Goal: Information Seeking & Learning: Check status

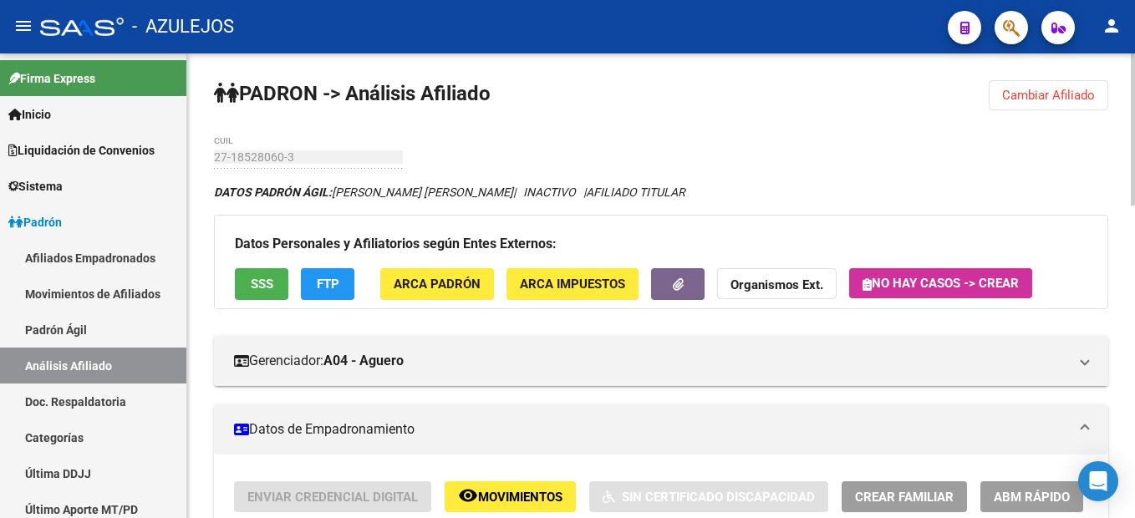
click at [1015, 102] on span "Cambiar Afiliado" at bounding box center [1048, 95] width 93 height 15
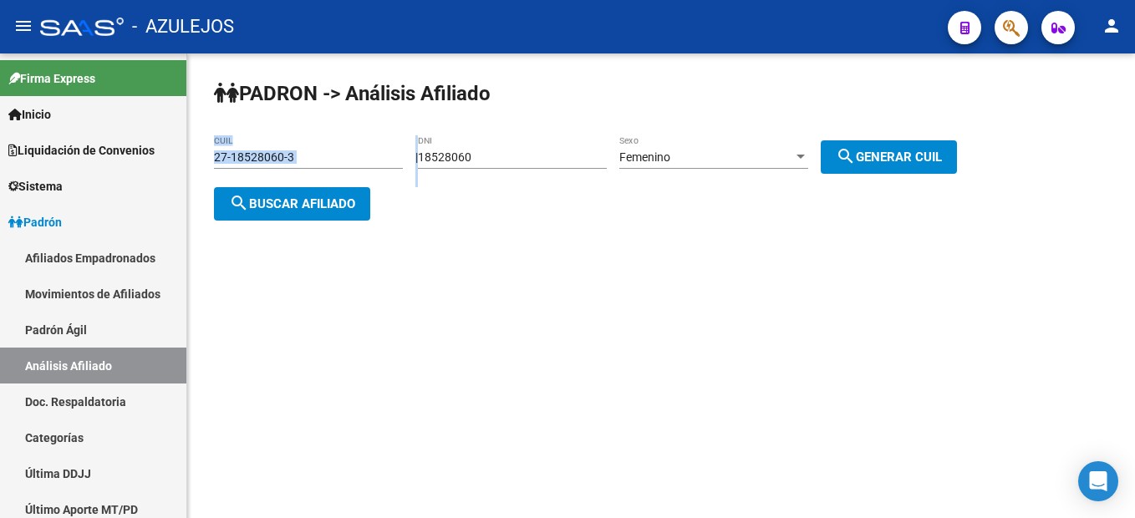
drag, startPoint x: 560, startPoint y: 147, endPoint x: 337, endPoint y: 147, distance: 223.1
click at [337, 150] on app-analisis-afiliado "PADRON -> Análisis Afiliado 27-18528060-3 CUIL | 18528060 DNI Femenino Sexo sea…" at bounding box center [591, 180] width 755 height 60
drag, startPoint x: 337, startPoint y: 147, endPoint x: 495, endPoint y: 155, distance: 158.2
click at [495, 155] on input "18528060" at bounding box center [512, 157] width 189 height 14
drag, startPoint x: 525, startPoint y: 149, endPoint x: 390, endPoint y: 151, distance: 134.6
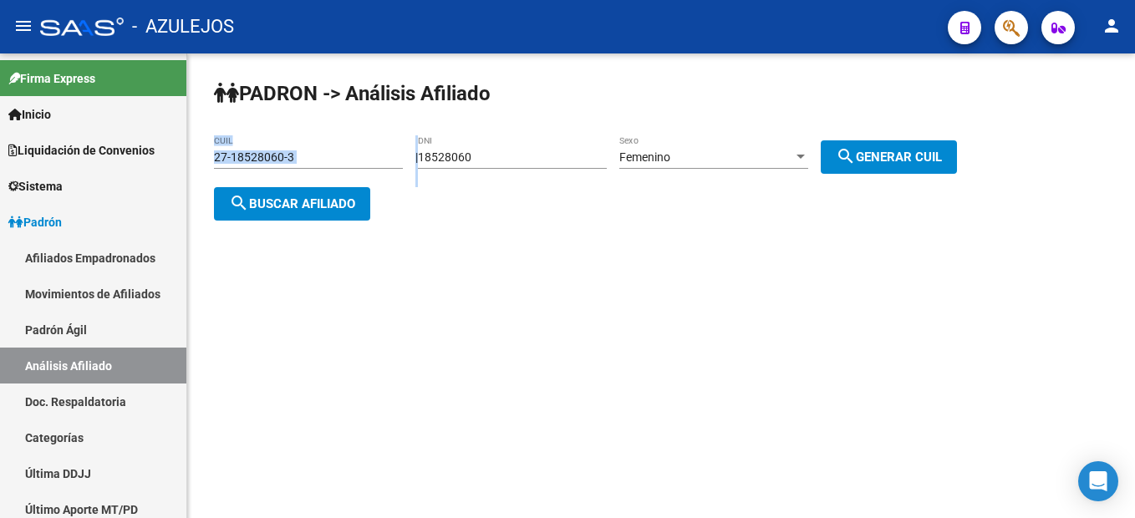
click at [390, 151] on app-analisis-afiliado "PADRON -> Análisis Afiliado 27-18528060-3 CUIL | 18528060 DNI Femenino Sexo sea…" at bounding box center [591, 180] width 755 height 60
click at [553, 165] on div "18528060 DNI" at bounding box center [512, 151] width 189 height 33
drag, startPoint x: 511, startPoint y: 161, endPoint x: 321, endPoint y: 145, distance: 191.3
click at [321, 150] on app-analisis-afiliado "PADRON -> Análisis Afiliado 27-18528060-3 CUIL | 18528060 DNI Femenino Sexo sea…" at bounding box center [591, 180] width 755 height 60
type input "33036865"
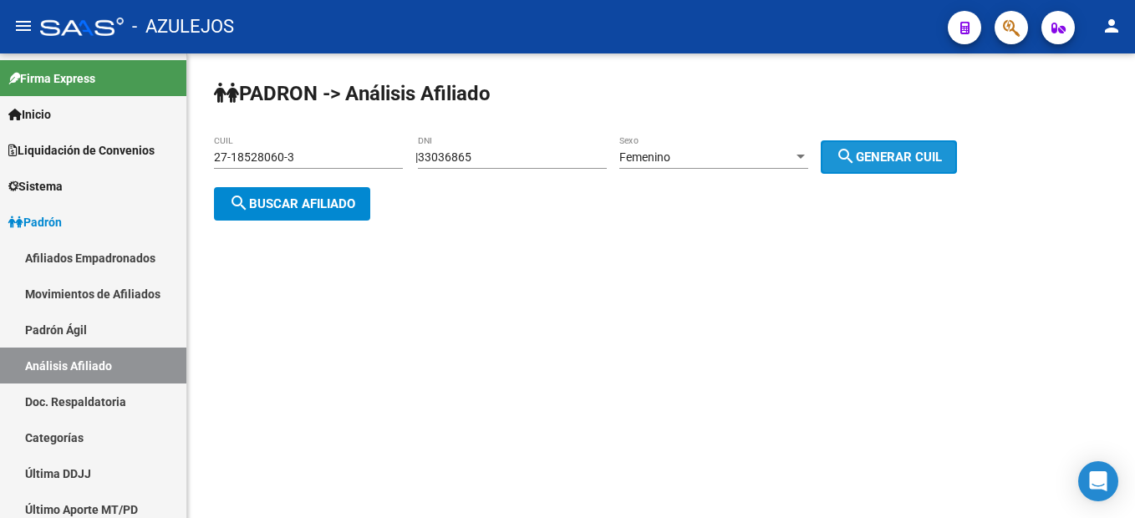
click at [914, 160] on span "search Generar CUIL" at bounding box center [889, 157] width 106 height 15
type input "27-33036865-4"
click at [359, 224] on div "PADRON -> Análisis Afiliado 27-33036865-4 CUIL | 33036865 DNI Femenino Sexo sea…" at bounding box center [661, 163] width 948 height 221
click at [353, 210] on span "search Buscar afiliado" at bounding box center [292, 203] width 126 height 15
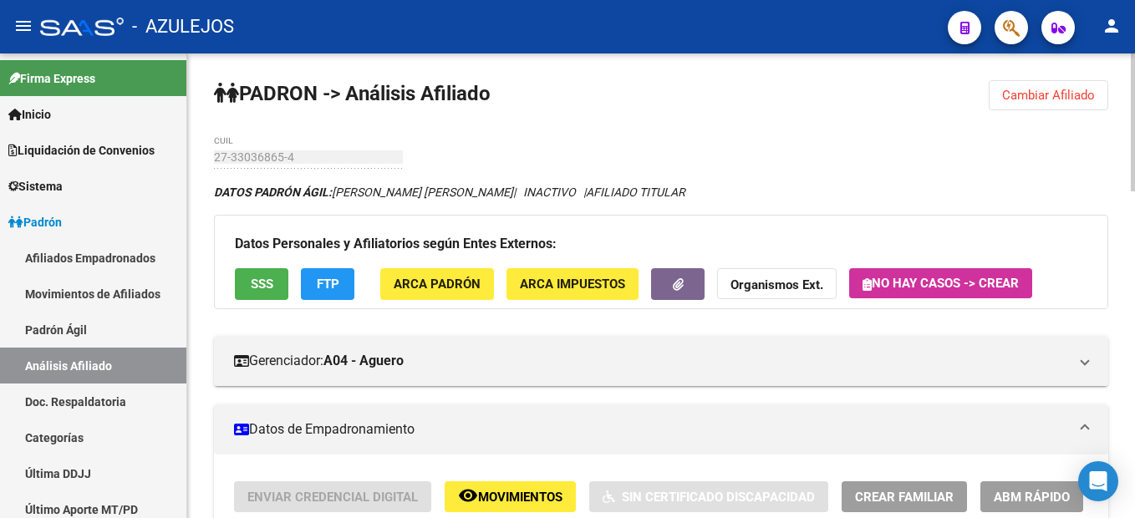
click at [488, 93] on strong "PADRON -> Análisis Afiliado" at bounding box center [352, 93] width 277 height 23
click at [1050, 94] on span "Cambiar Afiliado" at bounding box center [1048, 95] width 93 height 15
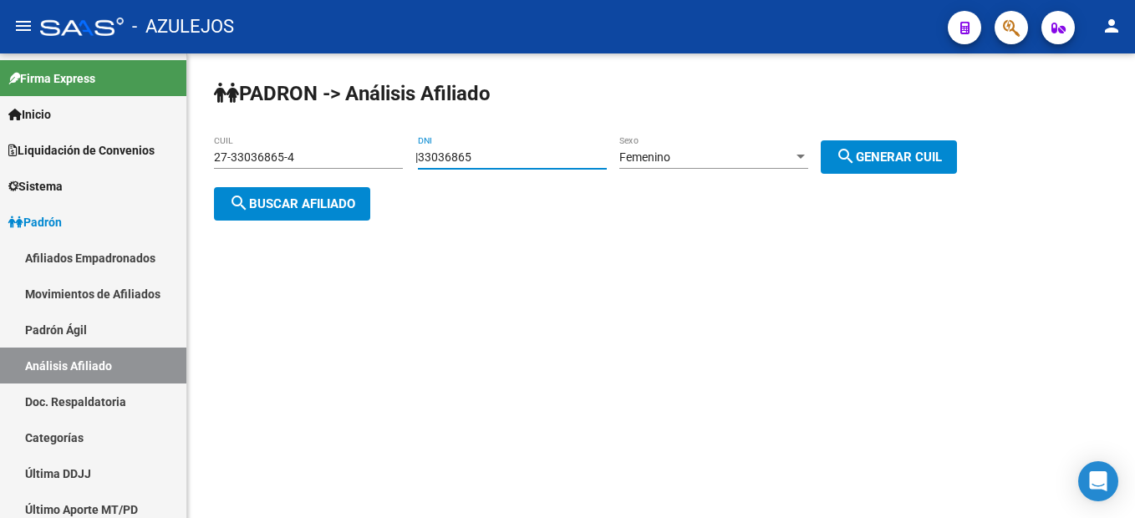
drag, startPoint x: 516, startPoint y: 158, endPoint x: 405, endPoint y: 142, distance: 112.3
click at [405, 142] on div "PADRON -> Análisis Afiliado 27-33036865-4 CUIL | 33036865 DNI Femenino Sexo sea…" at bounding box center [661, 163] width 948 height 221
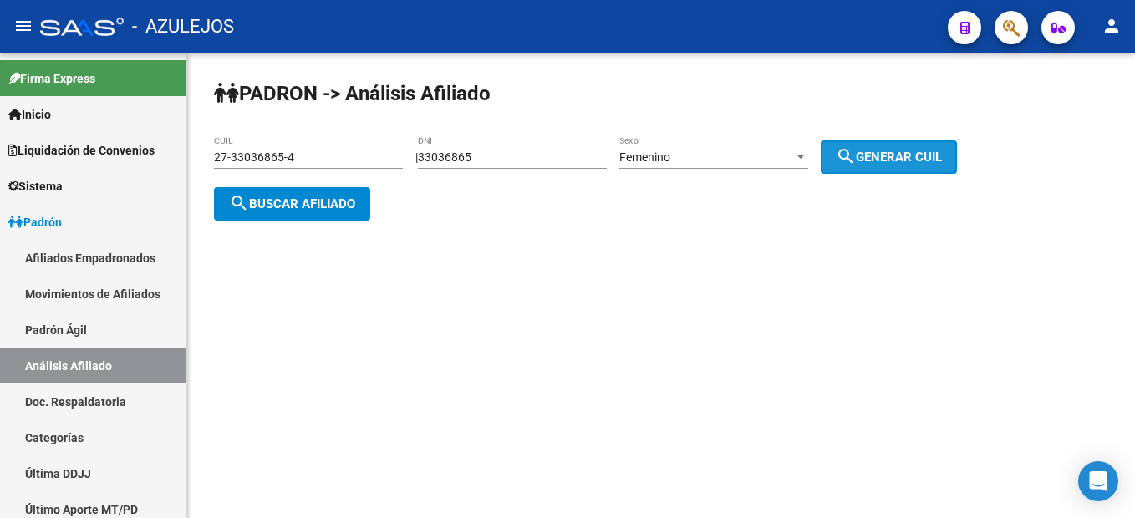
click at [851, 150] on button "search Generar CUIL" at bounding box center [889, 156] width 136 height 33
drag, startPoint x: 318, startPoint y: 184, endPoint x: 313, endPoint y: 194, distance: 11.2
click at [313, 194] on div "PADRON -> Análisis Afiliado 27-33036865-4 CUIL | 33036865 DNI Femenino Sexo sea…" at bounding box center [661, 163] width 948 height 221
drag, startPoint x: 313, startPoint y: 194, endPoint x: 305, endPoint y: 211, distance: 19.4
click at [305, 211] on button "search Buscar afiliado" at bounding box center [292, 203] width 156 height 33
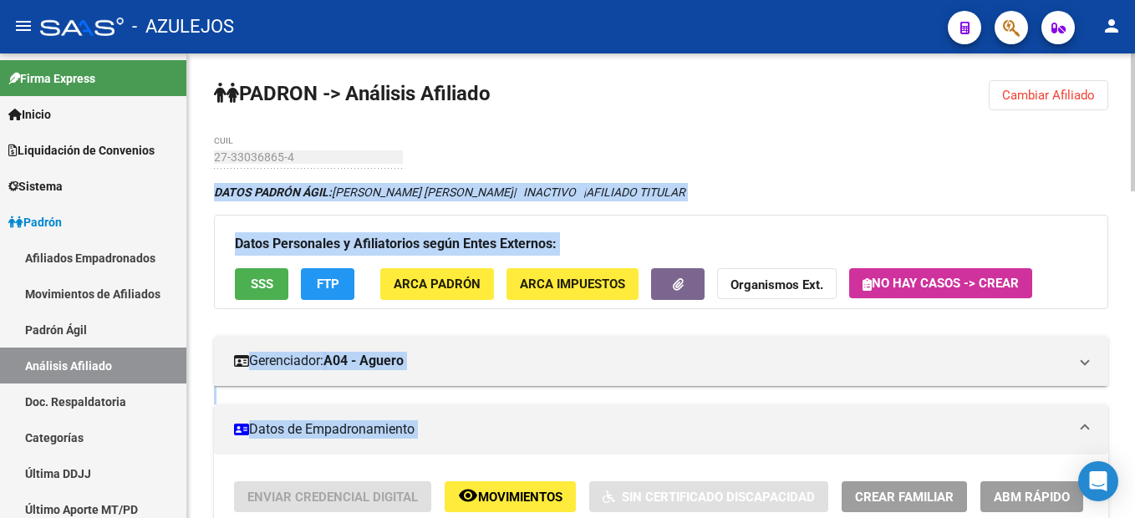
click at [543, 188] on icon "DATOS PADRÓN ÁGIL: [PERSON_NAME] [PERSON_NAME] | INACTIVO | AFILIADO TITULAR" at bounding box center [449, 192] width 471 height 13
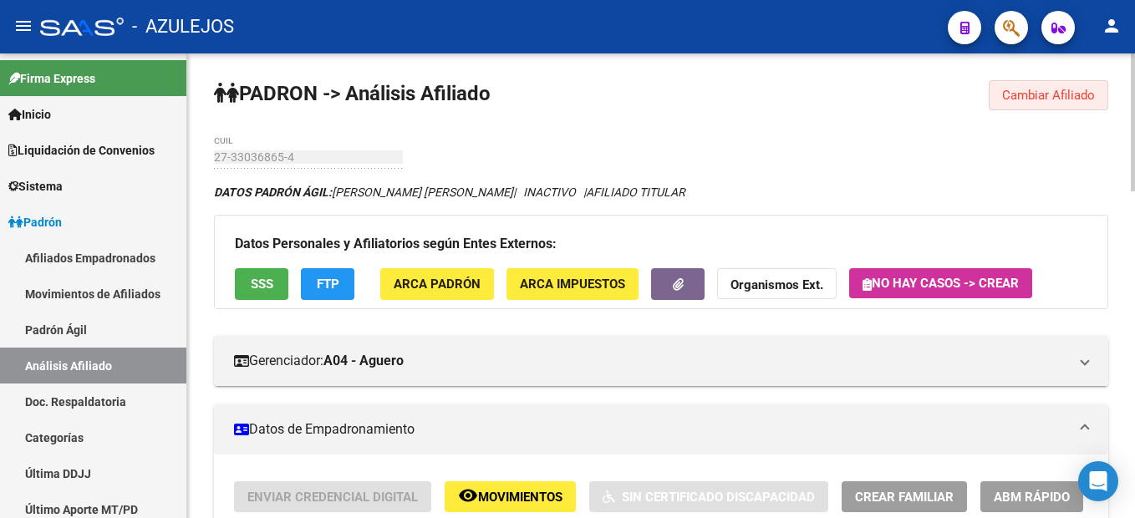
click at [1026, 94] on span "Cambiar Afiliado" at bounding box center [1048, 95] width 93 height 15
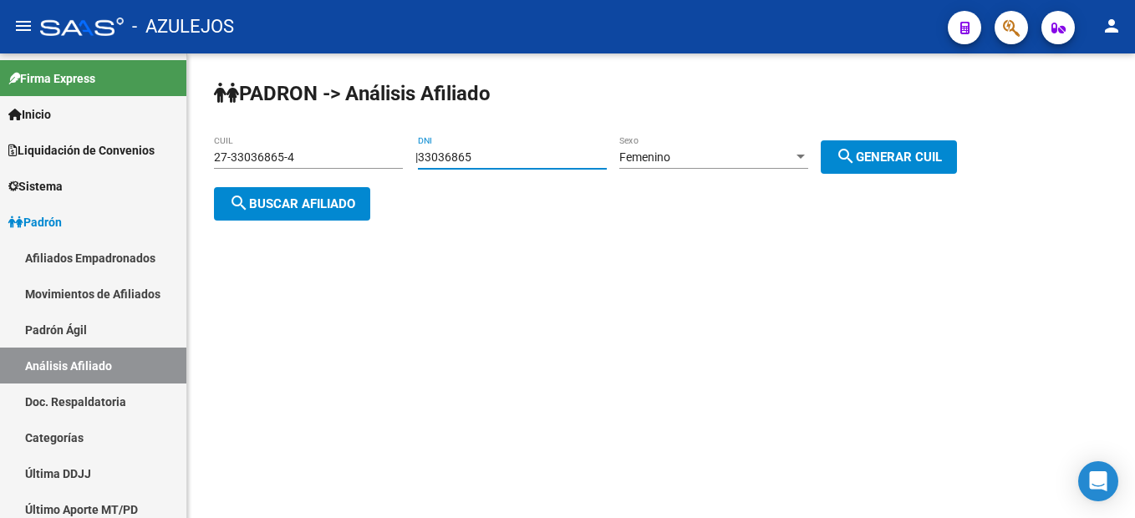
drag, startPoint x: 515, startPoint y: 153, endPoint x: 241, endPoint y: 93, distance: 279.8
click at [241, 150] on app-analisis-afiliado "PADRON -> Análisis Afiliado 27-33036865-4 CUIL | 33036865 DNI Femenino Sexo sea…" at bounding box center [591, 180] width 755 height 60
type input "27547596"
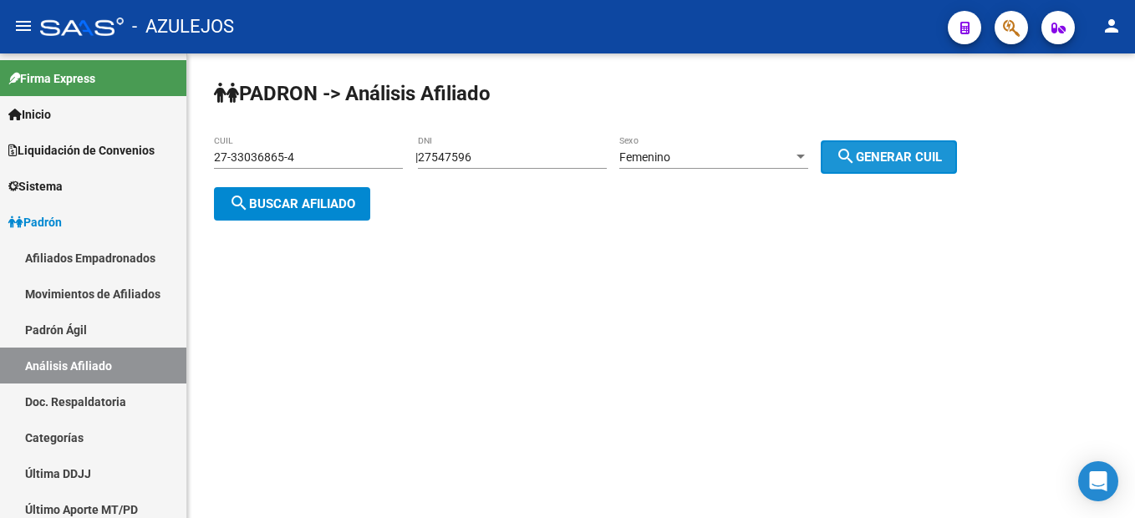
click at [898, 160] on span "search Generar CUIL" at bounding box center [889, 157] width 106 height 15
type input "27-27547596-9"
click at [262, 199] on span "search Buscar afiliado" at bounding box center [292, 203] width 126 height 15
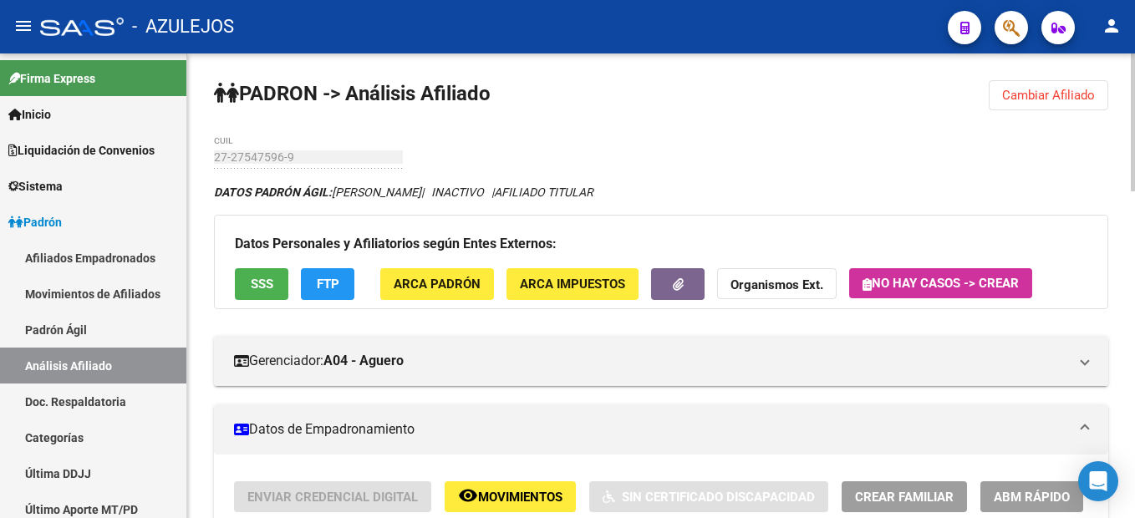
click at [1090, 103] on button "Cambiar Afiliado" at bounding box center [1048, 95] width 119 height 30
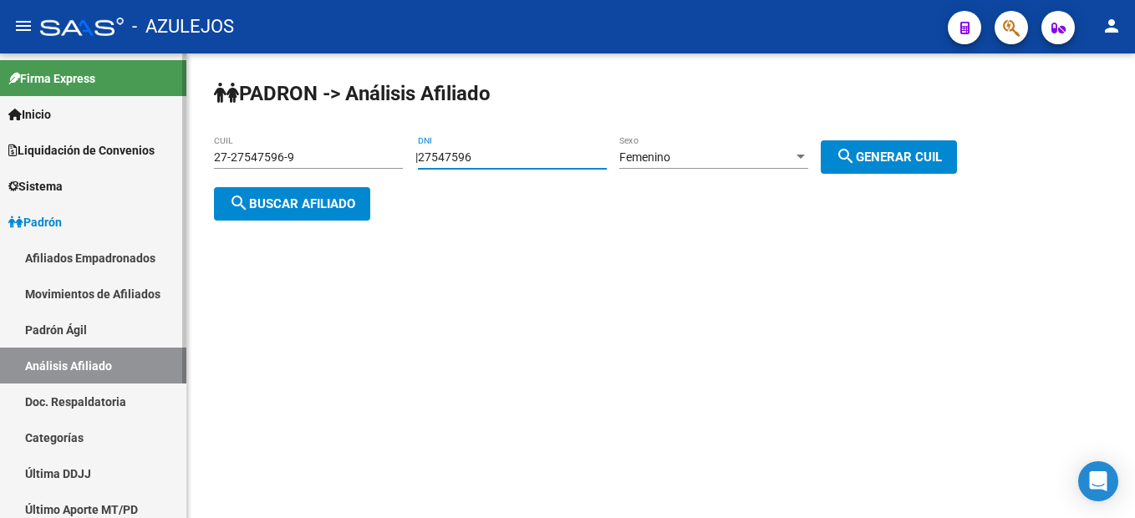
drag, startPoint x: 572, startPoint y: 153, endPoint x: 174, endPoint y: 81, distance: 405.0
click at [174, 81] on mat-sidenav-container "Firma Express Inicio Instructivos Contacto OS Liquidación de Convenios Liquidac…" at bounding box center [567, 285] width 1135 height 465
type input "92419407"
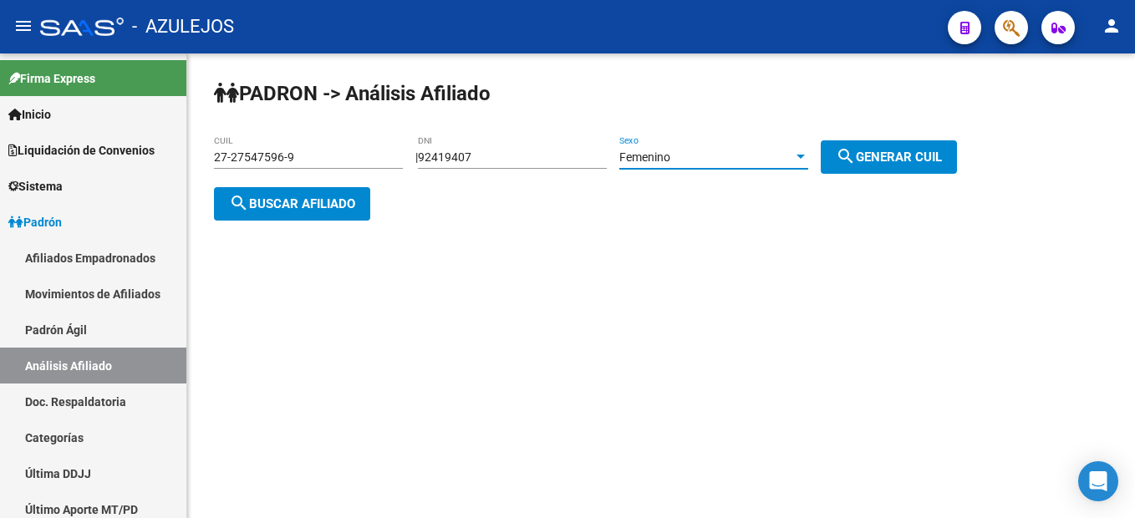
click at [763, 160] on div "Femenino" at bounding box center [706, 157] width 174 height 14
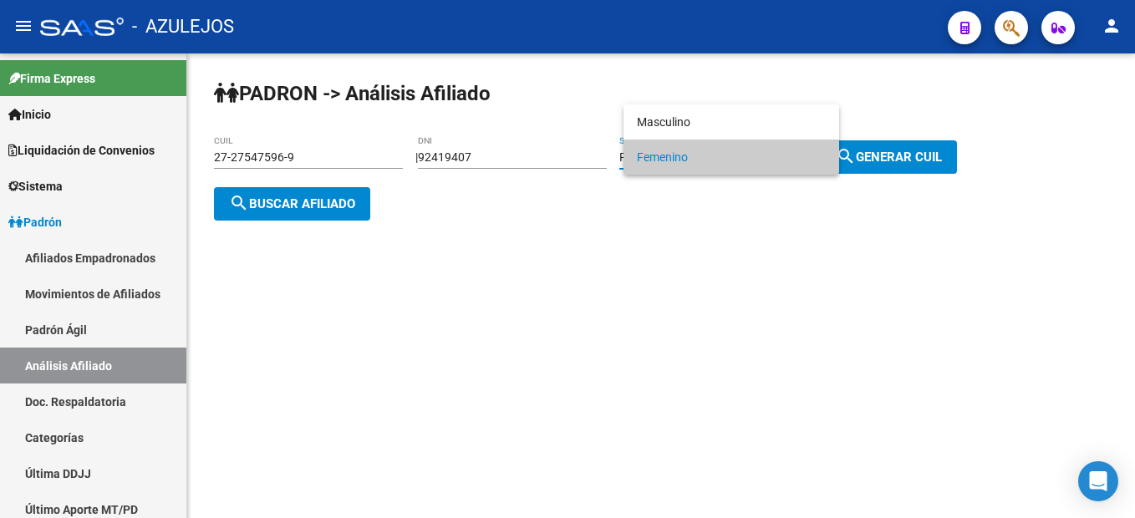
drag, startPoint x: 763, startPoint y: 160, endPoint x: 774, endPoint y: 157, distance: 11.1
click at [766, 158] on span "Femenino" at bounding box center [731, 157] width 189 height 35
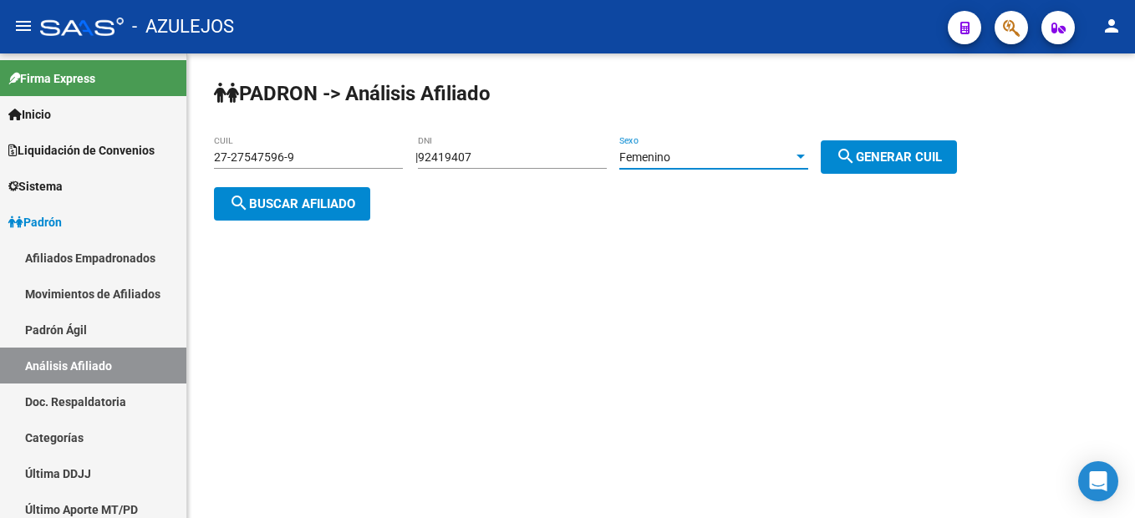
click at [942, 158] on span "search Generar CUIL" at bounding box center [889, 157] width 106 height 15
type input "27-92419407-9"
click at [216, 203] on button "search Buscar afiliado" at bounding box center [292, 203] width 156 height 33
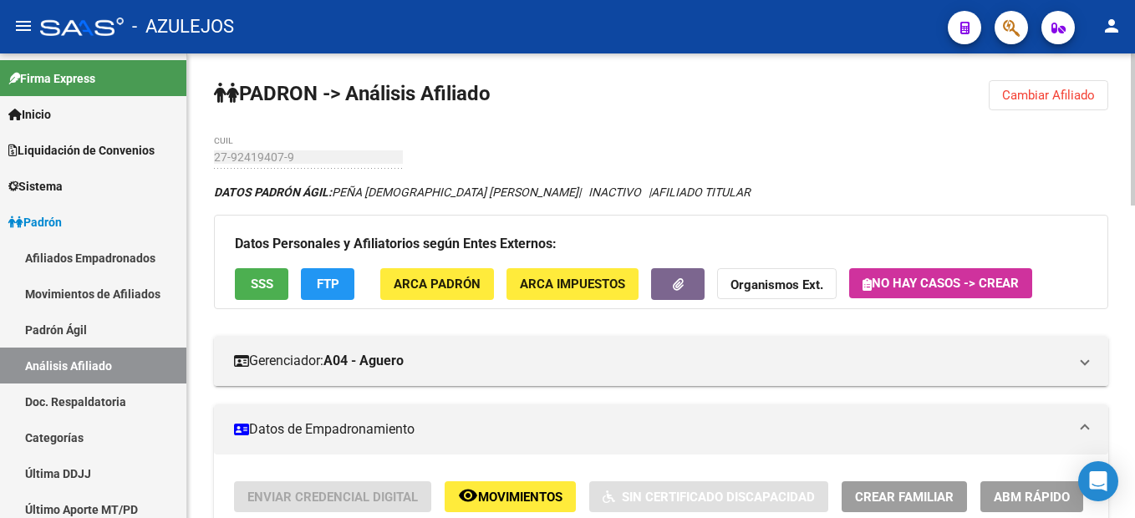
click at [1072, 86] on button "Cambiar Afiliado" at bounding box center [1048, 95] width 119 height 30
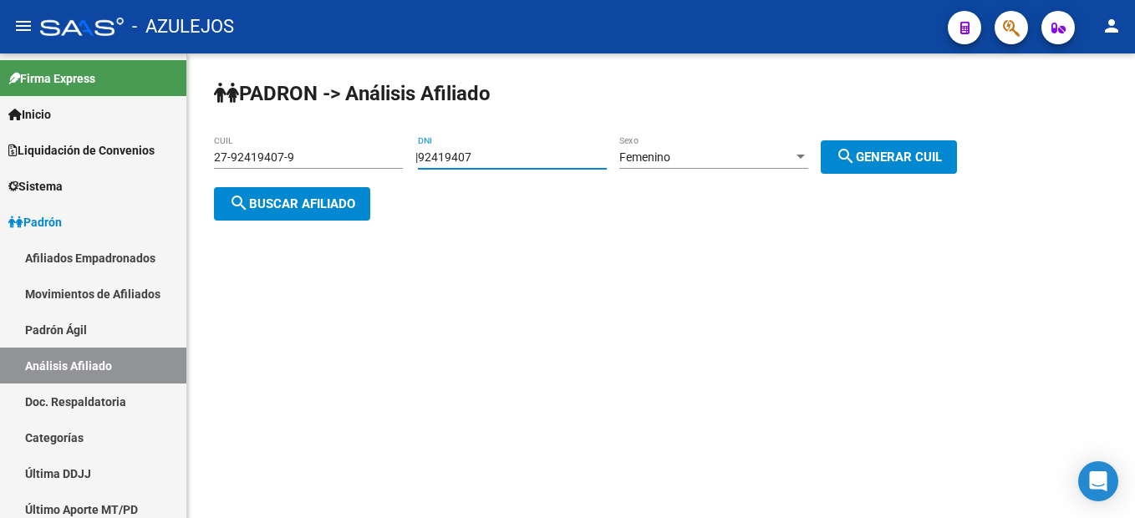
drag, startPoint x: 572, startPoint y: 161, endPoint x: 420, endPoint y: 140, distance: 152.7
click at [420, 140] on div "PADRON -> Análisis Afiliado 27-92419407-9 CUIL | 92419407 DNI Femenino Sexo sea…" at bounding box center [661, 163] width 948 height 221
type input "27288812"
click at [957, 147] on button "search Generar CUIL" at bounding box center [889, 156] width 136 height 33
type input "23-27288812-4"
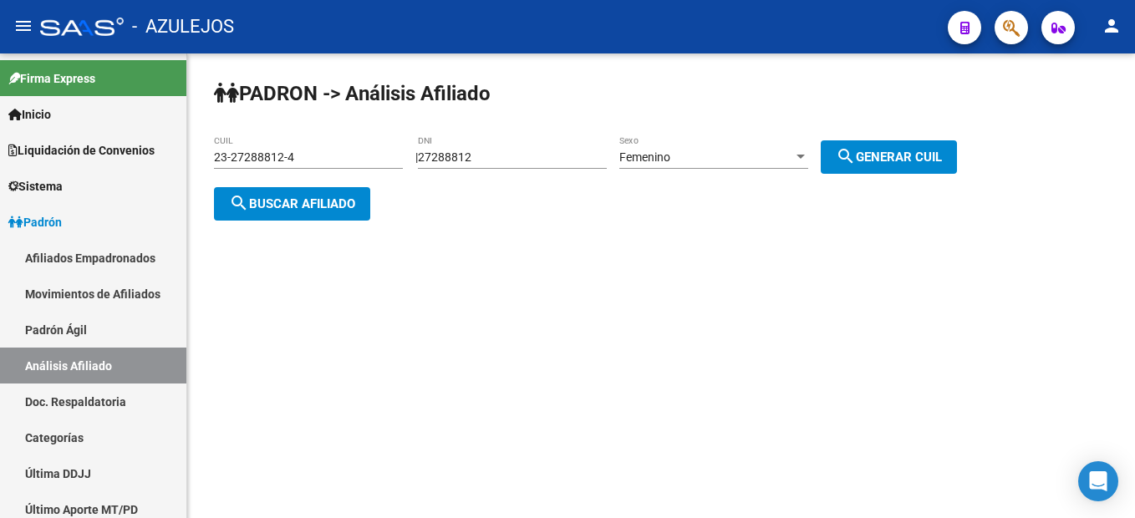
click at [957, 147] on button "search Generar CUIL" at bounding box center [889, 156] width 136 height 33
click at [270, 216] on button "search Buscar afiliado" at bounding box center [292, 203] width 156 height 33
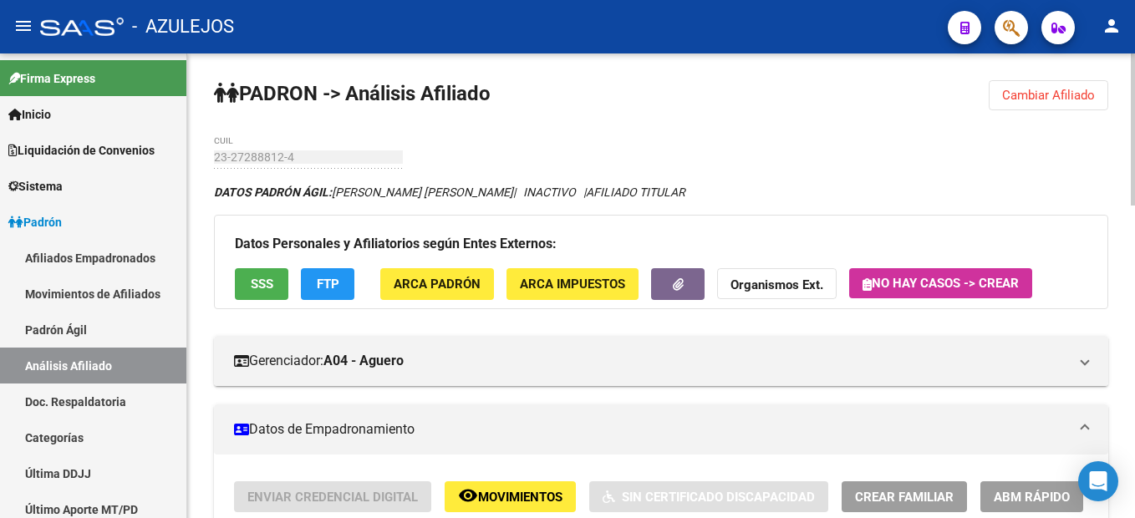
click at [1050, 94] on span "Cambiar Afiliado" at bounding box center [1048, 95] width 93 height 15
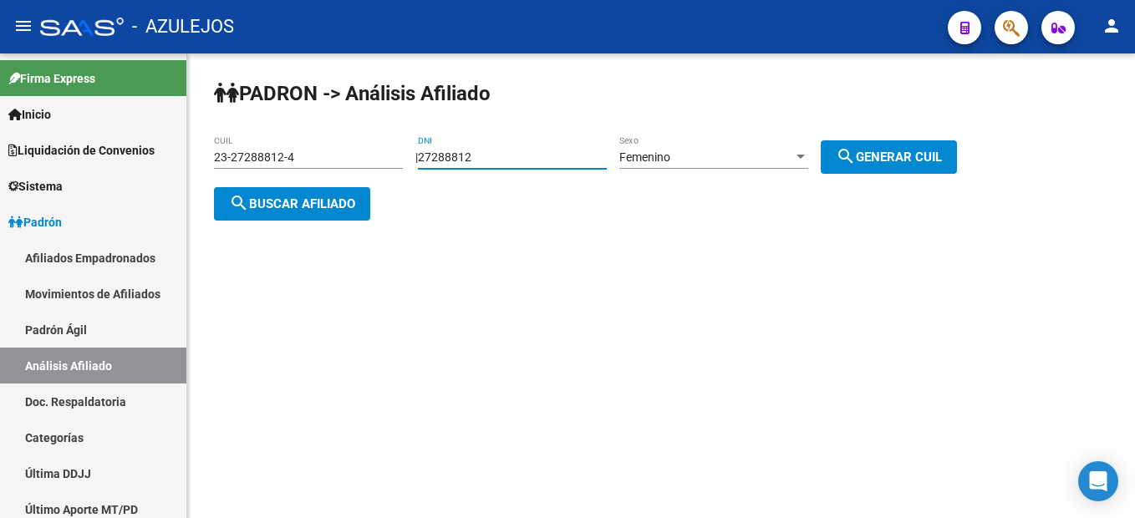
drag, startPoint x: 505, startPoint y: 158, endPoint x: 389, endPoint y: 142, distance: 117.2
click at [389, 150] on app-analisis-afiliado "PADRON -> Análisis Afiliado 23-27288812-4 CUIL | 27288812 DNI Femenino Sexo sea…" at bounding box center [591, 180] width 755 height 60
type input "17436746"
click at [903, 165] on button "search Generar CUIL" at bounding box center [889, 156] width 136 height 33
type input "27-17436746-4"
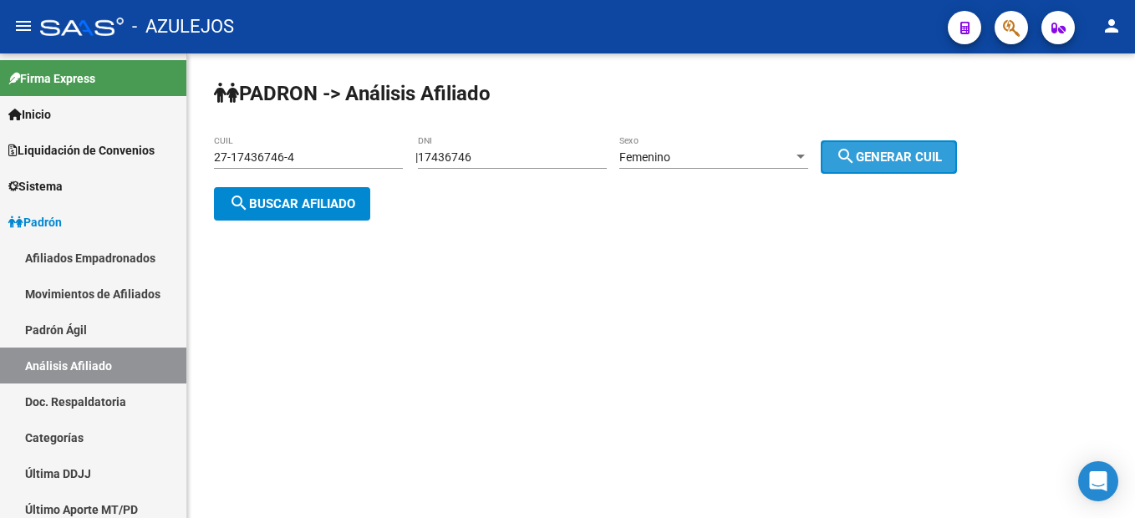
click at [903, 165] on button "search Generar CUIL" at bounding box center [889, 156] width 136 height 33
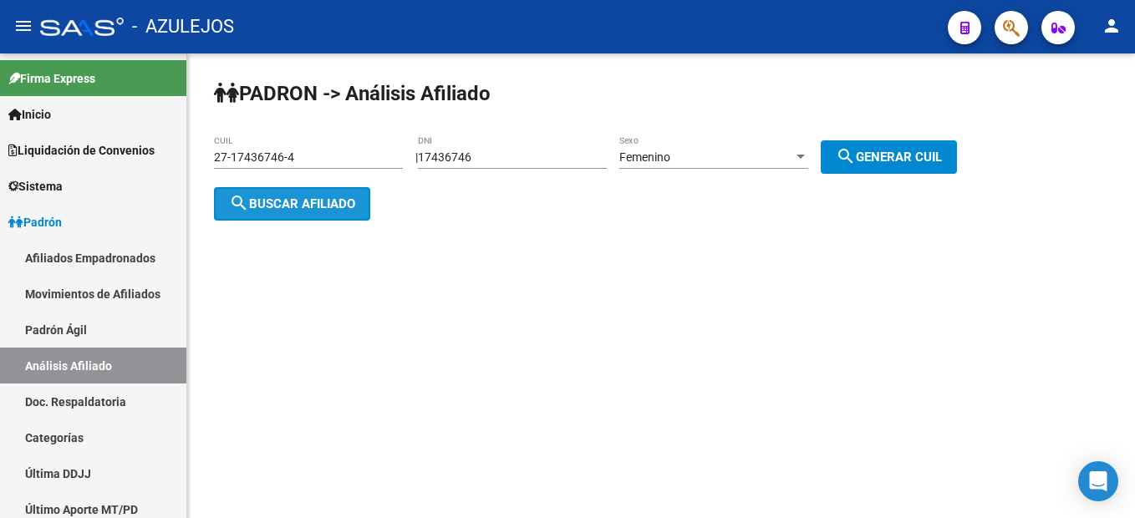
click at [322, 212] on button "search Buscar afiliado" at bounding box center [292, 203] width 156 height 33
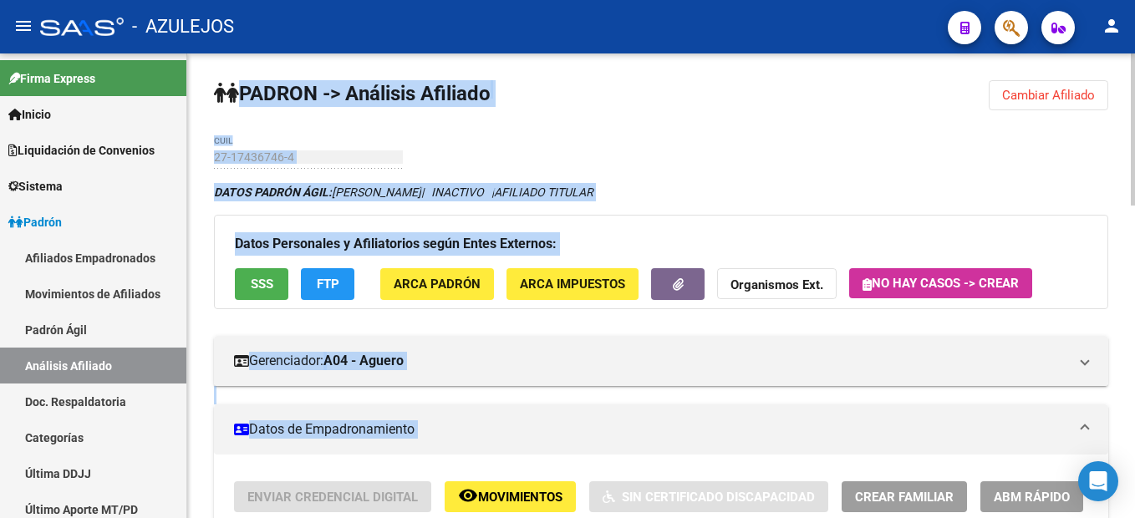
click at [1049, 89] on span "Cambiar Afiliado" at bounding box center [1048, 95] width 93 height 15
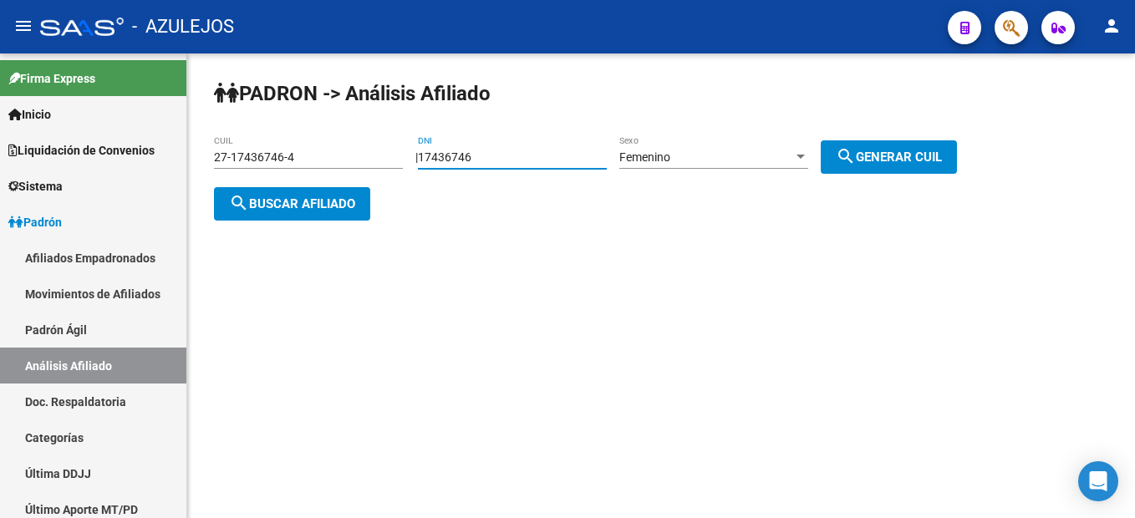
drag, startPoint x: 536, startPoint y: 156, endPoint x: 276, endPoint y: 130, distance: 261.2
click at [276, 130] on div "PADRON -> Análisis Afiliado 27-17436746-4 CUIL | 17436746 DNI Femenino Sexo sea…" at bounding box center [661, 163] width 948 height 221
type input "34645646"
click at [942, 158] on span "search Generar CUIL" at bounding box center [889, 157] width 106 height 15
type input "27-34645646-4"
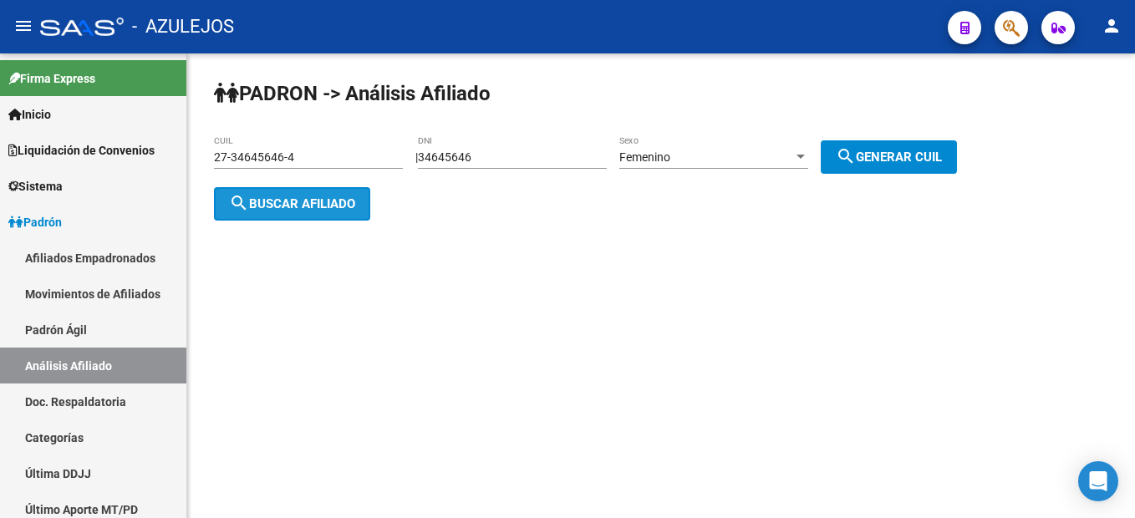
click at [260, 211] on button "search Buscar afiliado" at bounding box center [292, 203] width 156 height 33
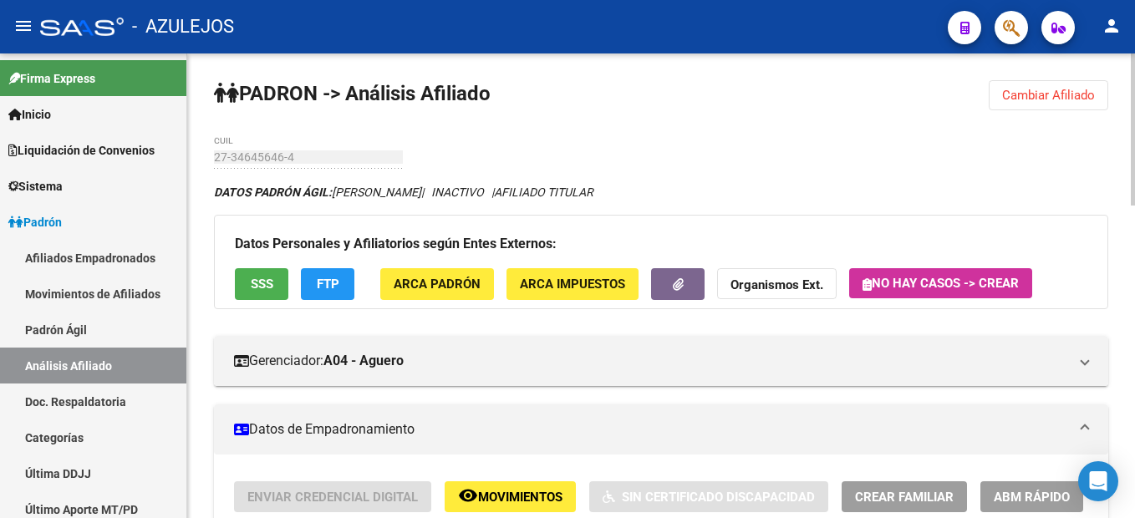
click at [1078, 102] on span "Cambiar Afiliado" at bounding box center [1048, 95] width 93 height 15
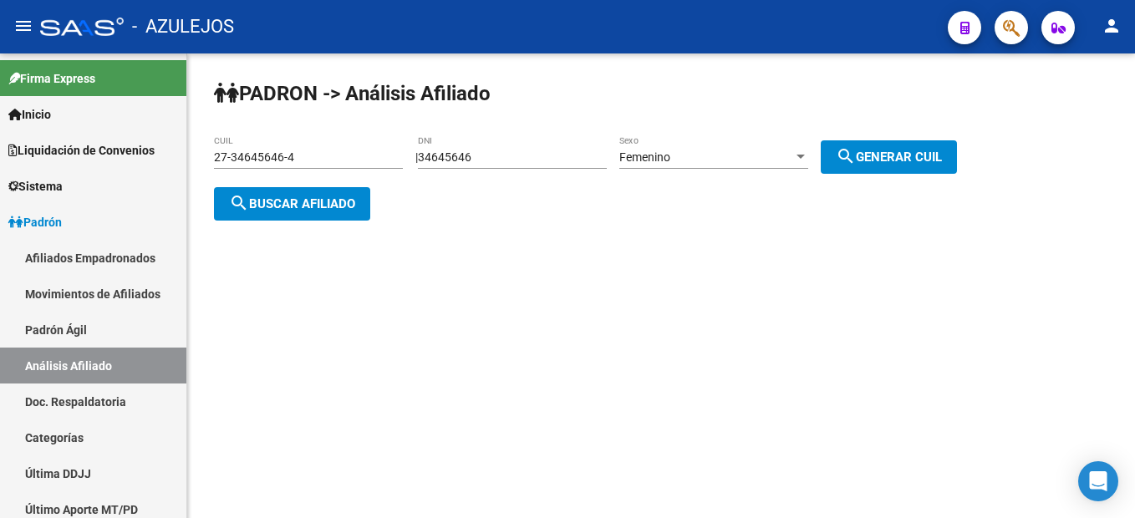
drag, startPoint x: 538, startPoint y: 142, endPoint x: 525, endPoint y: 148, distance: 14.6
click at [525, 148] on div "34645646 DNI" at bounding box center [512, 151] width 189 height 33
drag, startPoint x: 525, startPoint y: 148, endPoint x: 378, endPoint y: 120, distance: 149.6
click at [378, 120] on div "PADRON -> Análisis Afiliado 27-34645646-4 CUIL | 34645646 DNI Femenino Sexo sea…" at bounding box center [661, 163] width 948 height 221
click at [536, 137] on div "34645646 DNI" at bounding box center [512, 151] width 189 height 33
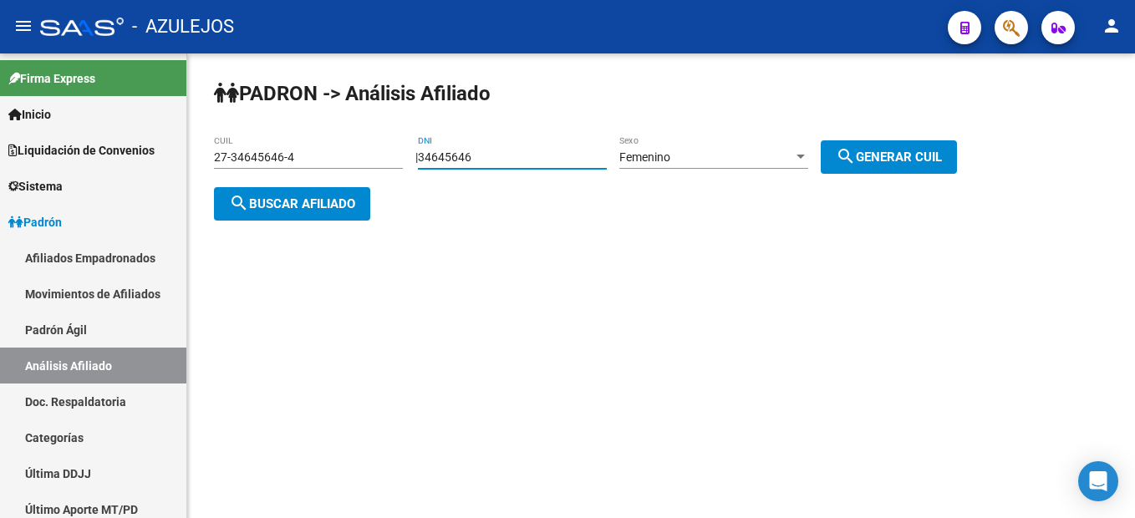
drag, startPoint x: 541, startPoint y: 152, endPoint x: 415, endPoint y: 146, distance: 125.5
click at [415, 146] on div "PADRON -> Análisis Afiliado 27-34645646-4 CUIL | 34645646 DNI Femenino Sexo sea…" at bounding box center [661, 163] width 948 height 221
type input "17149227"
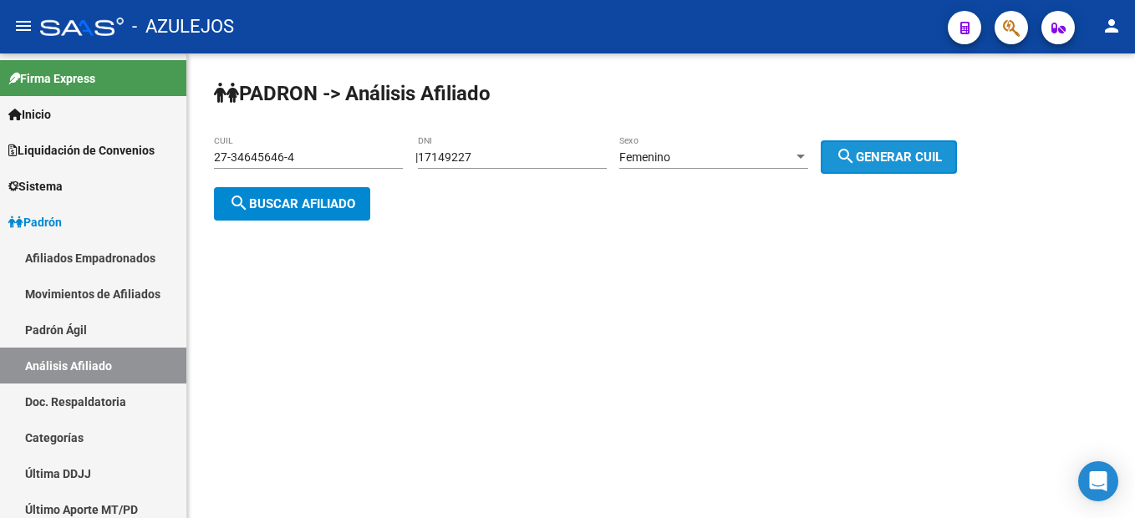
click at [917, 151] on span "search Generar CUIL" at bounding box center [889, 157] width 106 height 15
type input "27-17149227-6"
click at [310, 204] on span "search Buscar afiliado" at bounding box center [292, 203] width 126 height 15
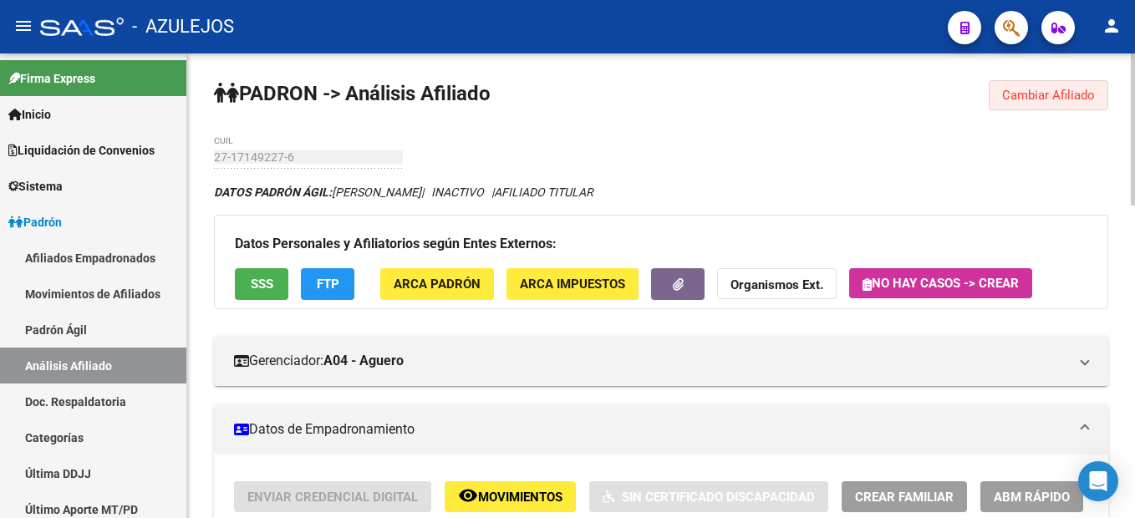
click at [1075, 105] on button "Cambiar Afiliado" at bounding box center [1048, 95] width 119 height 30
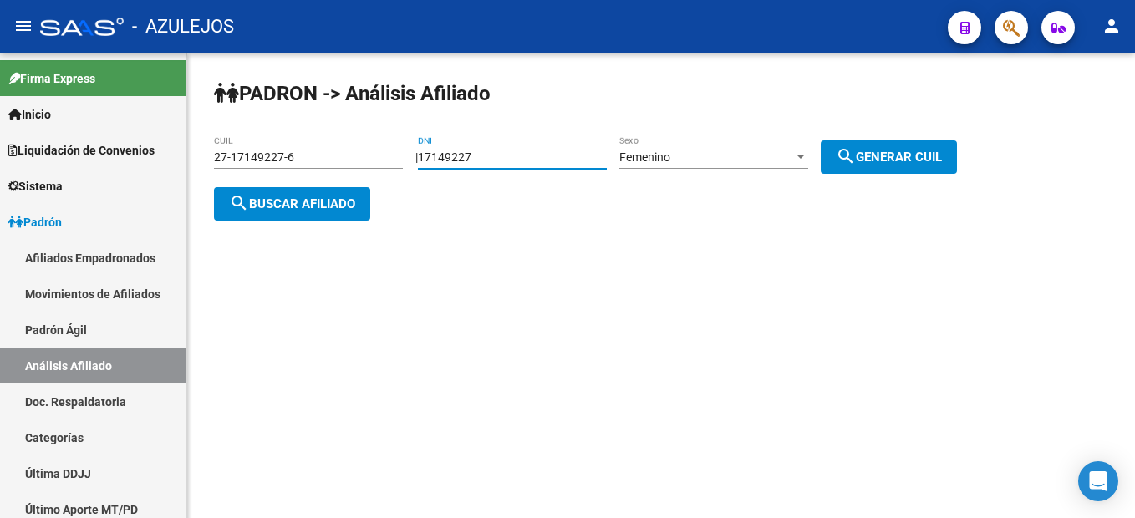
drag, startPoint x: 580, startPoint y: 161, endPoint x: 333, endPoint y: 128, distance: 248.8
click at [333, 128] on div "PADRON -> Análisis Afiliado 27-17149227-6 CUIL | 17149227 DNI Femenino Sexo sea…" at bounding box center [661, 163] width 948 height 221
type input "31425020"
click at [903, 184] on div "PADRON -> Análisis Afiliado 27-17149227-6 CUIL | 31425020 DNI Femenino Sexo sea…" at bounding box center [661, 163] width 948 height 221
click at [902, 165] on button "search Generar CUIL" at bounding box center [889, 156] width 136 height 33
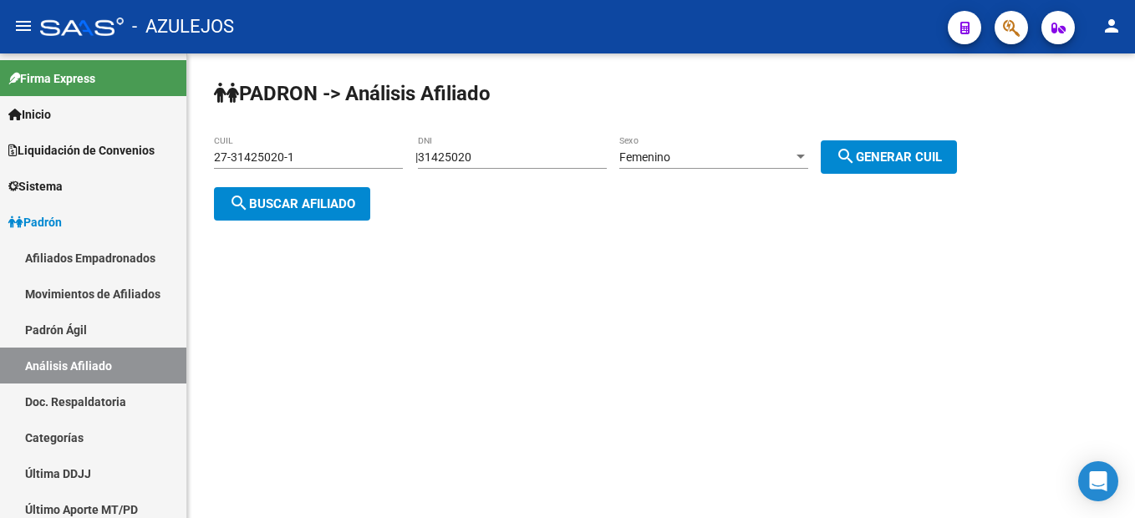
click at [221, 212] on button "search Buscar afiliado" at bounding box center [292, 203] width 156 height 33
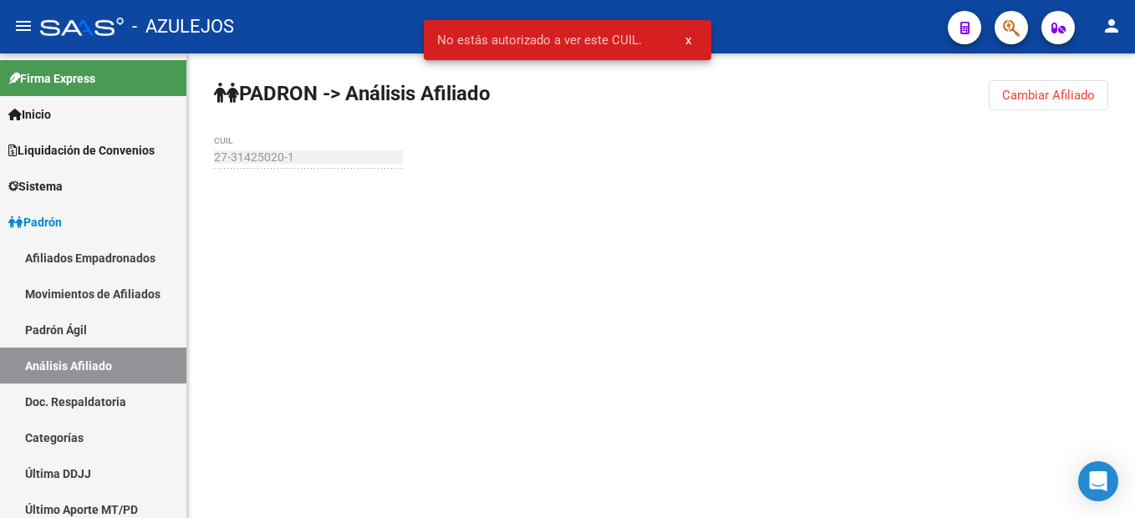
type input "27-17149227-6"
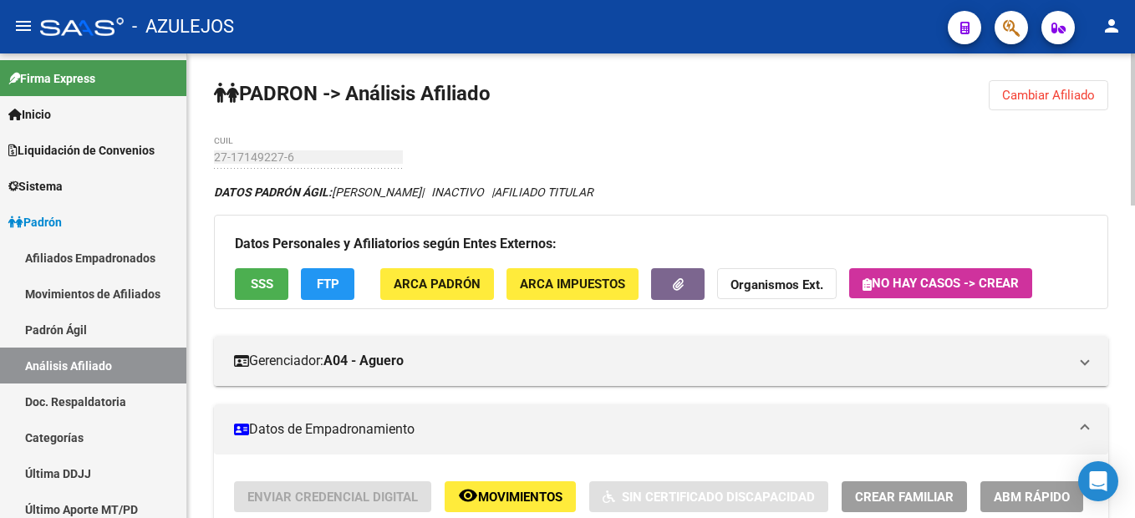
click at [1034, 100] on span "Cambiar Afiliado" at bounding box center [1048, 95] width 93 height 15
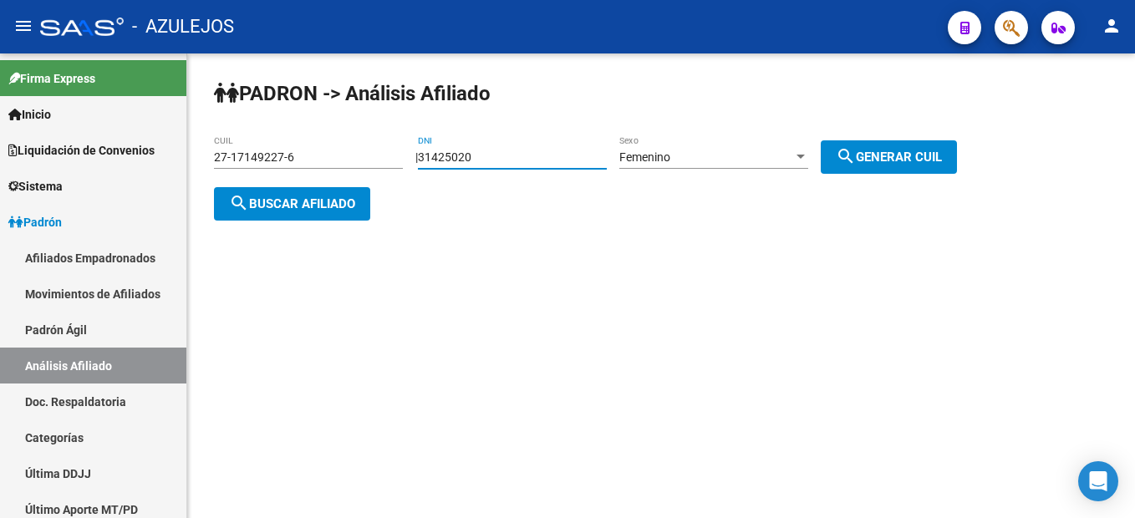
drag, startPoint x: 527, startPoint y: 150, endPoint x: 366, endPoint y: 135, distance: 162.1
click at [366, 135] on div "PADRON -> Análisis Afiliado 27-17149227-6 CUIL | 31425020 DNI Femenino Sexo sea…" at bounding box center [661, 163] width 948 height 221
type input "24106212"
click at [763, 158] on div "Femenino" at bounding box center [706, 157] width 174 height 14
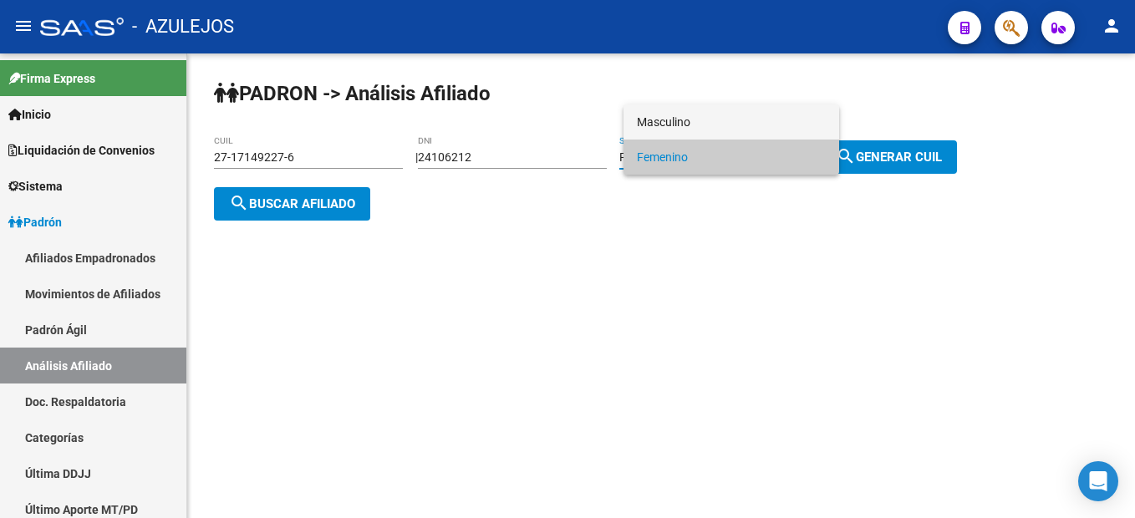
click at [705, 112] on span "Masculino" at bounding box center [731, 121] width 189 height 35
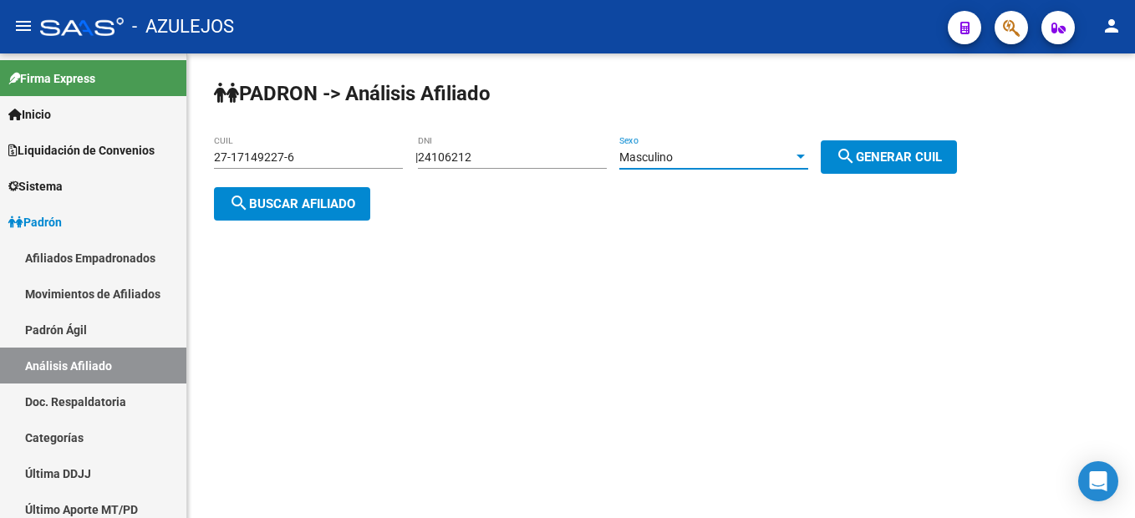
click at [969, 160] on div "| 24106212 DNI Masculino Sexo search Generar CUIL" at bounding box center [692, 156] width 554 height 13
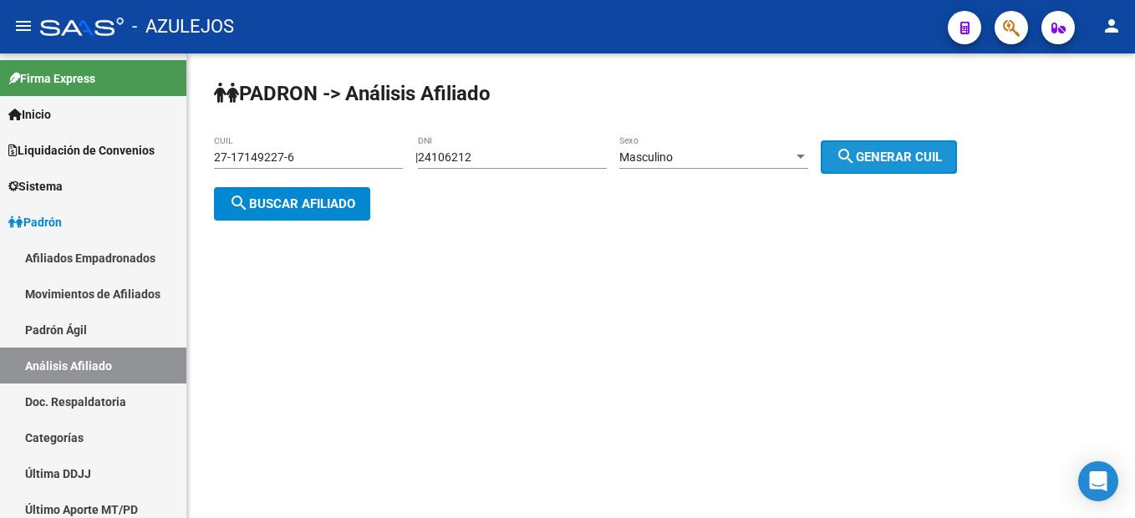
click at [942, 160] on span "search Generar CUIL" at bounding box center [889, 157] width 106 height 15
type input "20-24106212-1"
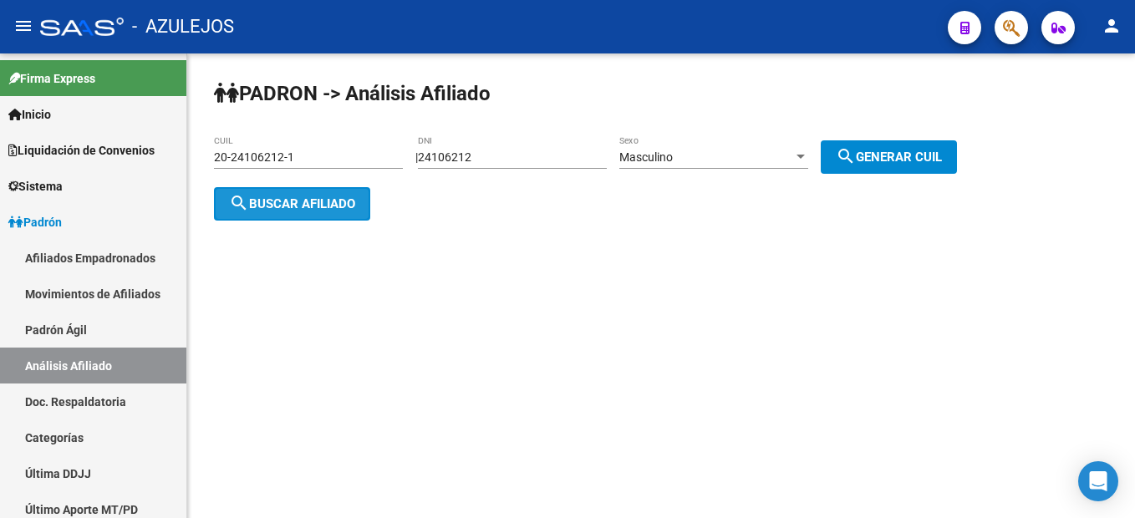
click at [355, 199] on span "search Buscar afiliado" at bounding box center [292, 203] width 126 height 15
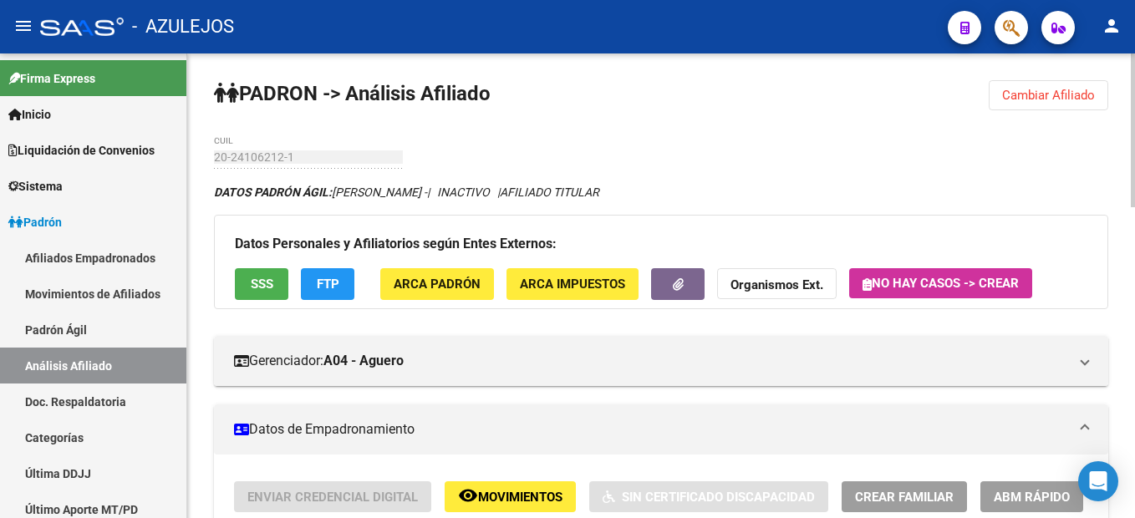
click at [254, 294] on button "SSS" at bounding box center [261, 283] width 53 height 31
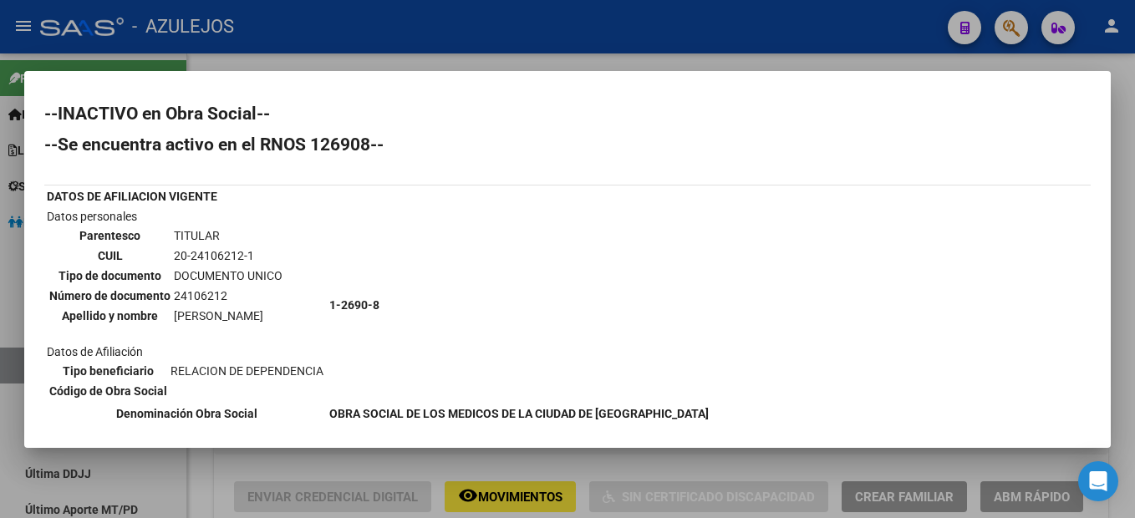
scroll to position [84, 0]
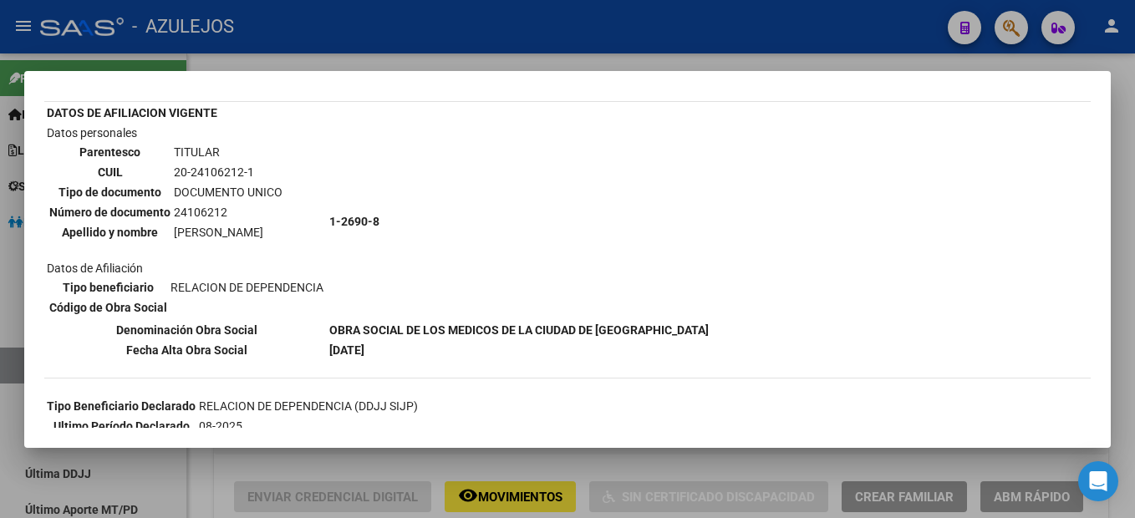
click at [1104, 64] on div at bounding box center [567, 259] width 1135 height 518
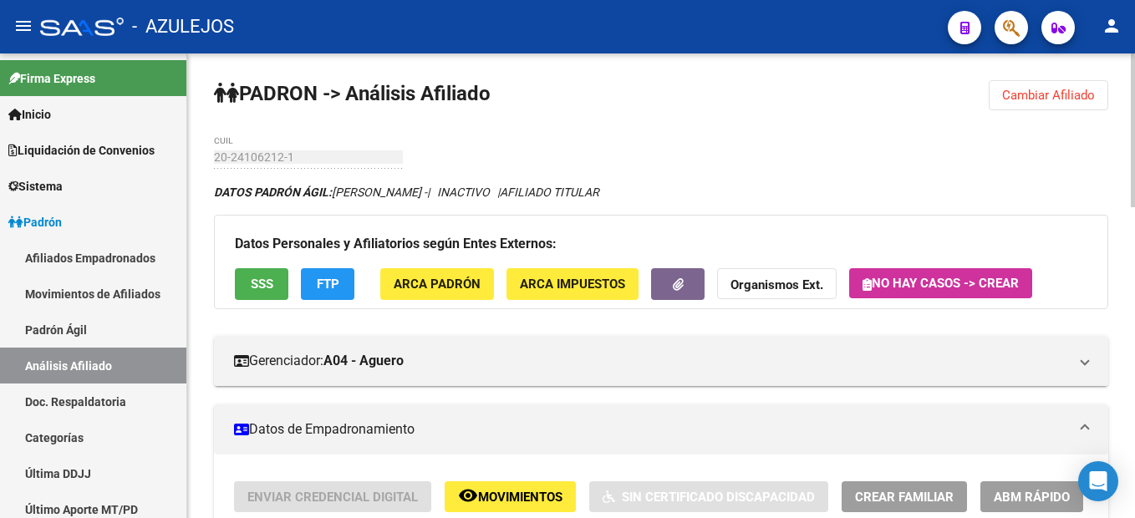
click at [1050, 98] on span "Cambiar Afiliado" at bounding box center [1048, 95] width 93 height 15
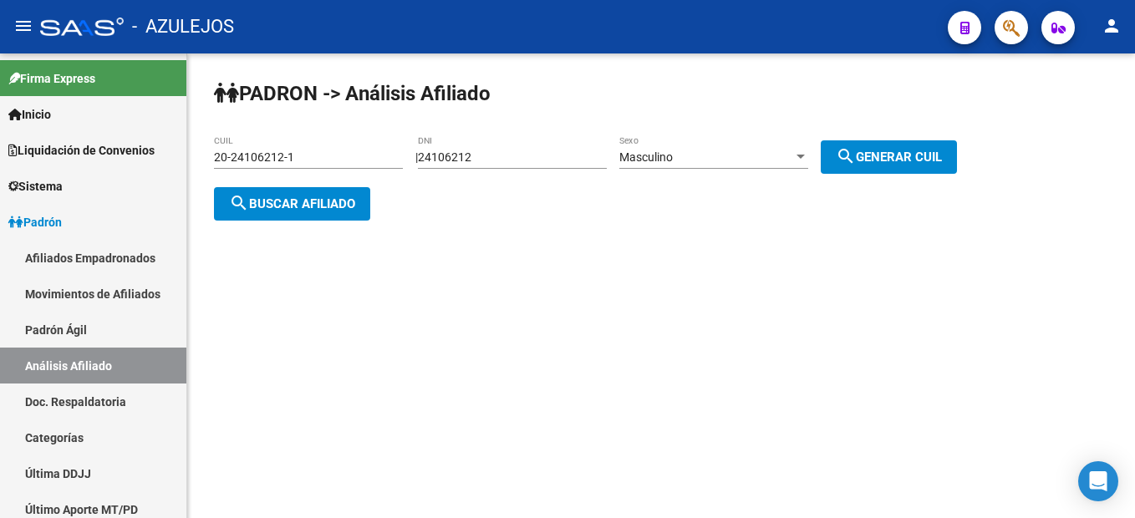
drag, startPoint x: 559, startPoint y: 146, endPoint x: 367, endPoint y: 146, distance: 192.2
click at [367, 150] on app-analisis-afiliado "PADRON -> Análisis Afiliado 20-24106212-1 CUIL | 24106212 DNI Masculino Sexo se…" at bounding box center [591, 180] width 755 height 60
drag, startPoint x: 367, startPoint y: 146, endPoint x: 504, endPoint y: 159, distance: 137.6
click at [497, 161] on input "24106212" at bounding box center [512, 157] width 189 height 14
drag, startPoint x: 511, startPoint y: 155, endPoint x: 363, endPoint y: 125, distance: 151.1
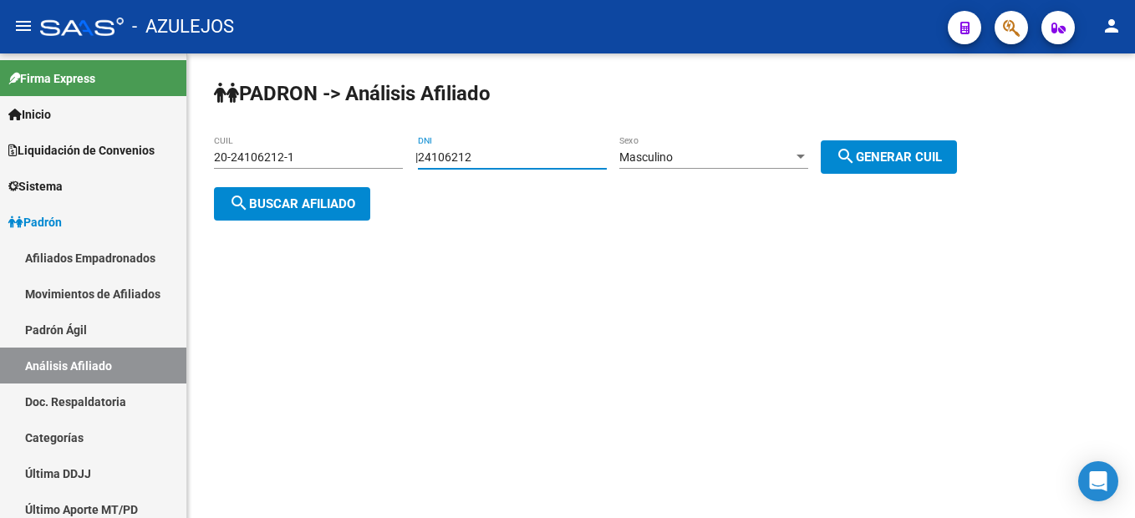
click at [363, 125] on div "PADRON -> Análisis Afiliado 20-24106212-1 CUIL | 24106212 DNI Masculino Sexo se…" at bounding box center [661, 163] width 948 height 221
type input "31989020"
click at [889, 157] on span "search Generar CUIL" at bounding box center [889, 157] width 106 height 15
type input "20-31989020-4"
click at [343, 223] on div "PADRON -> Análisis Afiliado 20-31989020-4 CUIL | 31989020 DNI Masculino Sexo se…" at bounding box center [661, 163] width 948 height 221
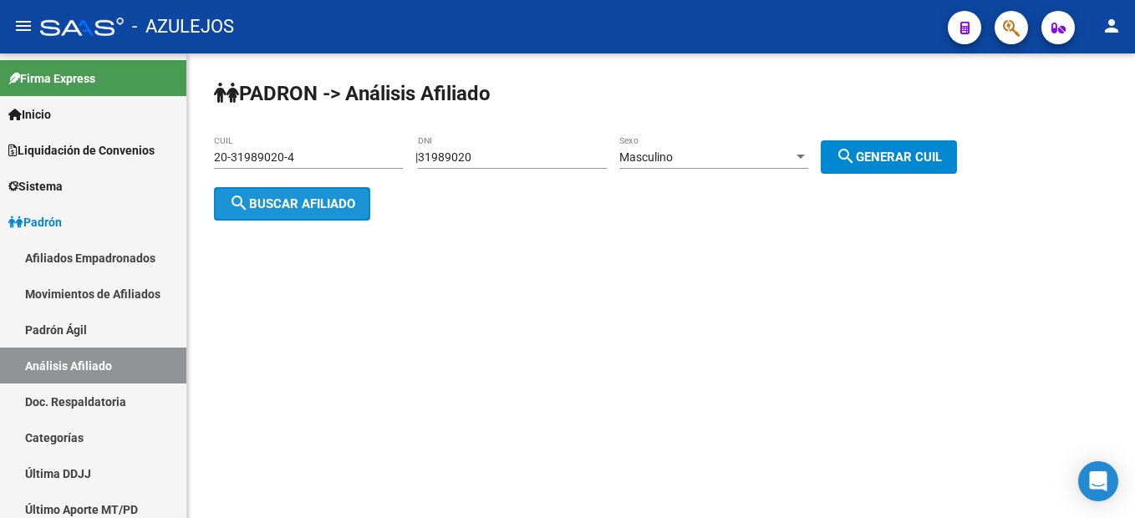
click at [343, 210] on span "search Buscar afiliado" at bounding box center [292, 203] width 126 height 15
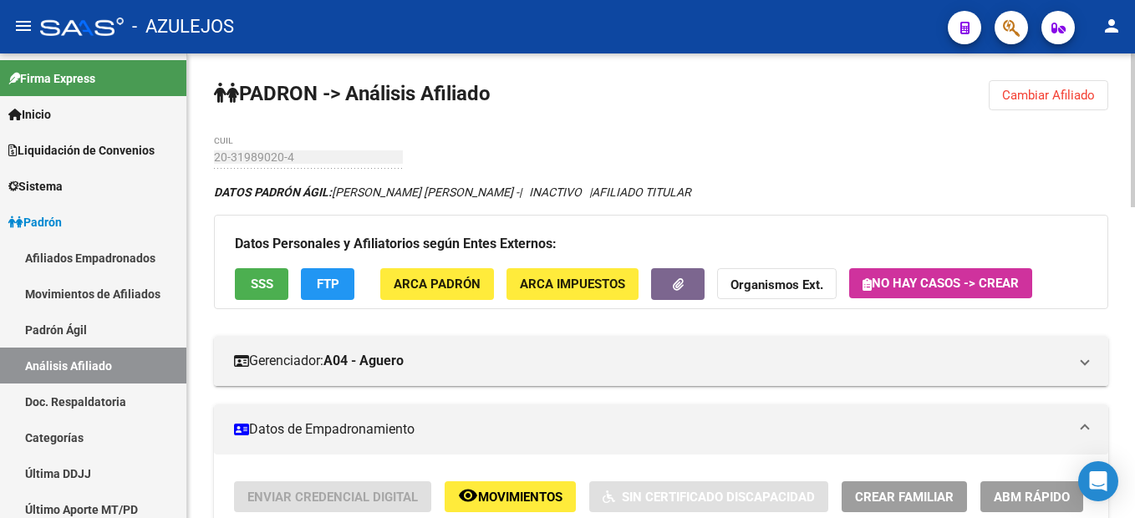
click at [250, 266] on div "Datos Personales y Afiliatorios según Entes Externos: SSS FTP ARCA Padrón ARCA …" at bounding box center [661, 262] width 894 height 94
click at [260, 280] on span "SSS" at bounding box center [262, 284] width 23 height 15
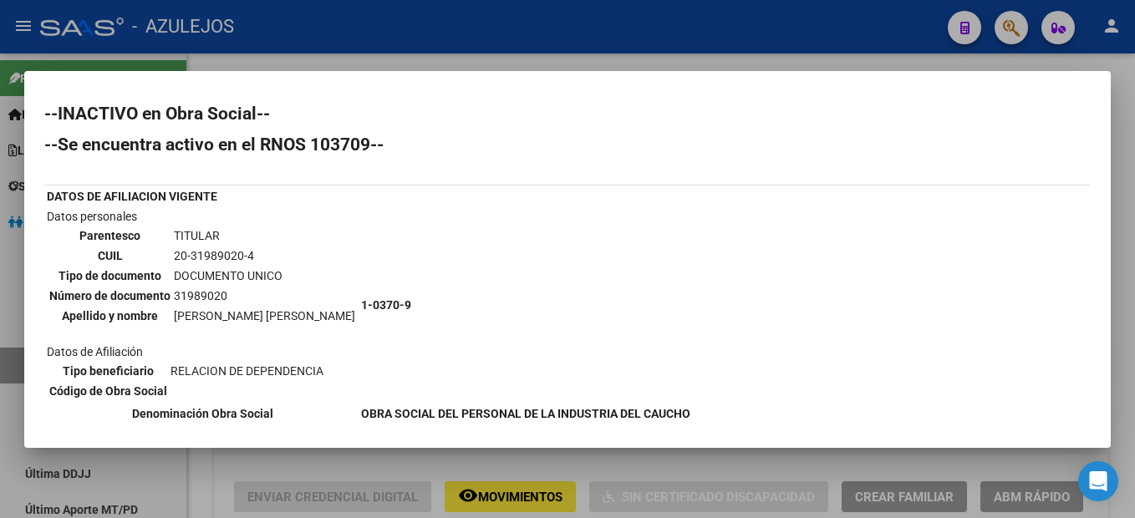
click at [252, 475] on div at bounding box center [567, 259] width 1135 height 518
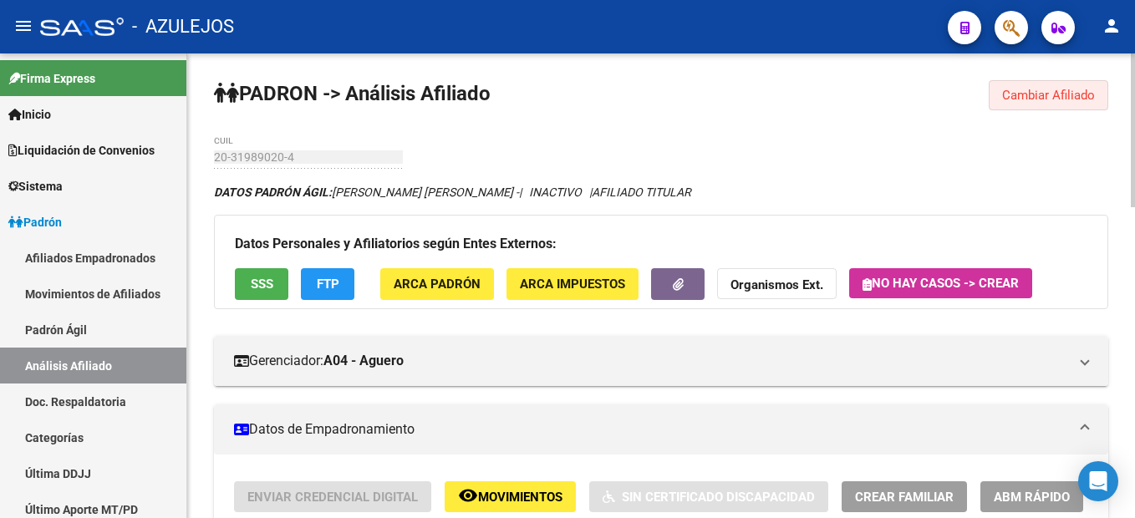
click at [1051, 97] on span "Cambiar Afiliado" at bounding box center [1048, 95] width 93 height 15
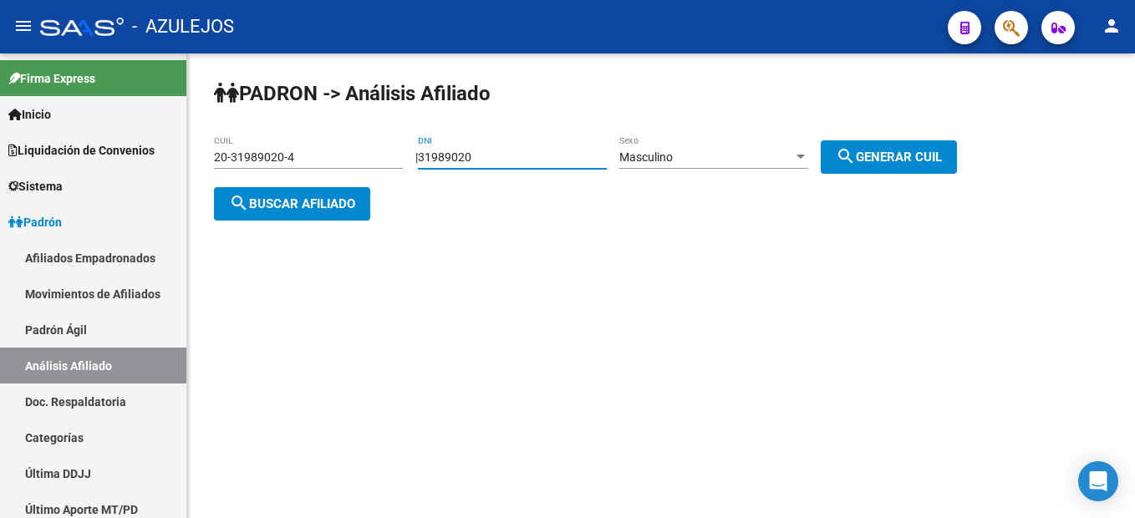
drag, startPoint x: 504, startPoint y: 153, endPoint x: 347, endPoint y: 115, distance: 161.5
click at [355, 116] on div "PADRON -> Análisis Afiliado 20-31989020-4 CUIL | 31989020 DNI Masculino Sexo se…" at bounding box center [661, 163] width 948 height 221
type input "33915504"
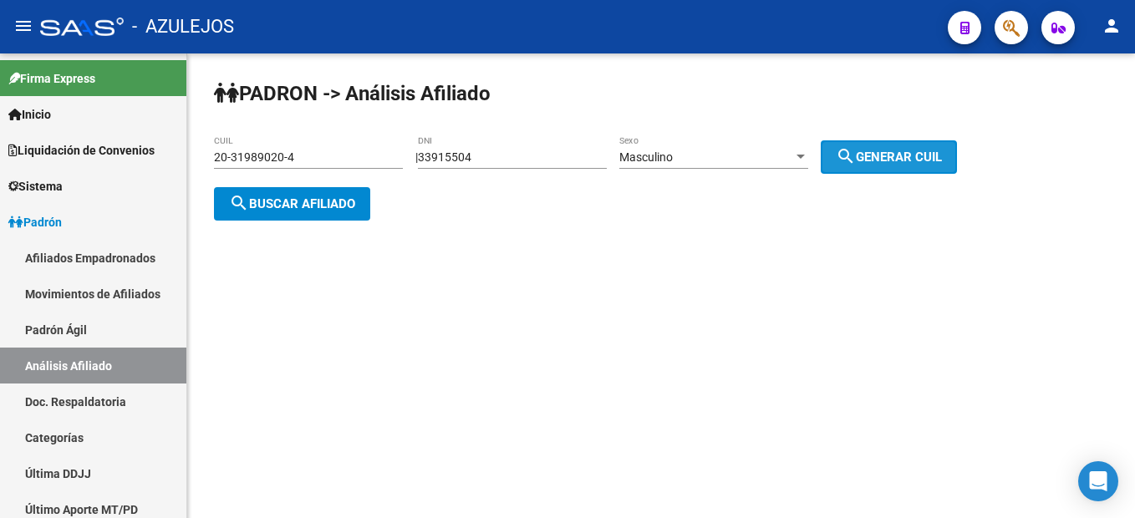
click at [856, 163] on mat-icon "search" at bounding box center [846, 156] width 20 height 20
type input "20-33915504-7"
click at [300, 204] on span "search Buscar afiliado" at bounding box center [292, 203] width 126 height 15
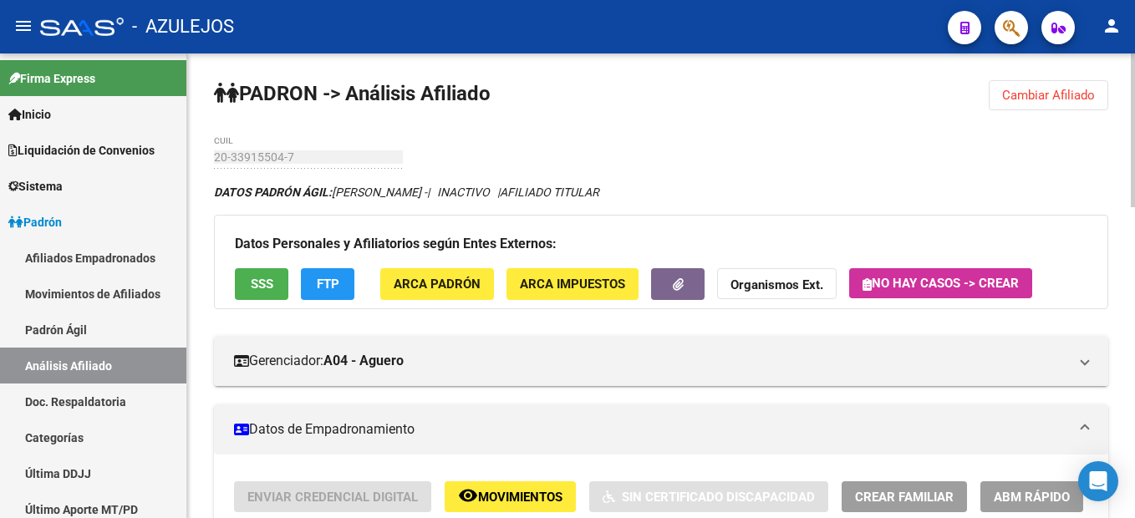
click at [1004, 89] on span "Cambiar Afiliado" at bounding box center [1048, 95] width 93 height 15
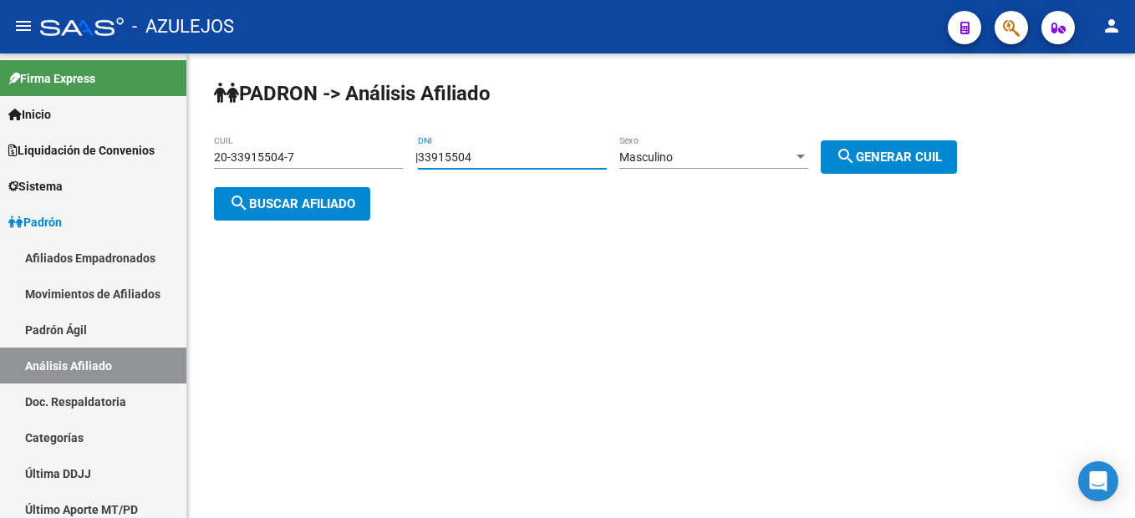
drag, startPoint x: 575, startPoint y: 151, endPoint x: 237, endPoint y: 160, distance: 337.7
click at [237, 160] on app-analisis-afiliado "PADRON -> Análisis Afiliado 20-33915504-7 CUIL | 33915504 DNI Masculino Sexo se…" at bounding box center [591, 180] width 755 height 60
paste input "40585760"
type input "40585760"
click at [923, 170] on button "search Generar CUIL" at bounding box center [889, 156] width 136 height 33
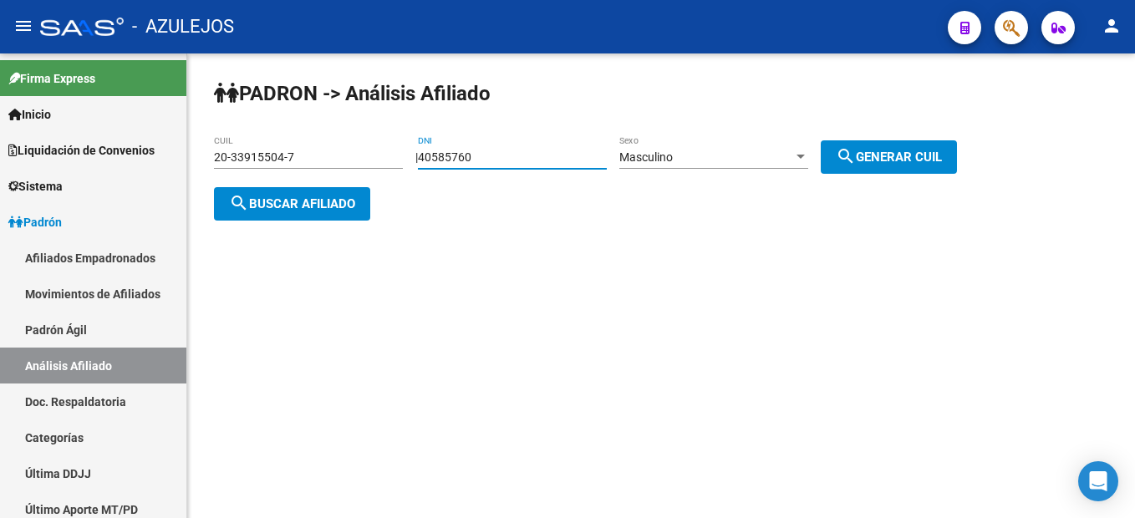
type input "20-40585760-0"
click at [330, 204] on span "search Buscar afiliado" at bounding box center [292, 203] width 126 height 15
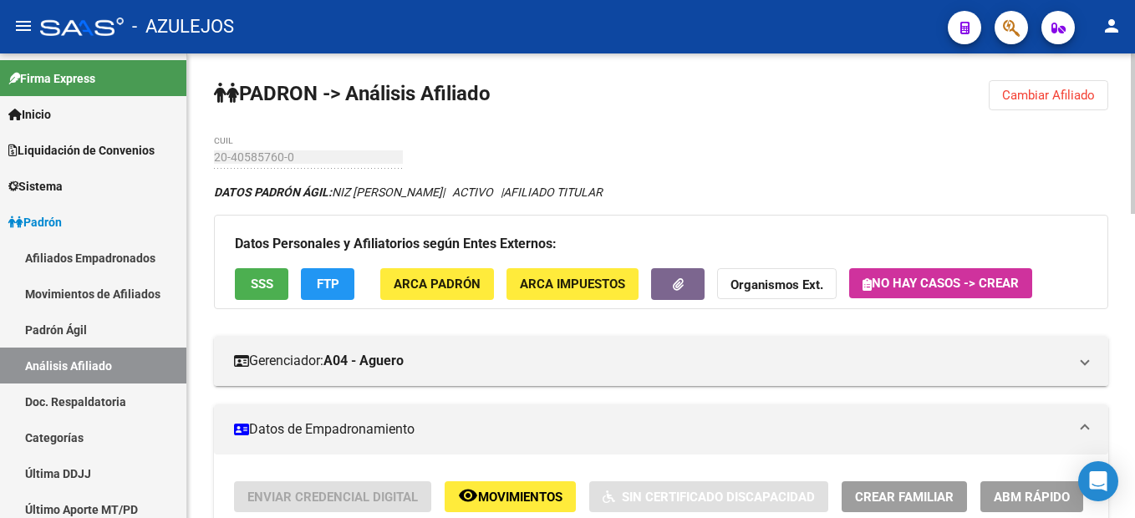
drag, startPoint x: 450, startPoint y: 187, endPoint x: 494, endPoint y: 193, distance: 43.8
click at [494, 193] on icon "DATOS PADRÓN ÁGIL: NIZ [PERSON_NAME] | ACTIVO | AFILIADO TITULAR" at bounding box center [408, 192] width 389 height 13
drag, startPoint x: 494, startPoint y: 193, endPoint x: 459, endPoint y: 189, distance: 35.3
click at [459, 189] on icon "DATOS PADRÓN ÁGIL: NIZ [PERSON_NAME] | ACTIVO | AFILIADO TITULAR" at bounding box center [408, 192] width 389 height 13
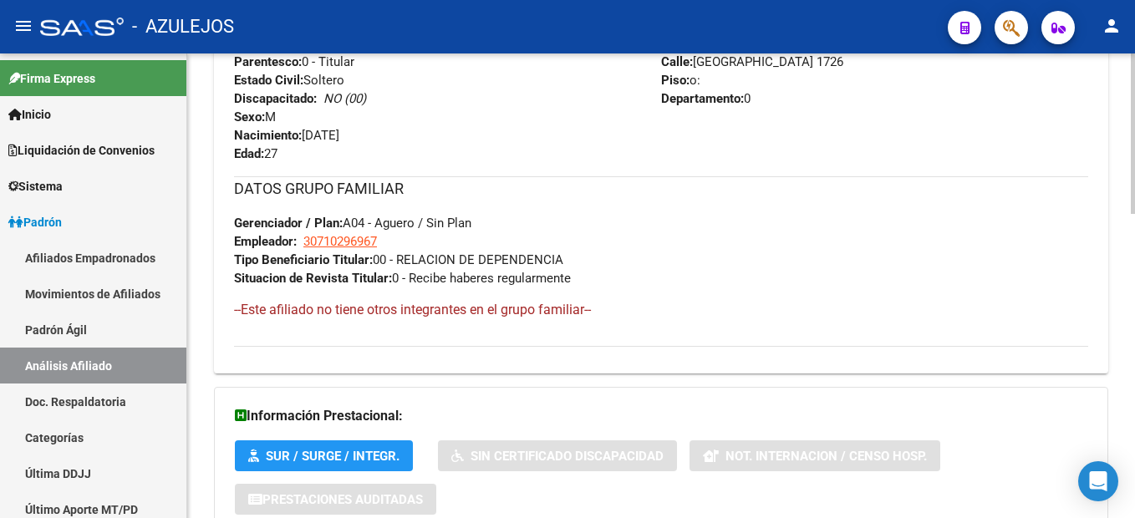
scroll to position [882, 0]
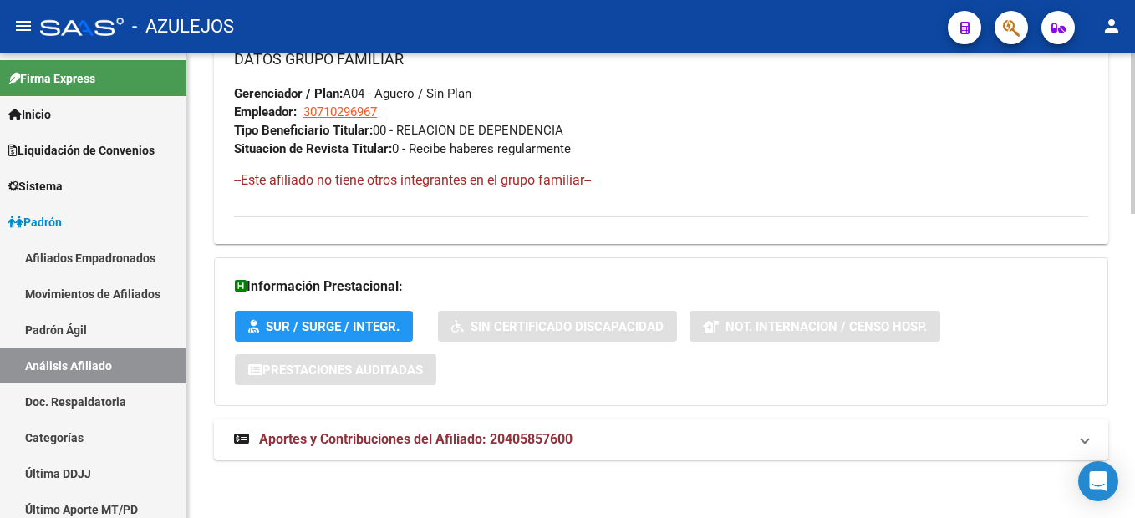
click at [497, 435] on span "Aportes y Contribuciones del Afiliado: 20405857600" at bounding box center [415, 439] width 313 height 16
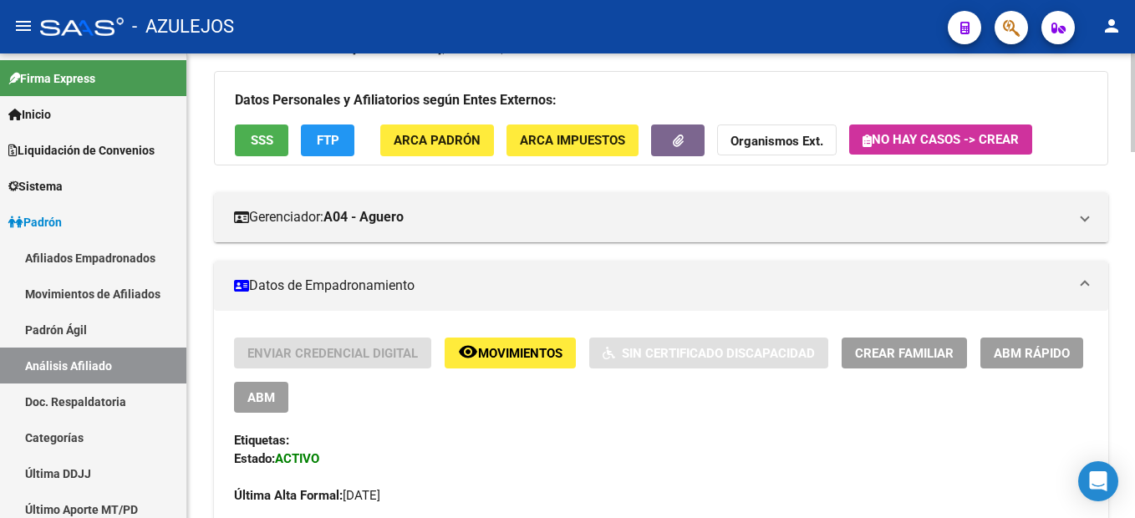
scroll to position [0, 0]
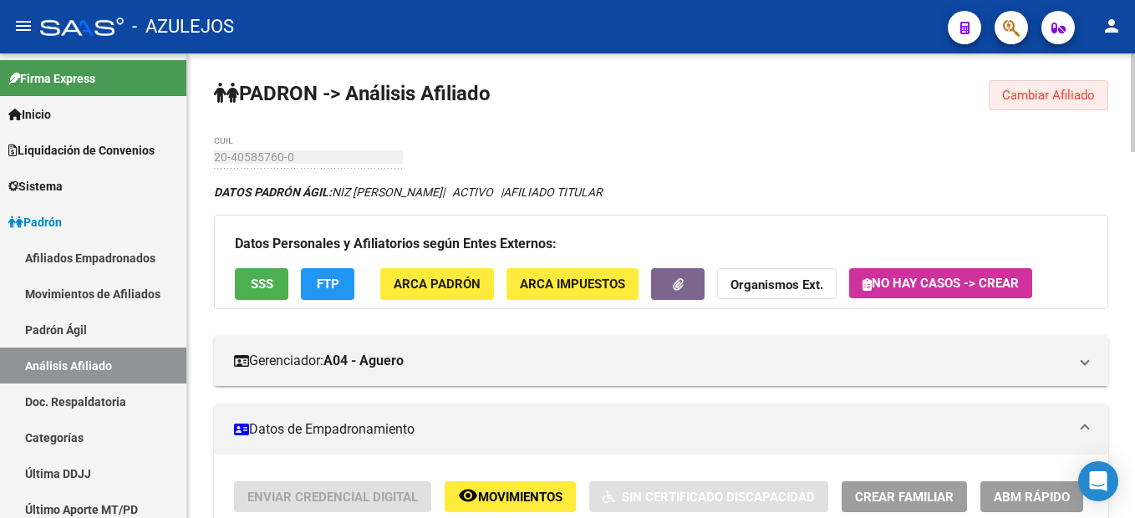
click at [1050, 82] on button "Cambiar Afiliado" at bounding box center [1048, 95] width 119 height 30
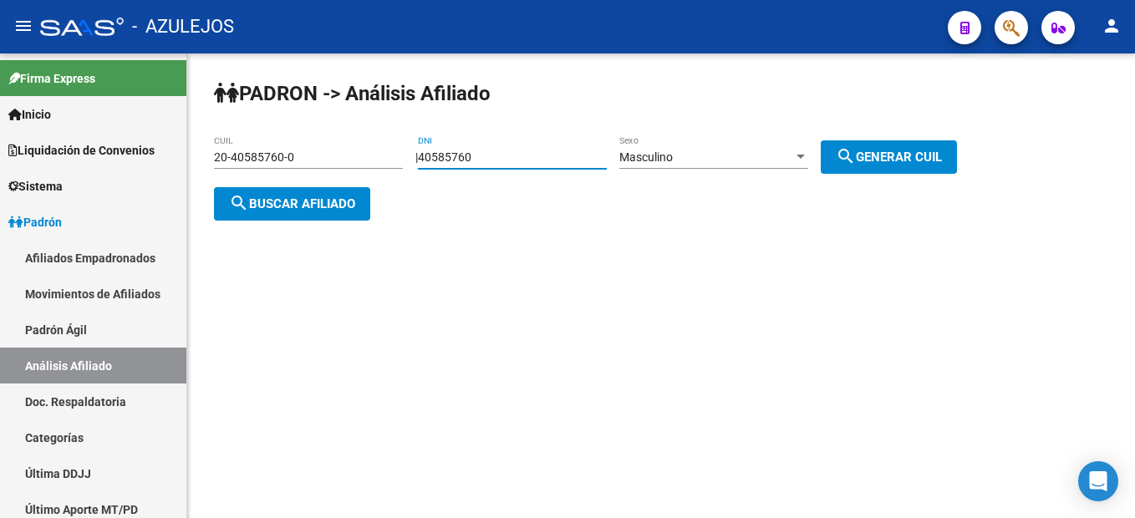
drag, startPoint x: 545, startPoint y: 154, endPoint x: 342, endPoint y: 100, distance: 210.0
click at [342, 150] on app-analisis-afiliado "PADRON -> Análisis Afiliado 20-40585760-0 CUIL | 40585760 DNI Masculino Sexo se…" at bounding box center [591, 180] width 755 height 60
type input "33915504"
click at [856, 156] on mat-icon "search" at bounding box center [846, 156] width 20 height 20
type input "20-33915504-7"
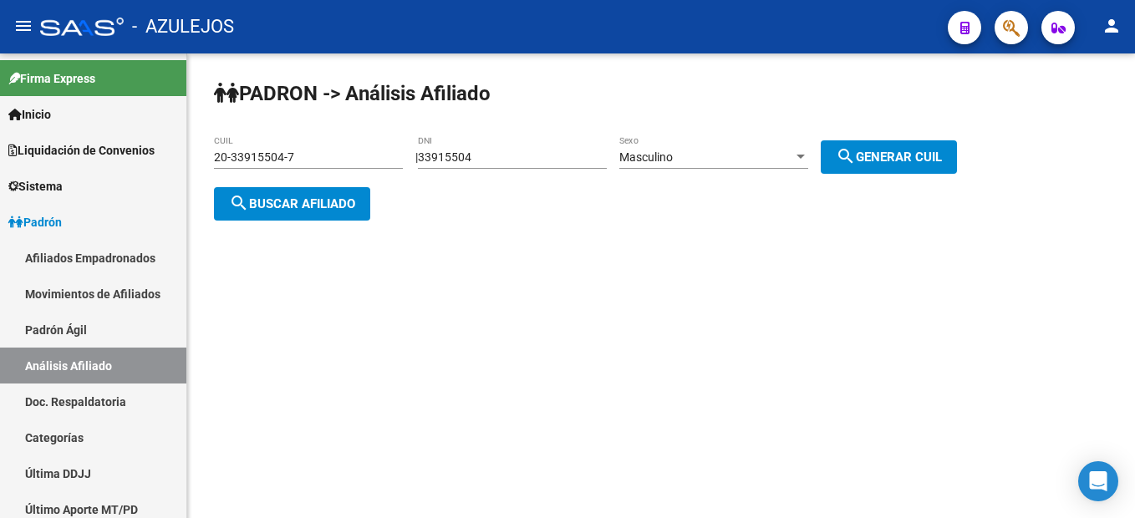
drag, startPoint x: 302, startPoint y: 180, endPoint x: 295, endPoint y: 201, distance: 21.4
click at [302, 180] on div "20-33915504-7 CUIL" at bounding box center [308, 159] width 189 height 48
click at [301, 209] on span "search Buscar afiliado" at bounding box center [292, 203] width 126 height 15
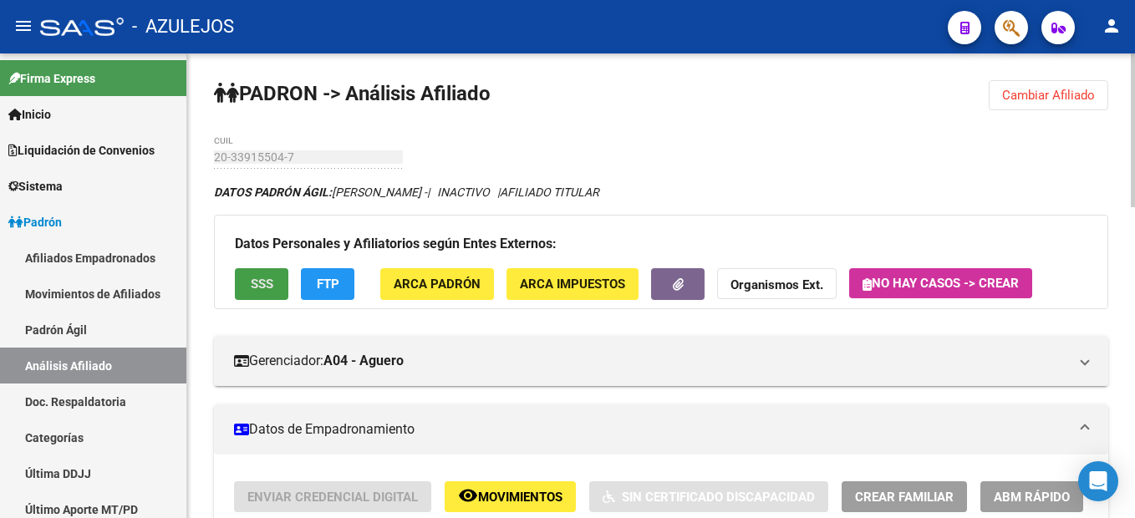
click at [272, 281] on span "SSS" at bounding box center [262, 284] width 23 height 15
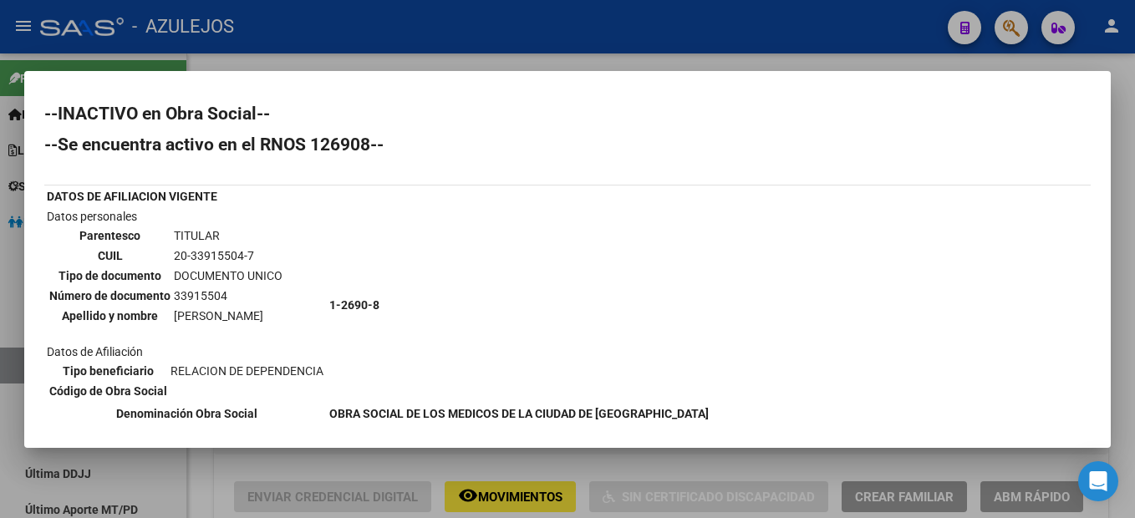
click at [1131, 72] on div at bounding box center [567, 259] width 1135 height 518
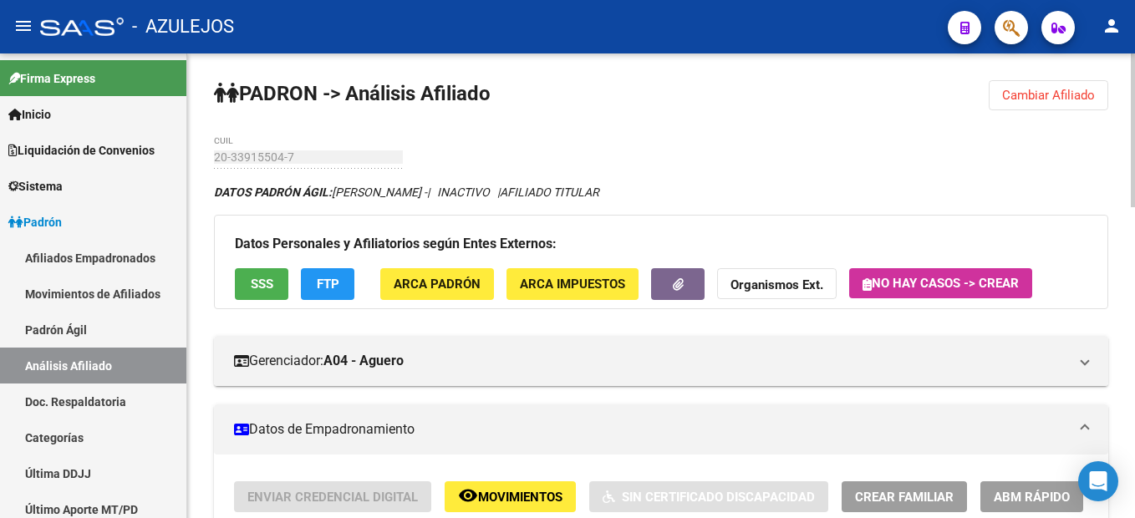
click at [1059, 101] on span "Cambiar Afiliado" at bounding box center [1048, 95] width 93 height 15
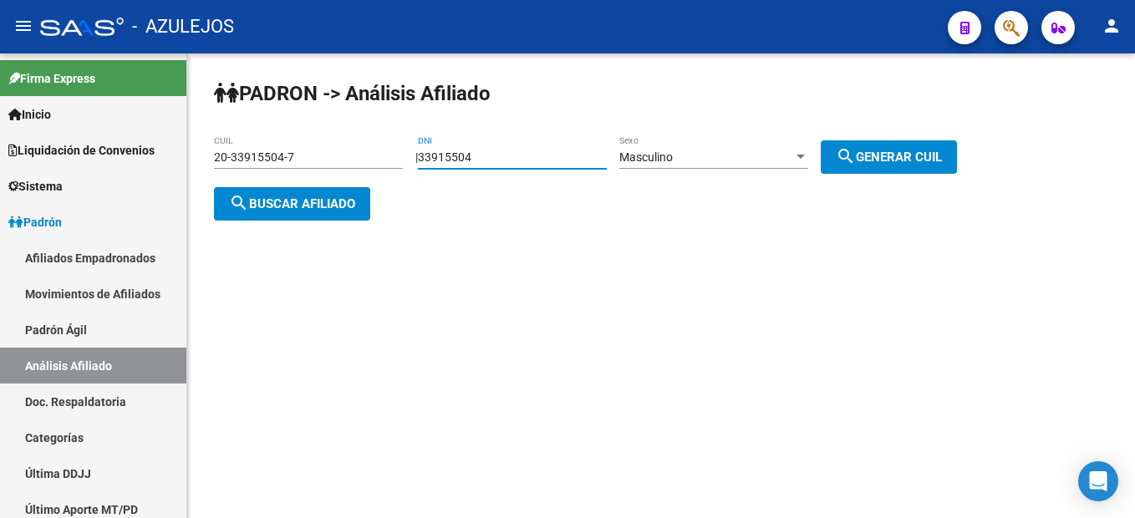
click at [480, 152] on input "33915504" at bounding box center [512, 157] width 189 height 14
drag, startPoint x: 500, startPoint y: 152, endPoint x: 394, endPoint y: 123, distance: 109.3
click at [394, 123] on div "PADRON -> Análisis Afiliado 20-33915504-7 CUIL | 33915504 DNI Masculino Sexo se…" at bounding box center [661, 163] width 948 height 221
type input "24106194"
click at [906, 173] on div "PADRON -> Análisis Afiliado 20-33915504-7 CUIL | 24106194 DNI Masculino Sexo se…" at bounding box center [661, 163] width 948 height 221
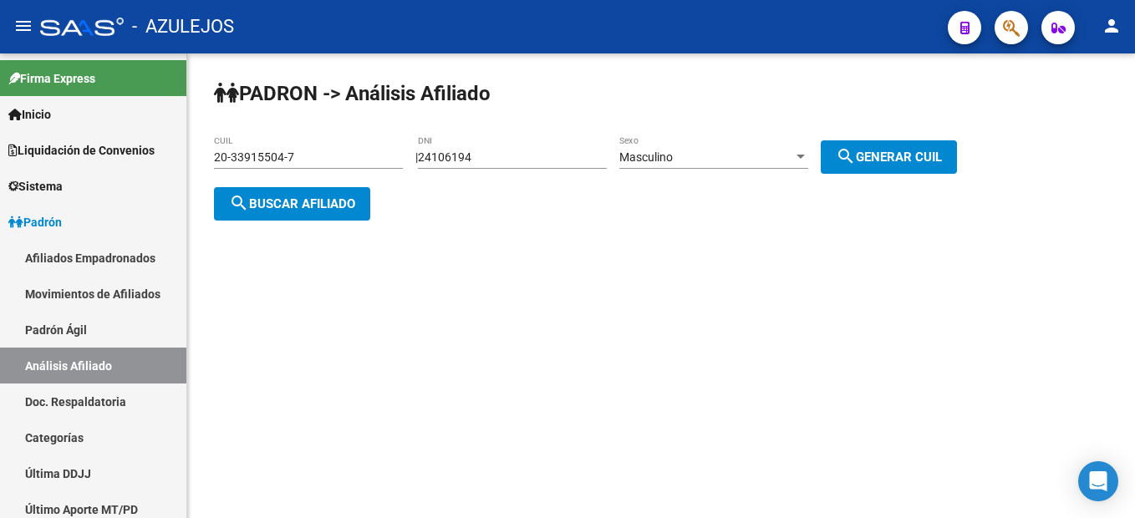
click at [902, 170] on button "search Generar CUIL" at bounding box center [889, 156] width 136 height 33
type input "23-24106194-9"
click at [332, 180] on div "23-24106194-9 CUIL" at bounding box center [308, 159] width 189 height 48
click at [330, 207] on span "search Buscar afiliado" at bounding box center [292, 203] width 126 height 15
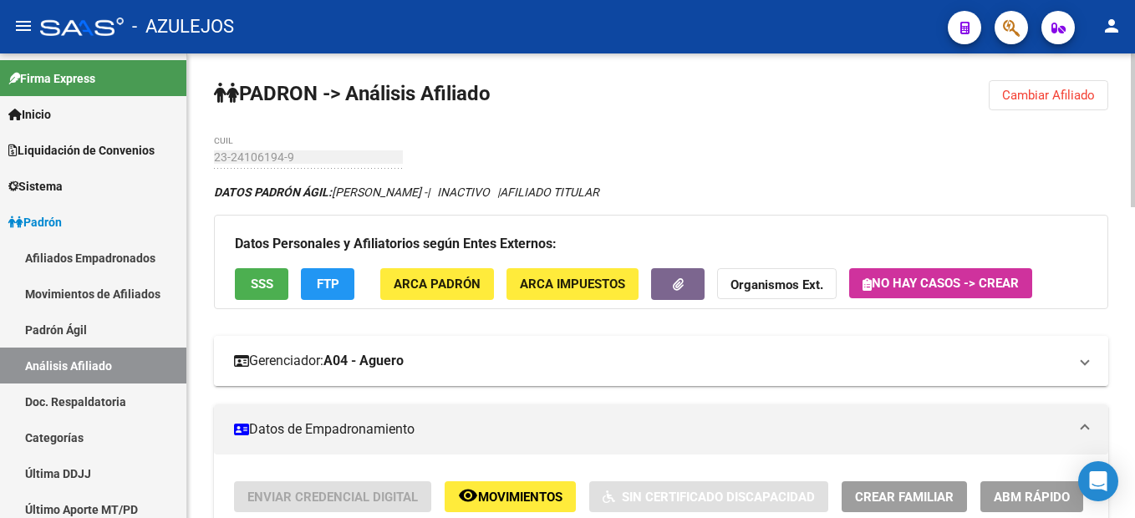
scroll to position [84, 0]
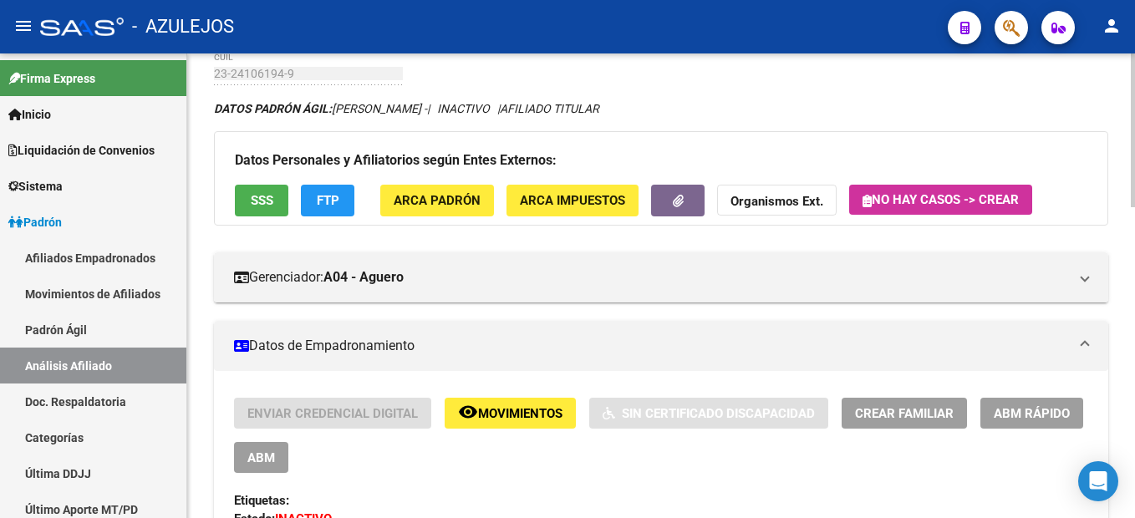
click at [257, 205] on span "SSS" at bounding box center [262, 201] width 23 height 15
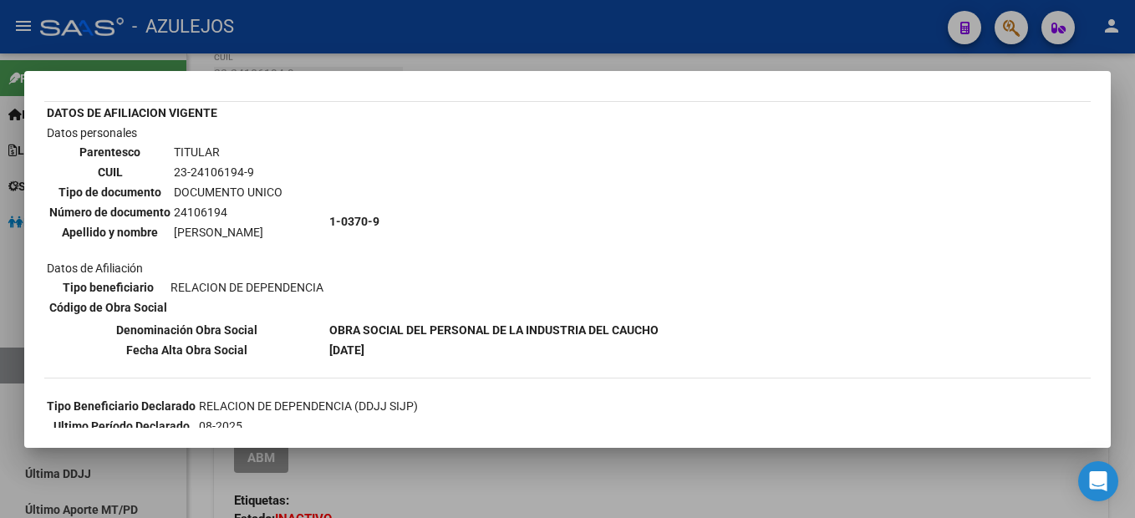
click at [1124, 75] on div at bounding box center [567, 259] width 1135 height 518
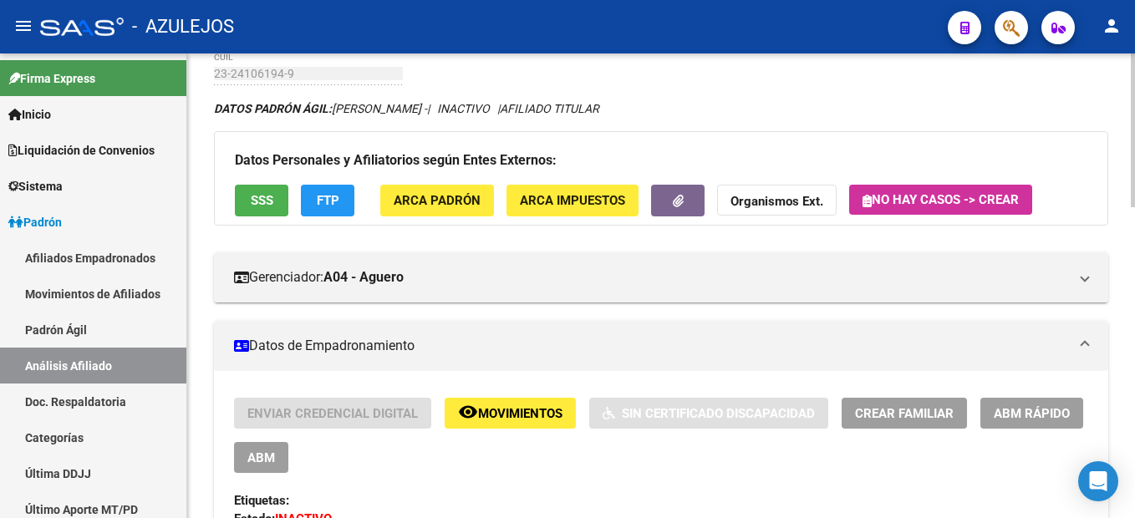
scroll to position [0, 0]
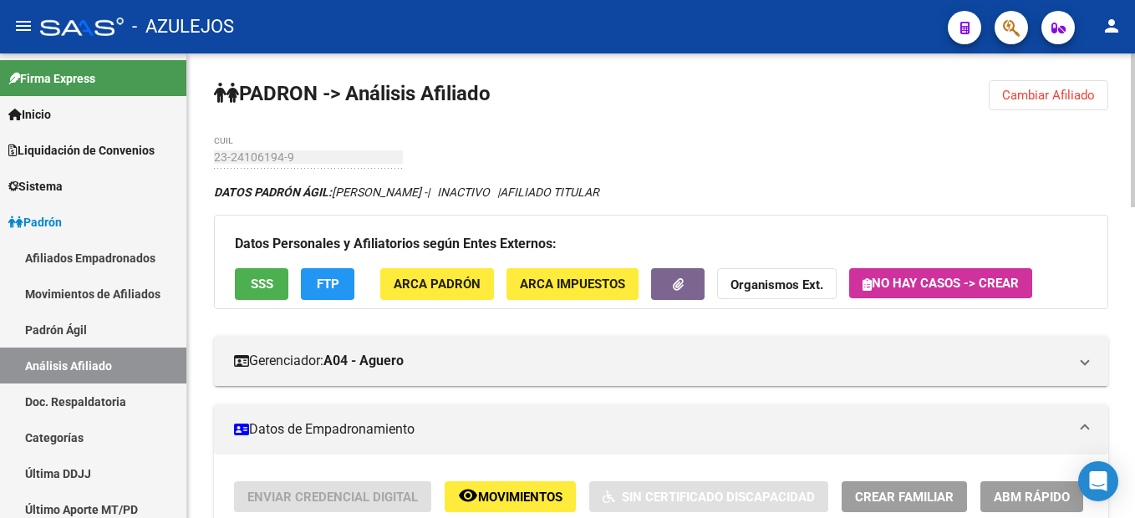
click at [1029, 89] on span "Cambiar Afiliado" at bounding box center [1048, 95] width 93 height 15
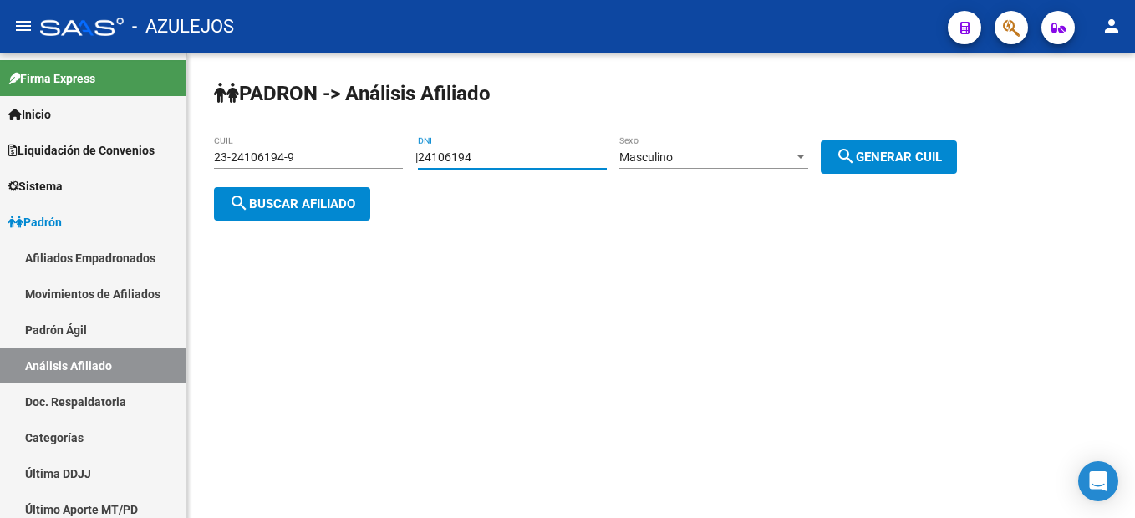
drag, startPoint x: 499, startPoint y: 150, endPoint x: 418, endPoint y: 135, distance: 82.6
click at [418, 135] on div "PADRON -> Análisis Afiliado 23-24106194-9 CUIL | 24106194 DNI Masculino Sexo se…" at bounding box center [661, 163] width 948 height 221
type input "31256589"
click at [854, 154] on mat-icon "search" at bounding box center [846, 156] width 20 height 20
type input "20-31256589-8"
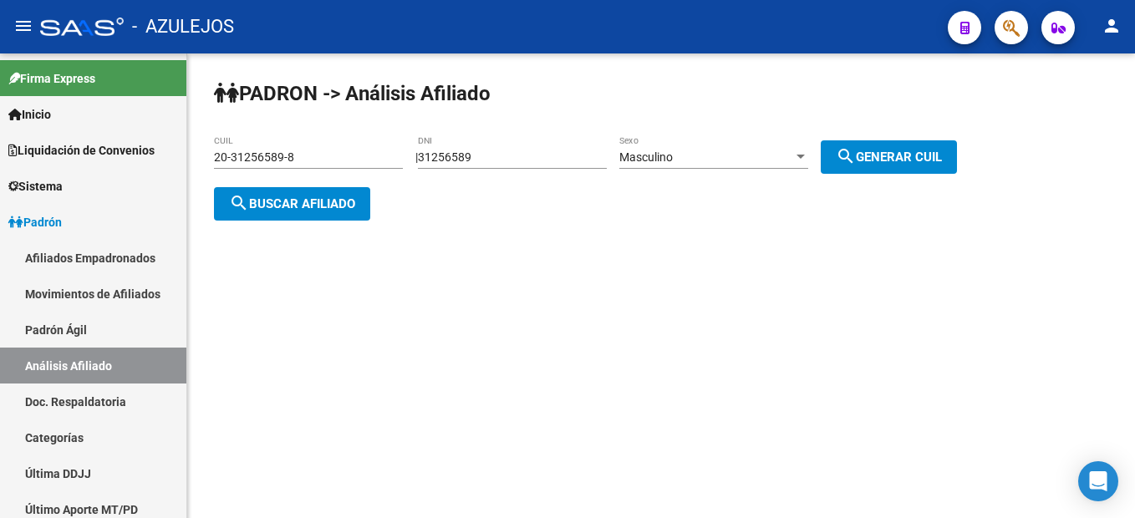
click at [287, 196] on span "search Buscar afiliado" at bounding box center [292, 203] width 126 height 15
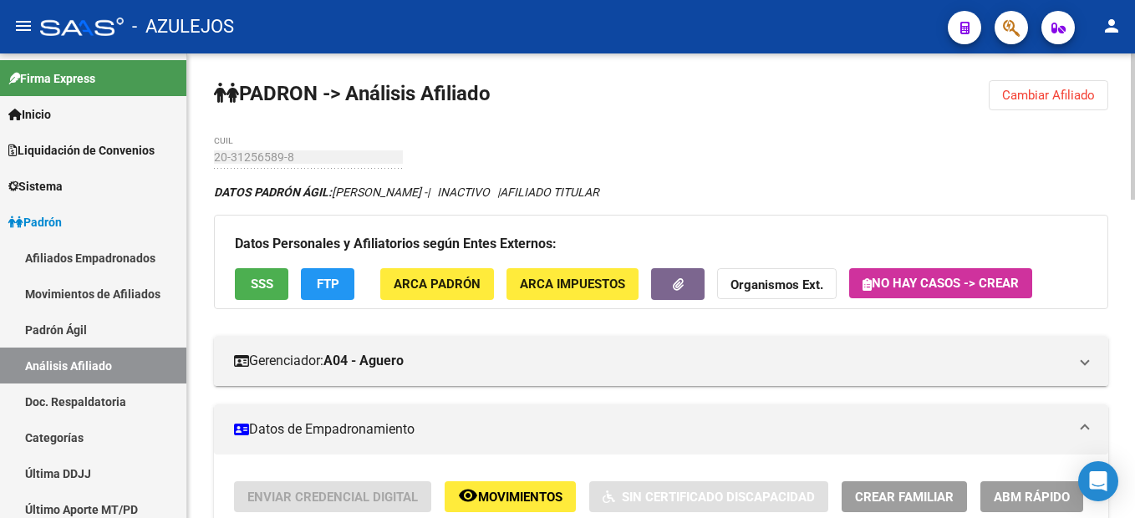
click at [241, 280] on button "SSS" at bounding box center [261, 283] width 53 height 31
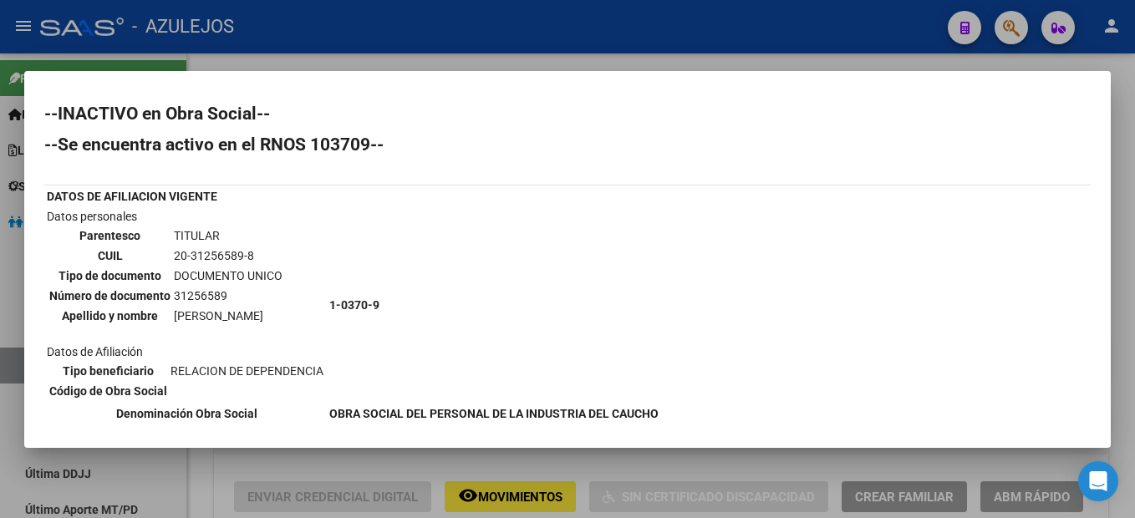
click at [1122, 97] on div at bounding box center [567, 259] width 1135 height 518
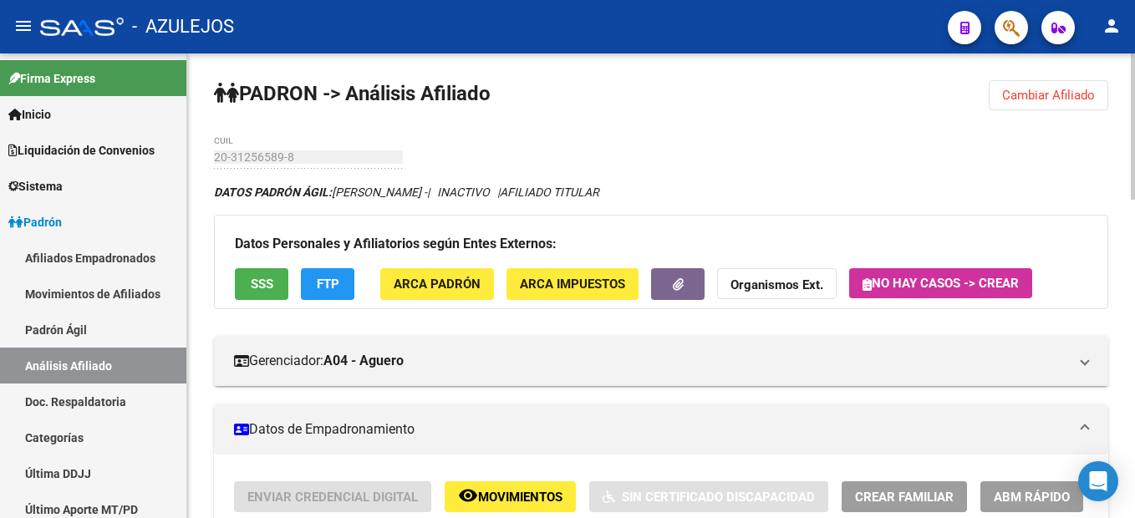
click at [1047, 102] on span "Cambiar Afiliado" at bounding box center [1048, 95] width 93 height 15
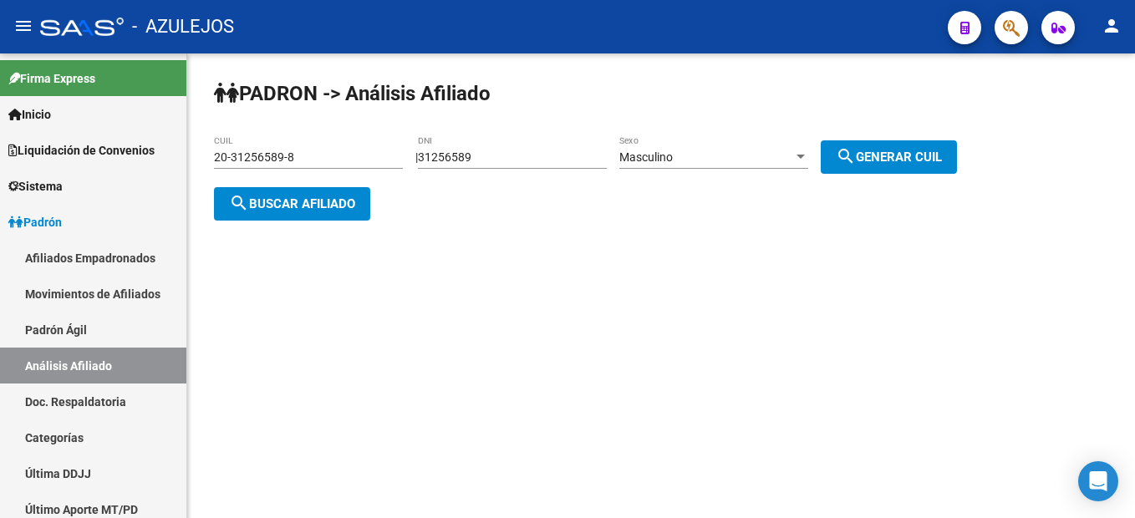
drag, startPoint x: 541, startPoint y: 165, endPoint x: 221, endPoint y: 126, distance: 322.4
click at [221, 126] on div "PADRON -> Análisis Afiliado 20-31256589-8 CUIL | 31256589 DNI Masculino Sexo se…" at bounding box center [661, 163] width 948 height 221
click at [540, 170] on div "31256589 DNI" at bounding box center [512, 159] width 189 height 48
drag, startPoint x: 527, startPoint y: 145, endPoint x: 421, endPoint y: 143, distance: 106.1
click at [421, 143] on div "PADRON -> Análisis Afiliado 20-31256589-8 CUIL | 31256589 DNI Masculino Sexo se…" at bounding box center [661, 163] width 948 height 221
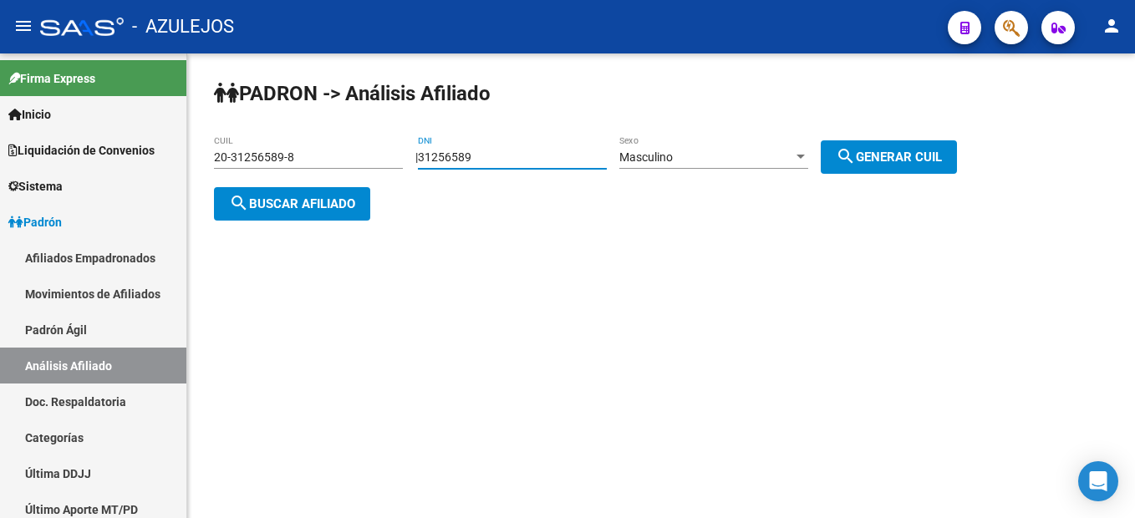
drag, startPoint x: 421, startPoint y: 143, endPoint x: 501, endPoint y: 161, distance: 82.3
click at [487, 157] on input "31256589" at bounding box center [512, 157] width 189 height 14
click at [506, 162] on input "31256589" at bounding box center [512, 157] width 189 height 14
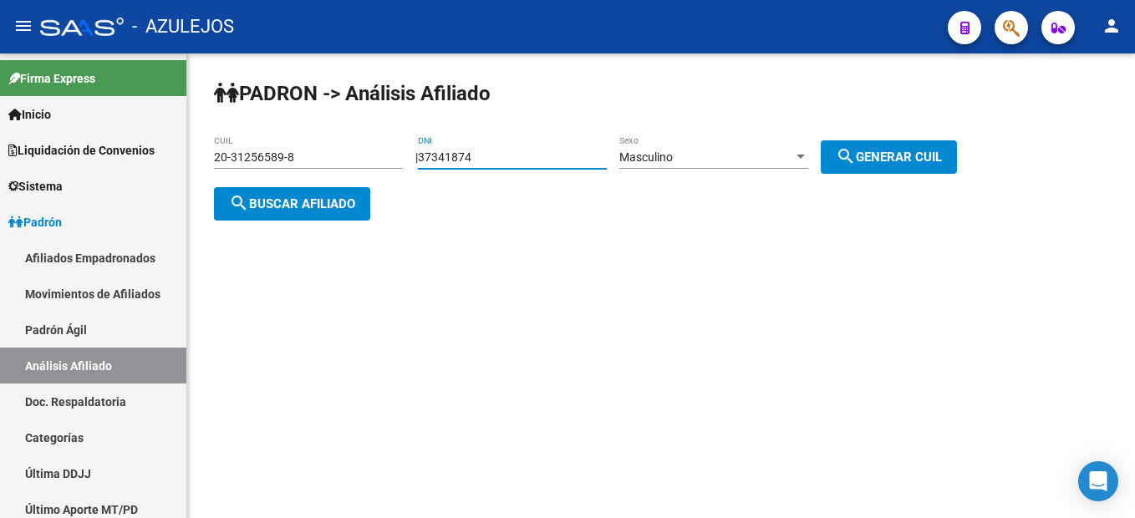
type input "37341874"
click at [909, 178] on div "PADRON -> Análisis Afiliado 20-31256589-8 CUIL | 37341874 DNI Masculino Sexo se…" at bounding box center [661, 163] width 948 height 221
click at [907, 163] on span "search Generar CUIL" at bounding box center [889, 157] width 106 height 15
type input "23-37341874-9"
click at [358, 190] on button "search Buscar afiliado" at bounding box center [292, 203] width 156 height 33
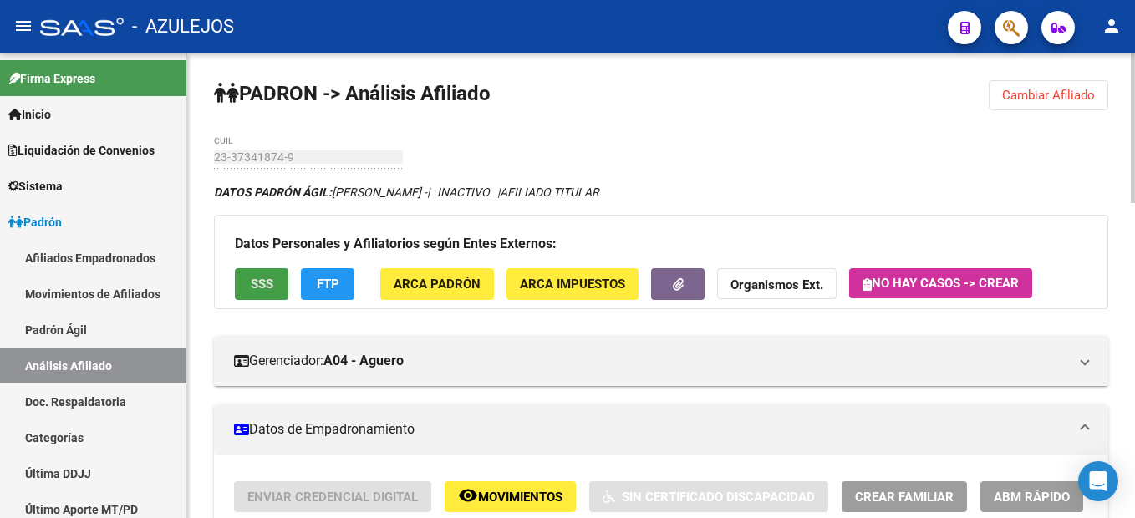
click at [267, 289] on span "SSS" at bounding box center [262, 284] width 23 height 15
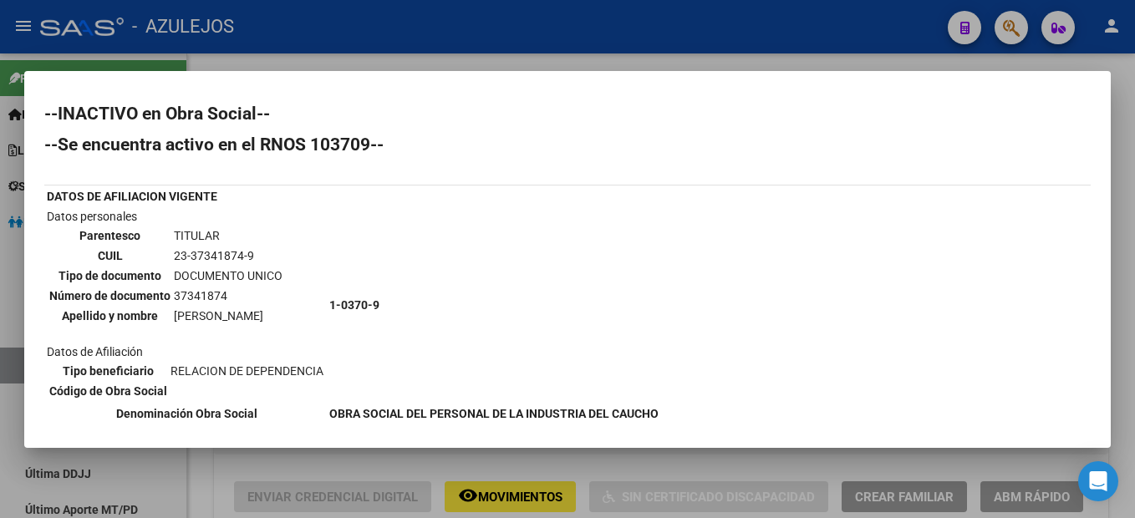
click at [626, 45] on div at bounding box center [567, 259] width 1135 height 518
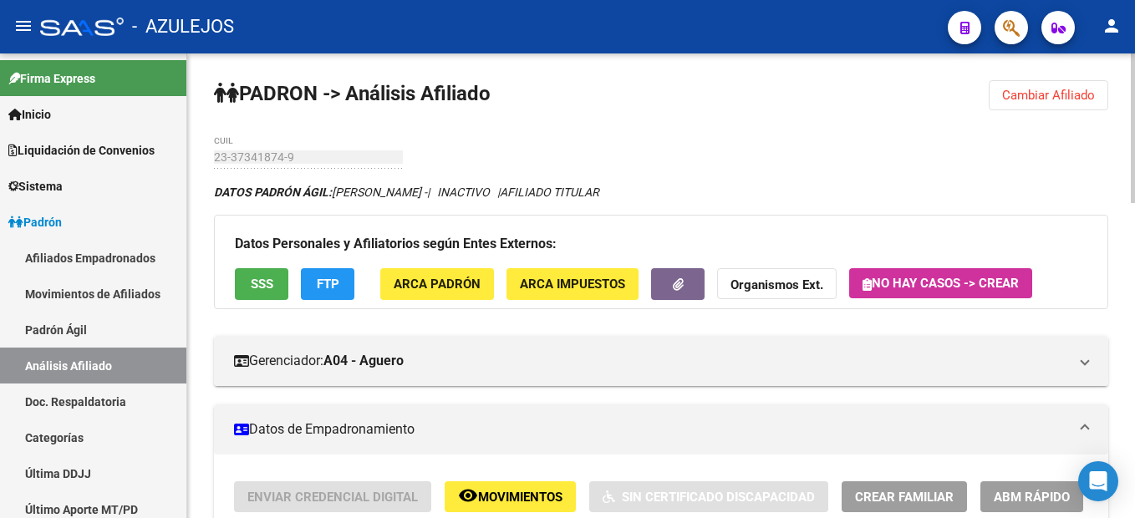
click at [1046, 107] on button "Cambiar Afiliado" at bounding box center [1048, 95] width 119 height 30
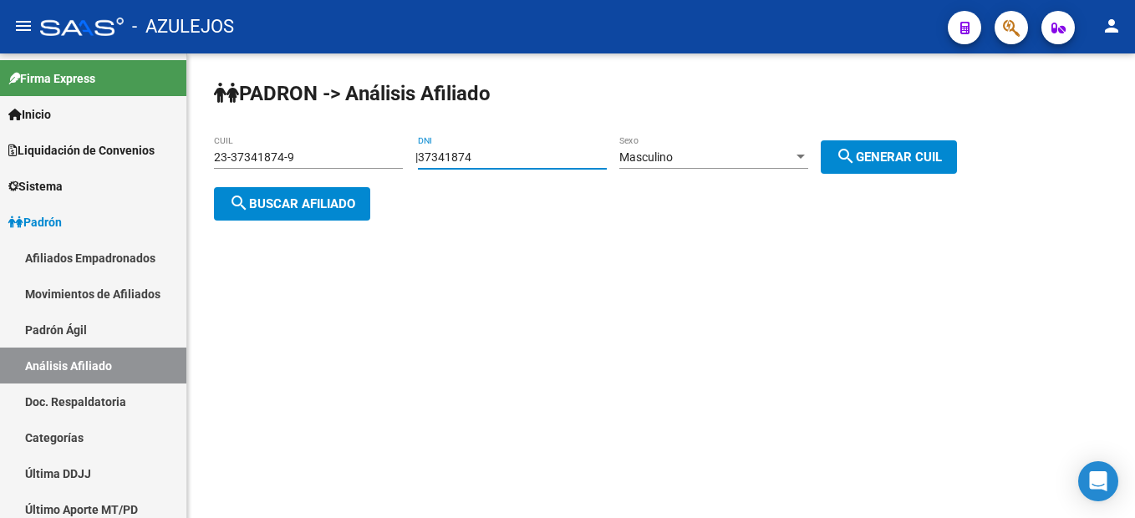
drag, startPoint x: 536, startPoint y: 160, endPoint x: 252, endPoint y: 123, distance: 286.5
click at [252, 123] on div "PADRON -> Análisis Afiliado 23-37341874-9 CUIL | 37341874 DNI Masculino Sexo se…" at bounding box center [661, 163] width 948 height 221
type input "26781617"
click at [895, 160] on span "search Generar CUIL" at bounding box center [889, 157] width 106 height 15
type input "20-26781617-5"
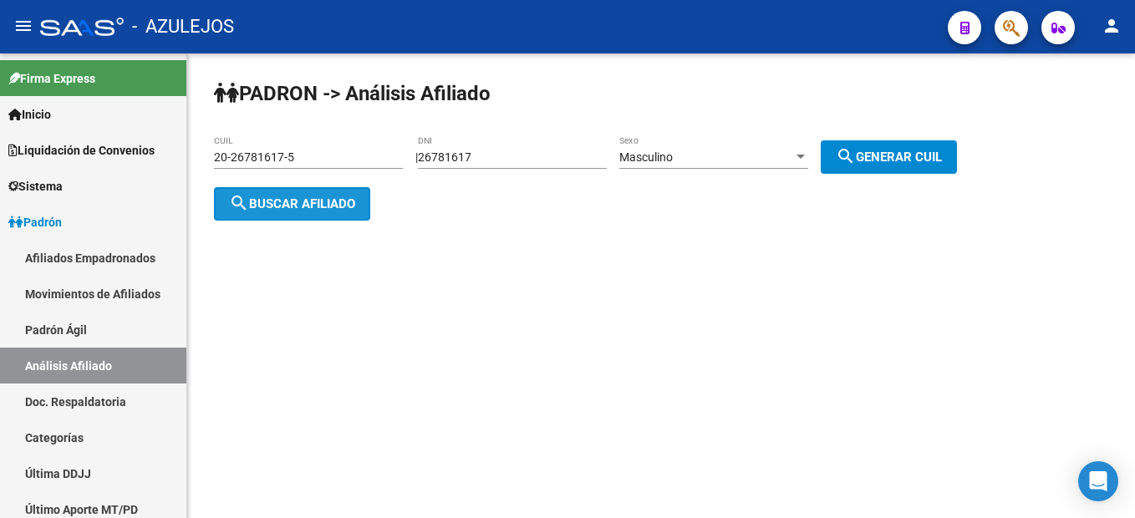
click at [307, 214] on button "search Buscar afiliado" at bounding box center [292, 203] width 156 height 33
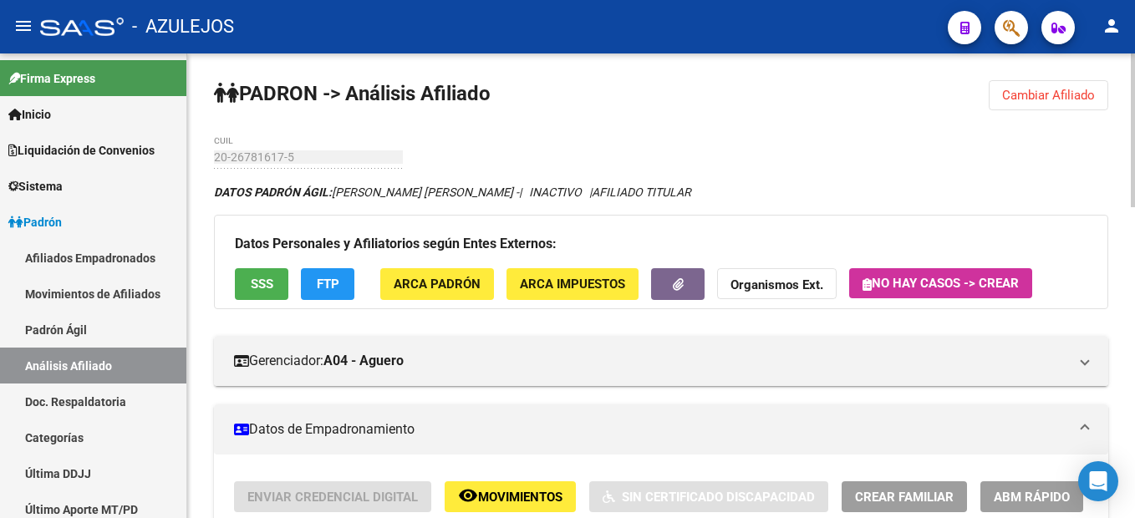
click at [251, 287] on span "SSS" at bounding box center [262, 284] width 23 height 15
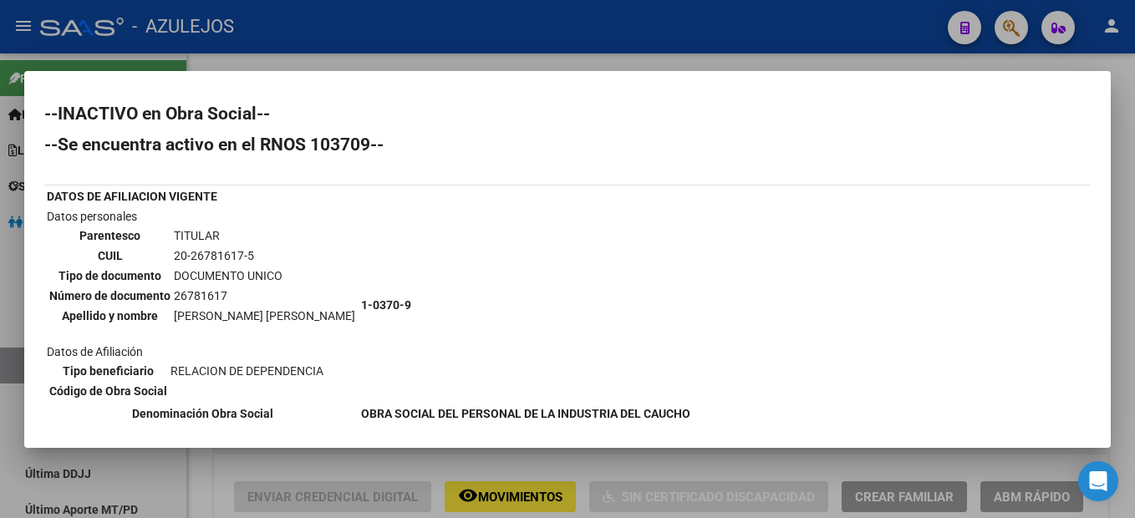
click at [1114, 73] on div at bounding box center [567, 259] width 1135 height 518
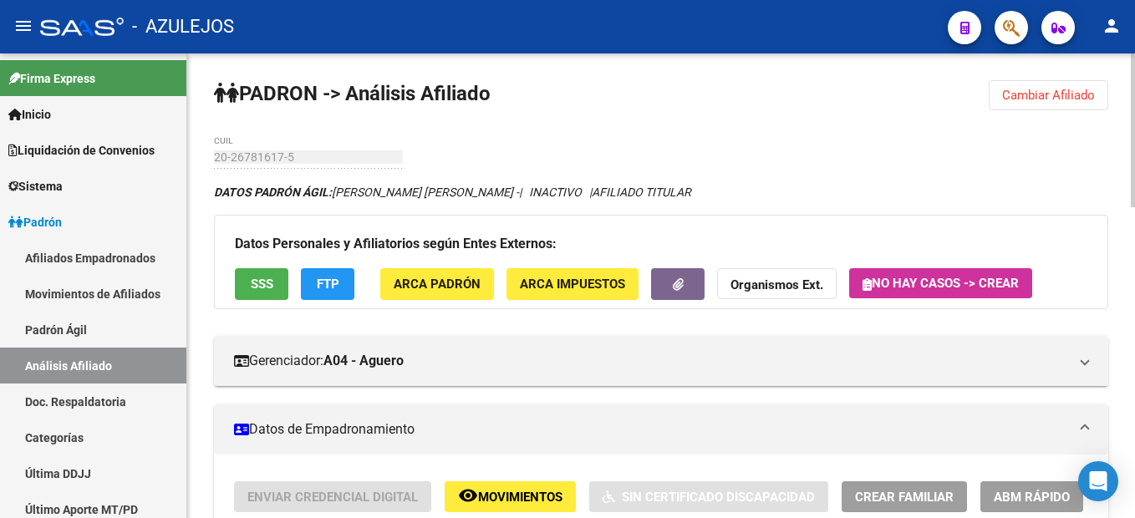
click at [1064, 102] on span "Cambiar Afiliado" at bounding box center [1048, 95] width 93 height 15
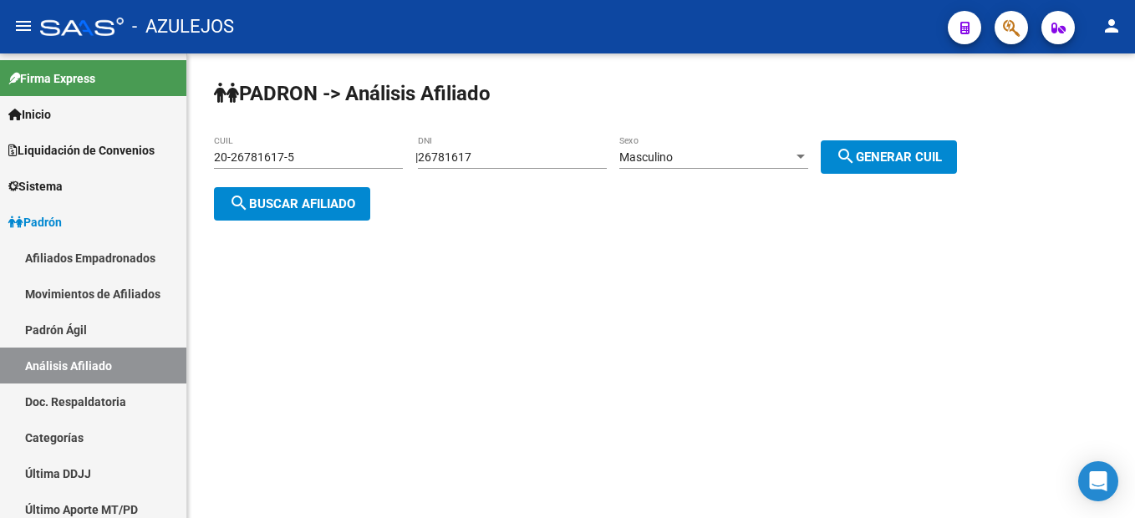
drag, startPoint x: 444, startPoint y: 155, endPoint x: 501, endPoint y: 169, distance: 58.4
click at [446, 159] on input "26781617" at bounding box center [512, 157] width 189 height 14
click at [514, 169] on div "26781617 DNI" at bounding box center [512, 159] width 189 height 48
click at [515, 169] on div "26781617 DNI" at bounding box center [512, 159] width 189 height 48
click at [513, 164] on input "26781617" at bounding box center [512, 157] width 189 height 14
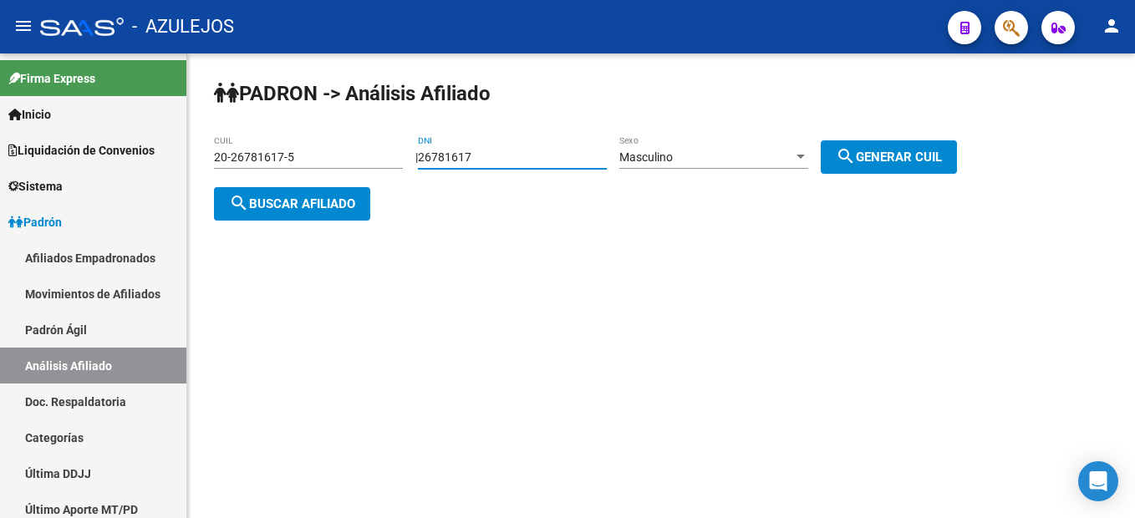
click at [513, 164] on input "26781617" at bounding box center [512, 157] width 189 height 14
type input "18868995"
click at [881, 170] on button "search Generar CUIL" at bounding box center [889, 156] width 136 height 33
type input "20-18868995-8"
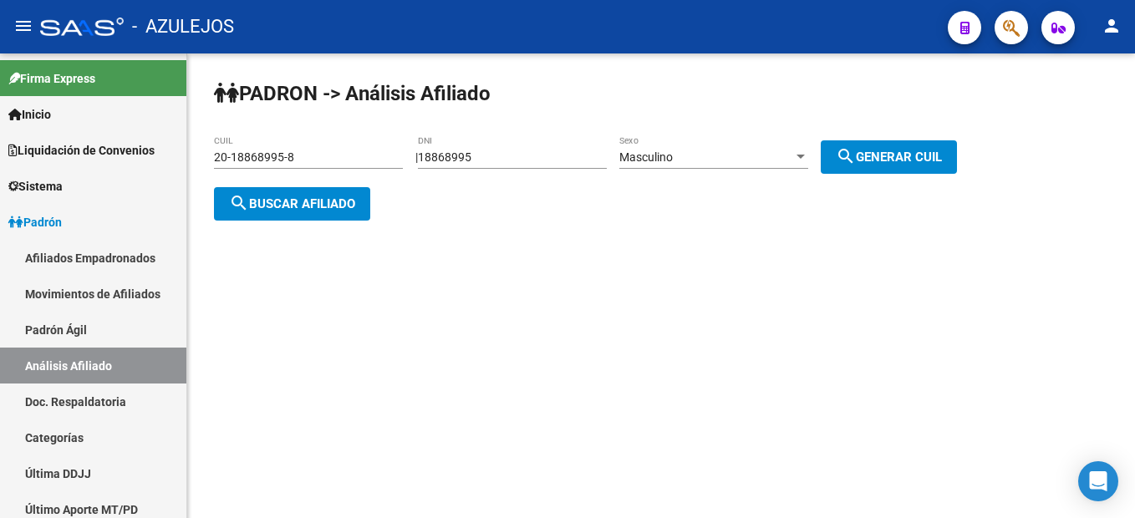
click at [375, 202] on app-analisis-afiliado "PADRON -> Análisis Afiliado 20-18868995-8 CUIL | 18868995 DNI Masculino Sexo se…" at bounding box center [591, 180] width 755 height 60
drag, startPoint x: 375, startPoint y: 202, endPoint x: 354, endPoint y: 206, distance: 21.3
click at [354, 206] on span "search Buscar afiliado" at bounding box center [292, 203] width 126 height 15
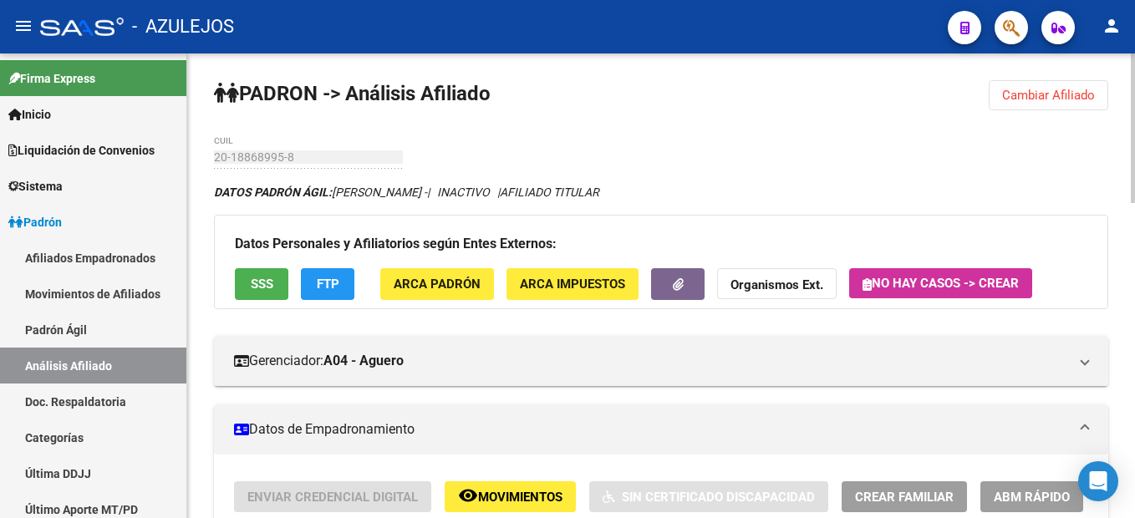
click at [248, 277] on button "SSS" at bounding box center [261, 283] width 53 height 31
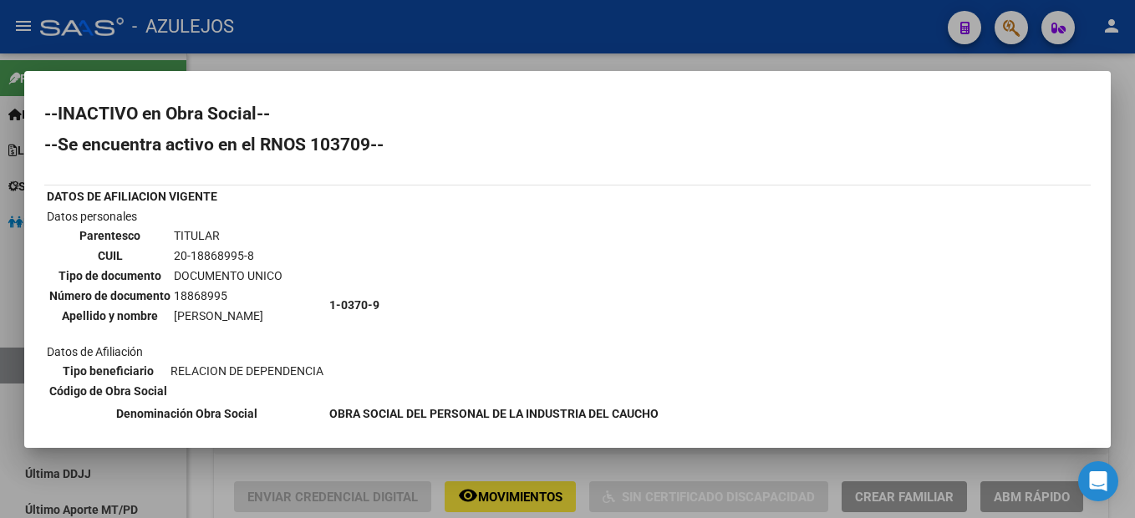
scroll to position [84, 0]
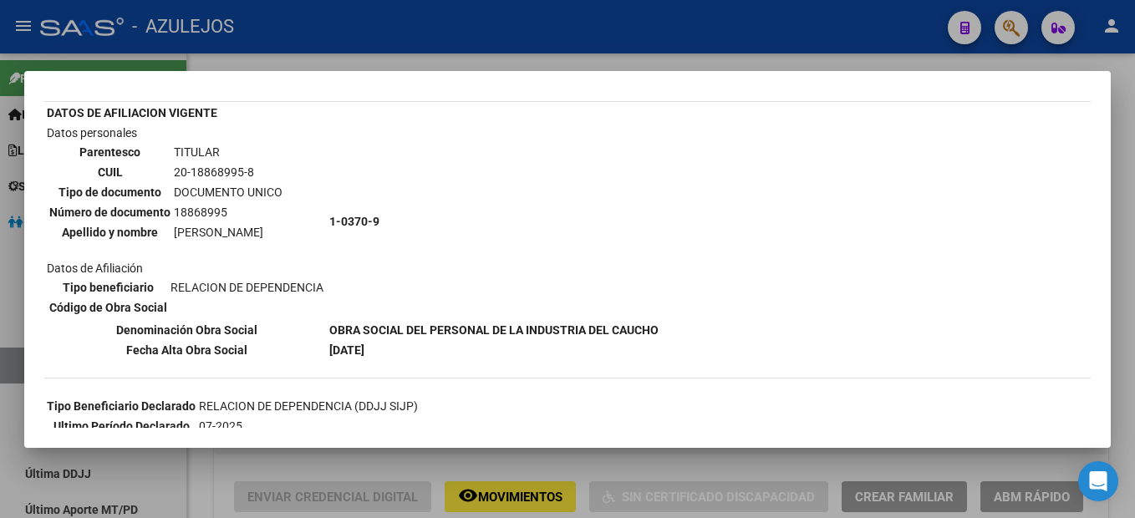
click at [335, 467] on div at bounding box center [567, 259] width 1135 height 518
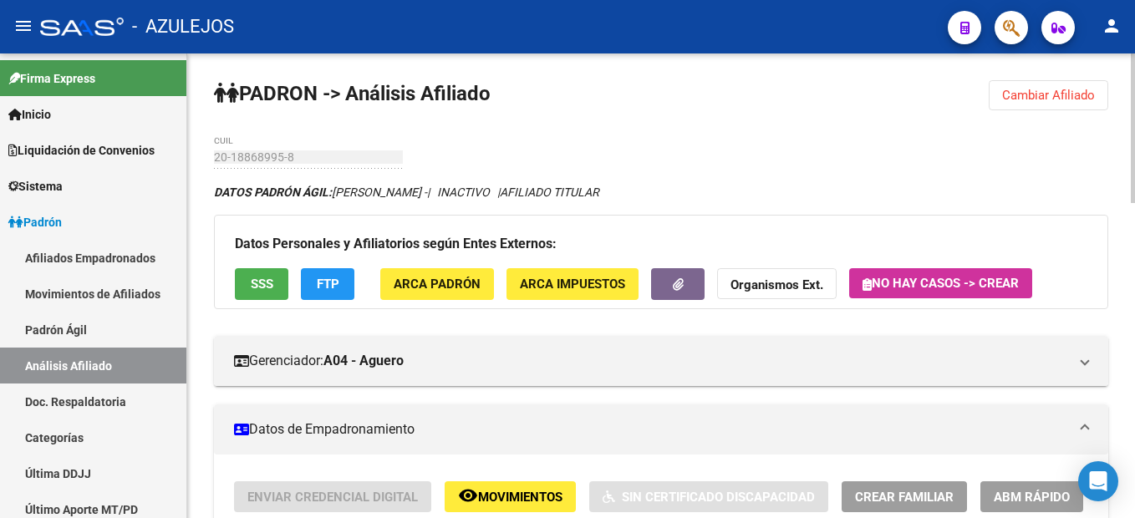
click at [1036, 96] on span "Cambiar Afiliado" at bounding box center [1048, 95] width 93 height 15
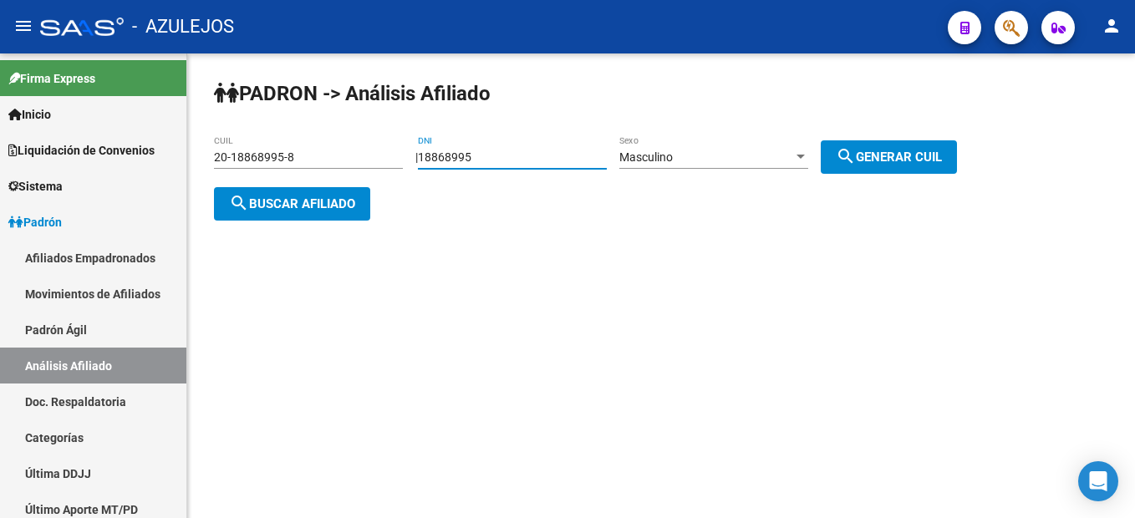
drag, startPoint x: 495, startPoint y: 154, endPoint x: 340, endPoint y: 154, distance: 154.6
click at [340, 154] on app-analisis-afiliado "PADRON -> Análisis Afiliado 20-18868995-8 CUIL | 18868995 DNI Masculino Sexo se…" at bounding box center [591, 180] width 755 height 60
type input "23462453"
click at [889, 151] on span "search Generar CUIL" at bounding box center [889, 157] width 106 height 15
type input "23-23462453-9"
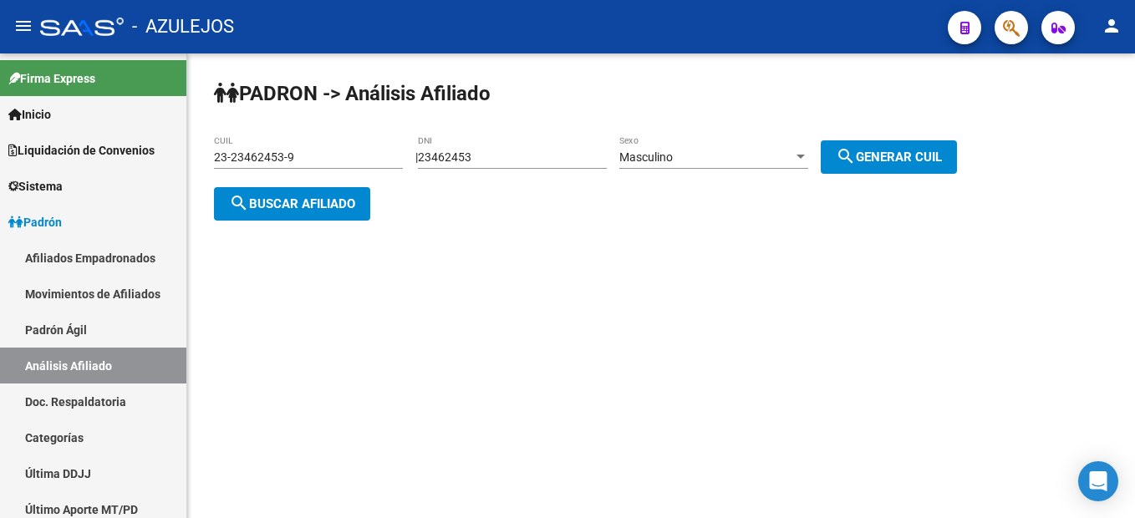
click at [288, 206] on span "search Buscar afiliado" at bounding box center [292, 203] width 126 height 15
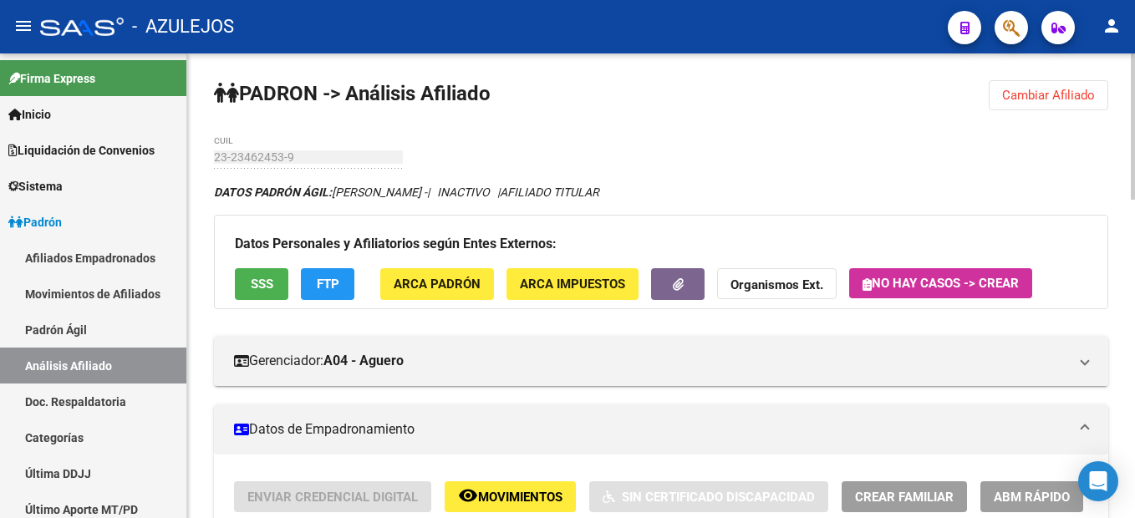
click at [276, 283] on button "SSS" at bounding box center [261, 283] width 53 height 31
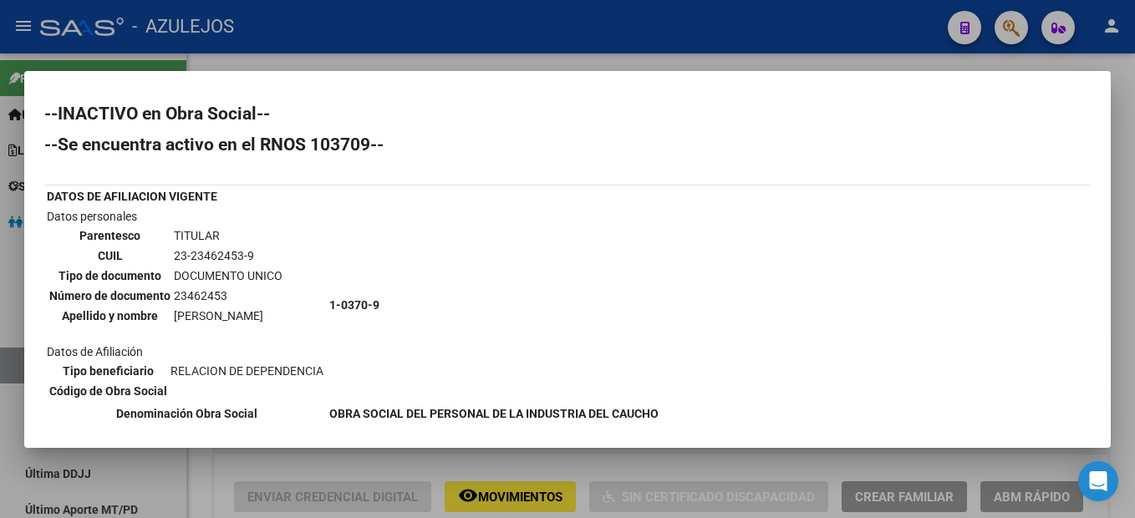
scroll to position [84, 0]
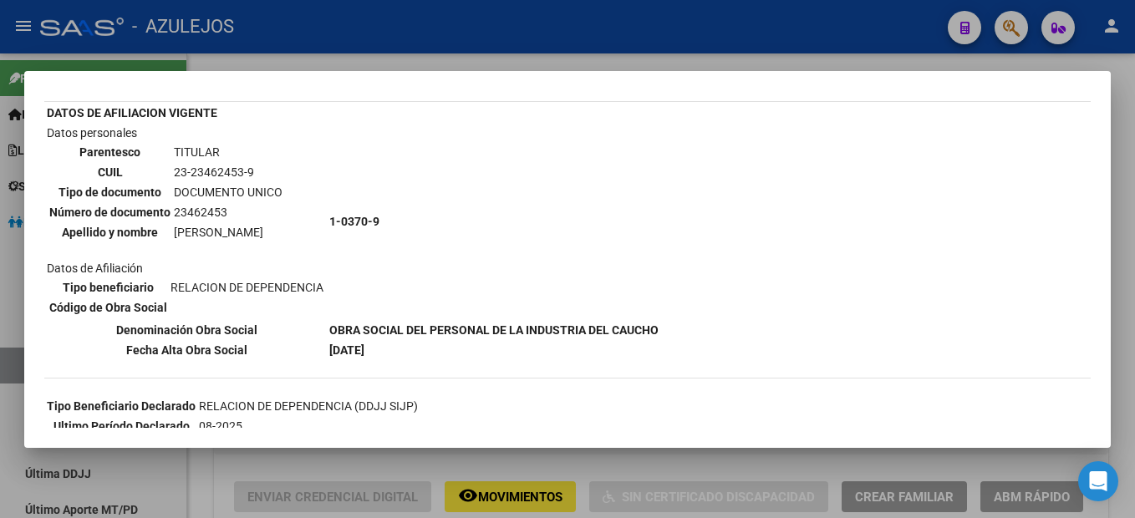
click at [1124, 71] on div at bounding box center [567, 259] width 1135 height 518
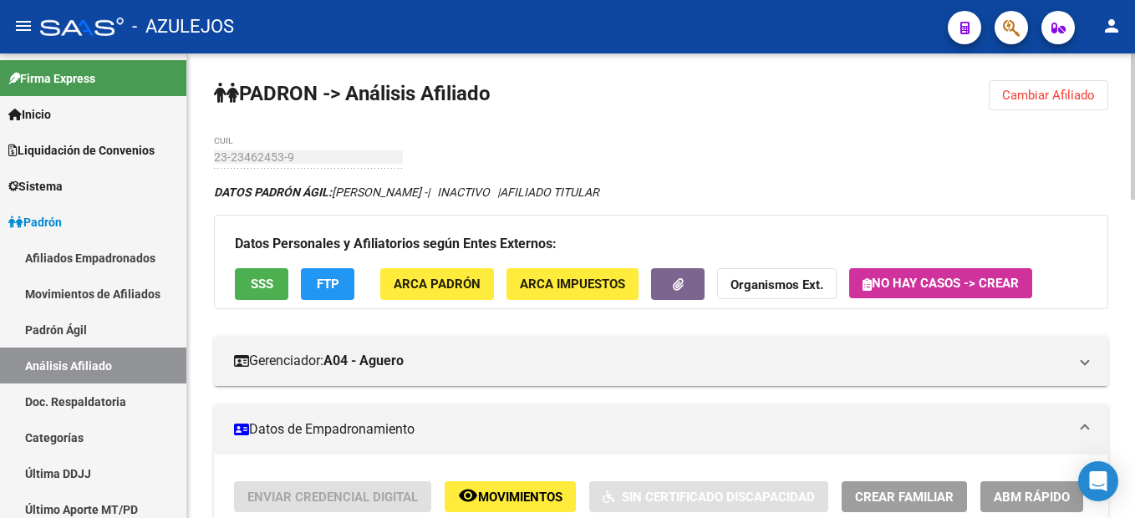
click at [1036, 89] on span "Cambiar Afiliado" at bounding box center [1048, 95] width 93 height 15
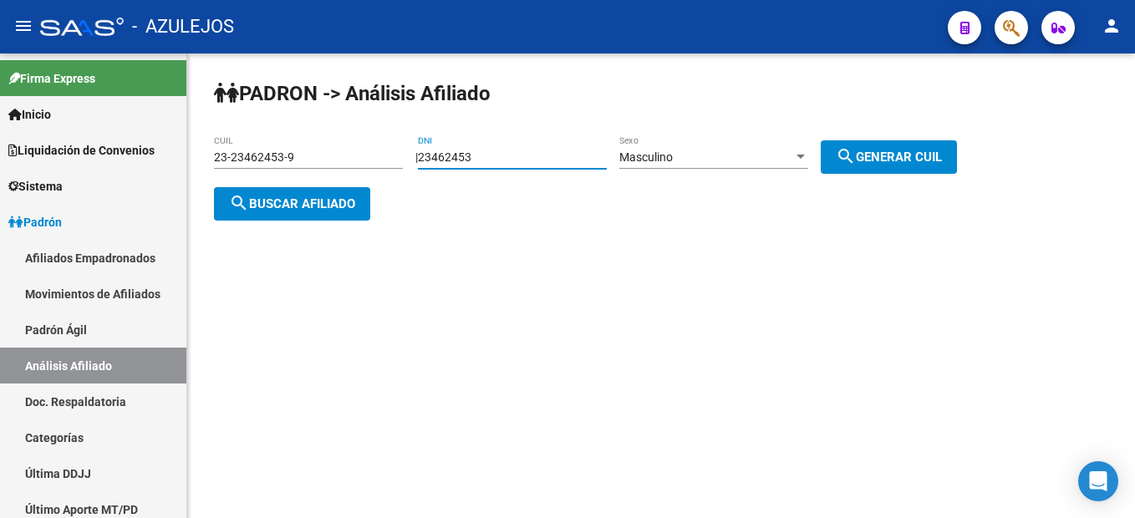
drag, startPoint x: 565, startPoint y: 160, endPoint x: 293, endPoint y: 159, distance: 271.6
click at [293, 159] on app-analisis-afiliado "PADRON -> Análisis Afiliado 23-23462453-9 CUIL | 23462453 DNI Masculino Sexo se…" at bounding box center [591, 180] width 755 height 60
type input "20467069"
click at [929, 161] on span "search Generar CUIL" at bounding box center [889, 157] width 106 height 15
type input "20-20467069-3"
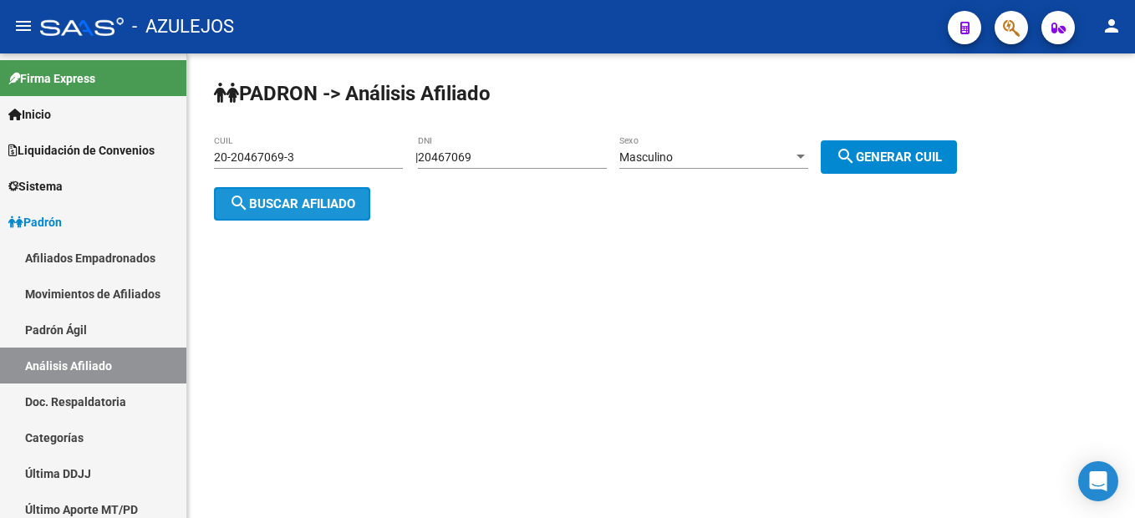
click at [282, 211] on button "search Buscar afiliado" at bounding box center [292, 203] width 156 height 33
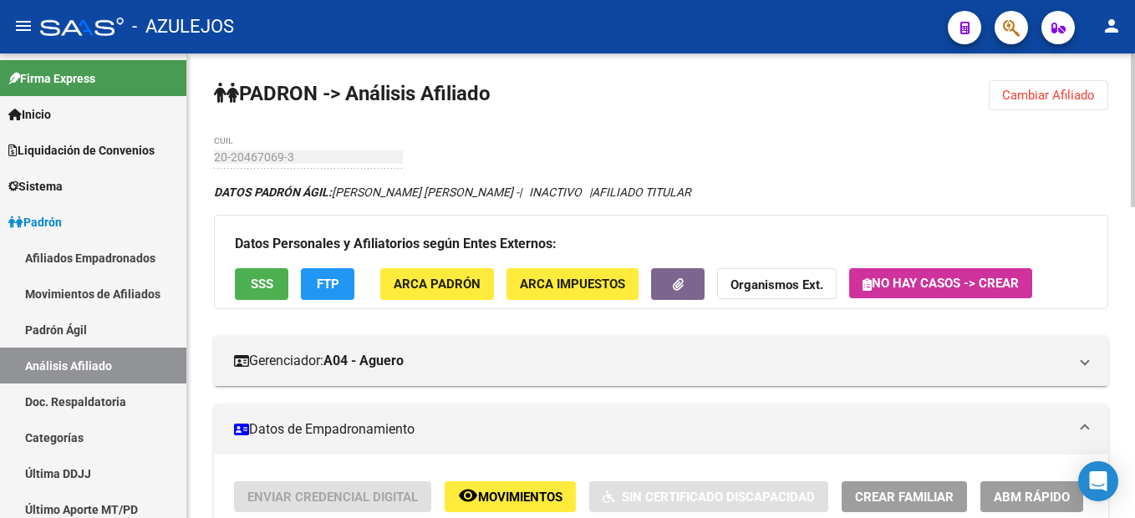
click at [239, 282] on button "SSS" at bounding box center [261, 283] width 53 height 31
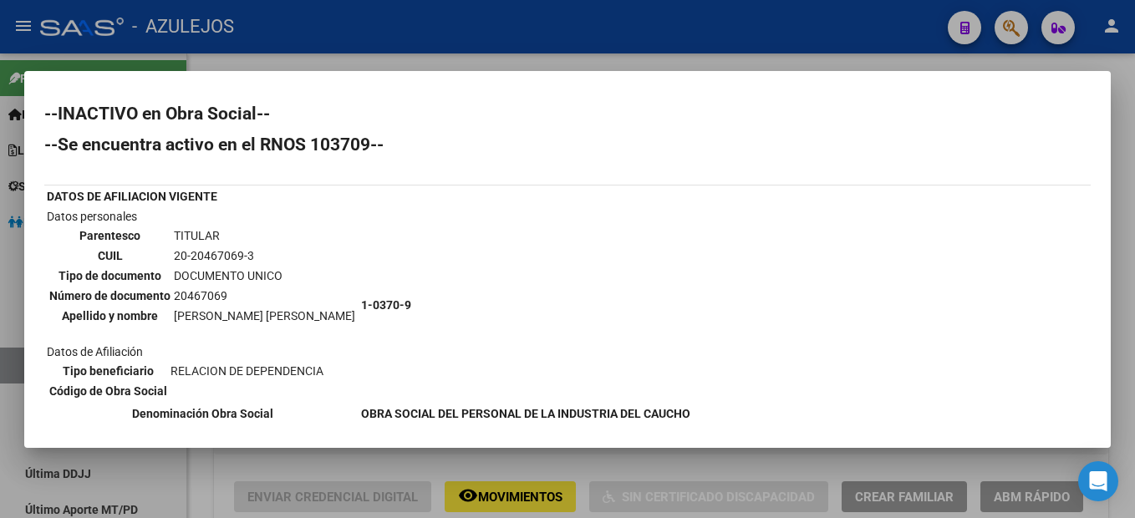
click at [1116, 94] on div at bounding box center [567, 259] width 1135 height 518
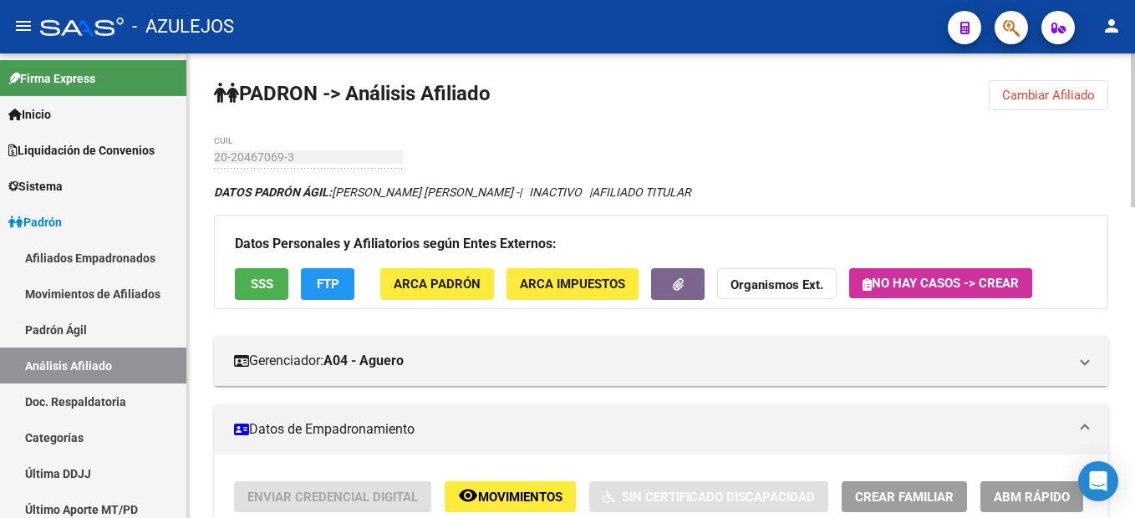
click at [1072, 103] on button "Cambiar Afiliado" at bounding box center [1048, 95] width 119 height 30
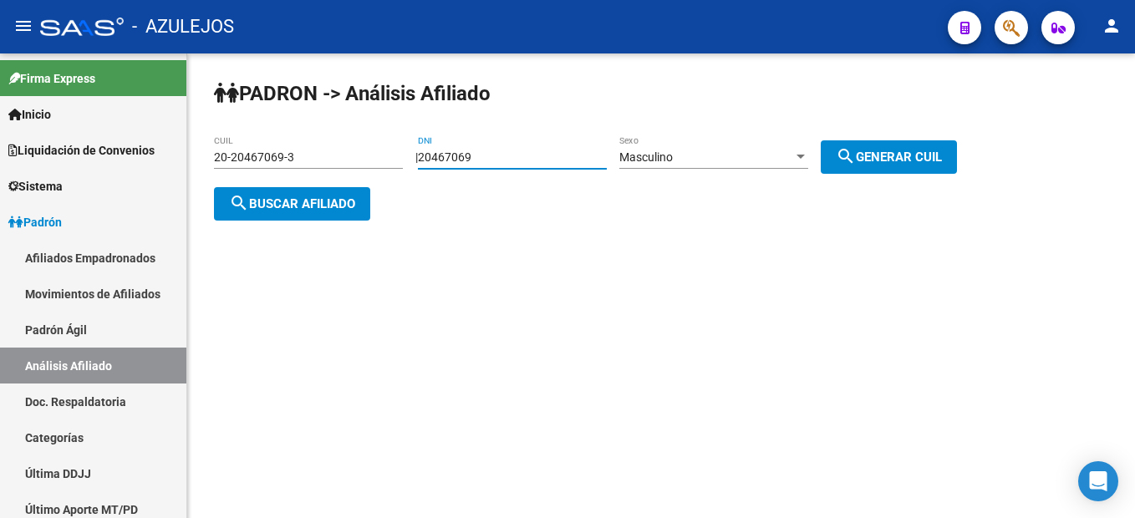
drag, startPoint x: 501, startPoint y: 160, endPoint x: 311, endPoint y: 139, distance: 190.9
click at [311, 150] on app-analisis-afiliado "PADRON -> Análisis Afiliado 20-20467069-3 CUIL | 20467069 DNI Masculino Sexo se…" at bounding box center [591, 180] width 755 height 60
type input "28311052"
click at [906, 155] on span "search Generar CUIL" at bounding box center [889, 157] width 106 height 15
type input "20-28311052-5"
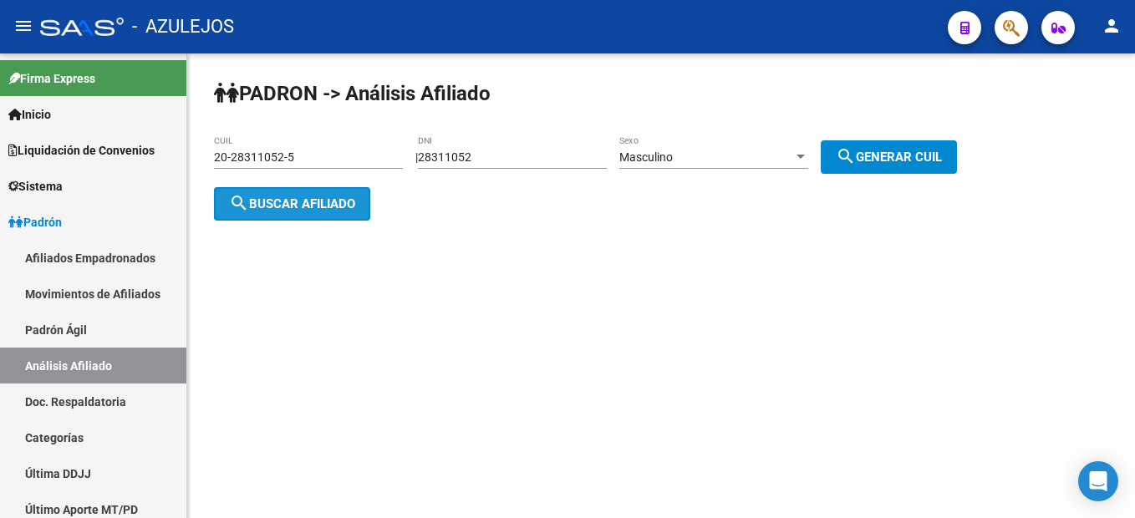
click at [283, 205] on span "search Buscar afiliado" at bounding box center [292, 203] width 126 height 15
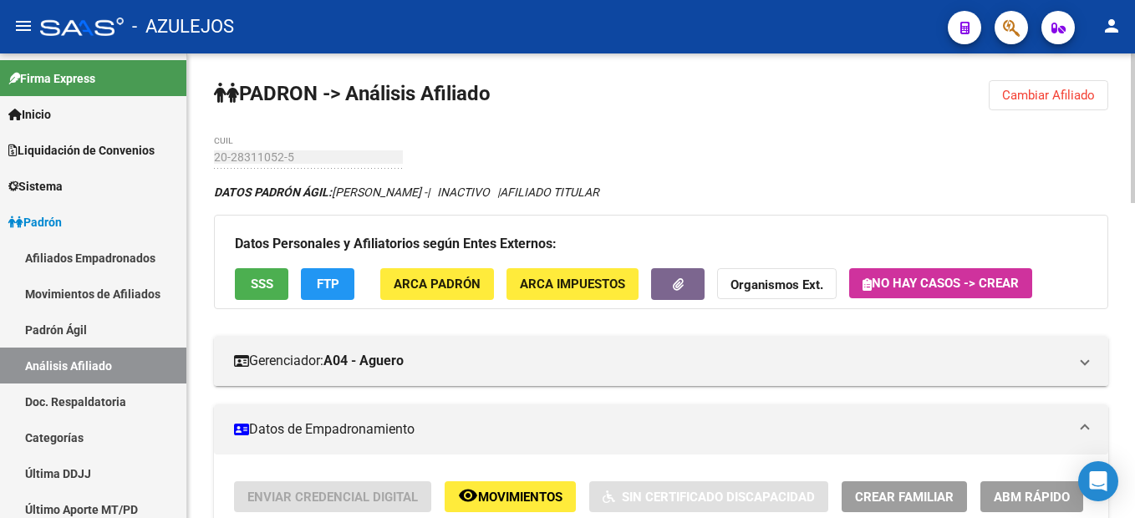
click at [261, 290] on span "SSS" at bounding box center [262, 284] width 23 height 15
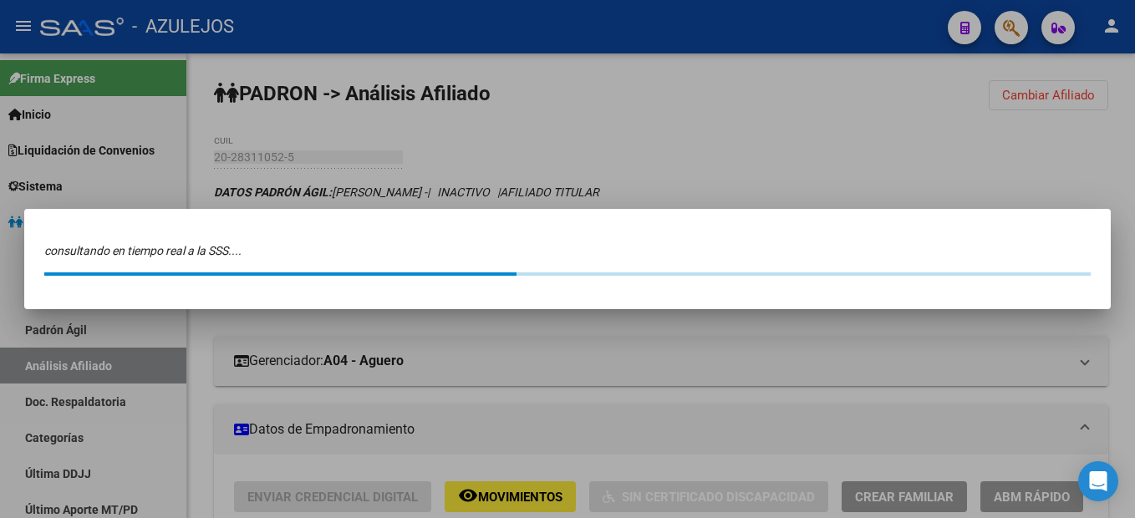
click at [265, 517] on html "menu - AZULEJOS person Firma Express Inicio Instructivos Contacto OS Liquidació…" at bounding box center [567, 259] width 1135 height 518
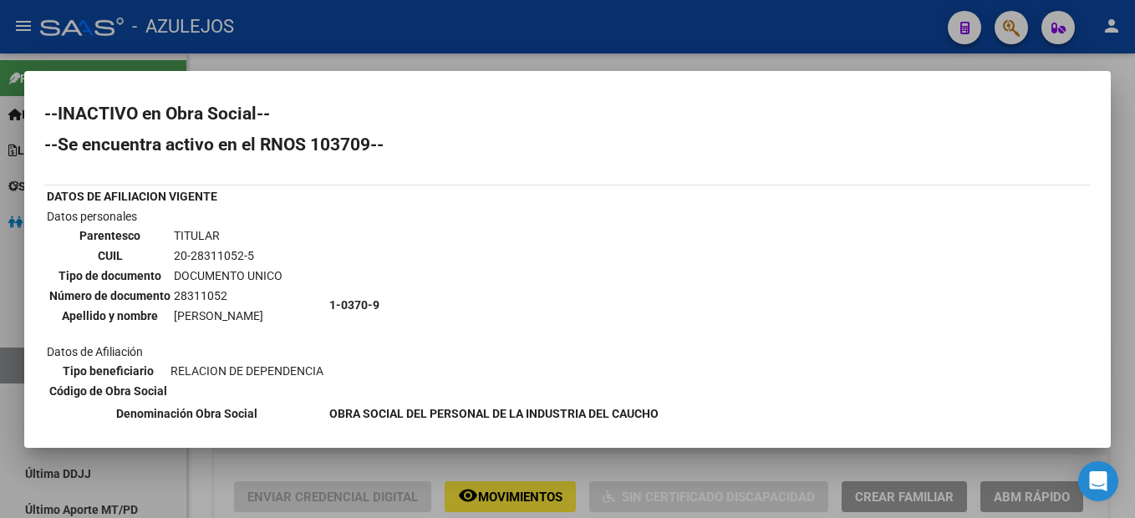
click at [345, 480] on div at bounding box center [567, 259] width 1135 height 518
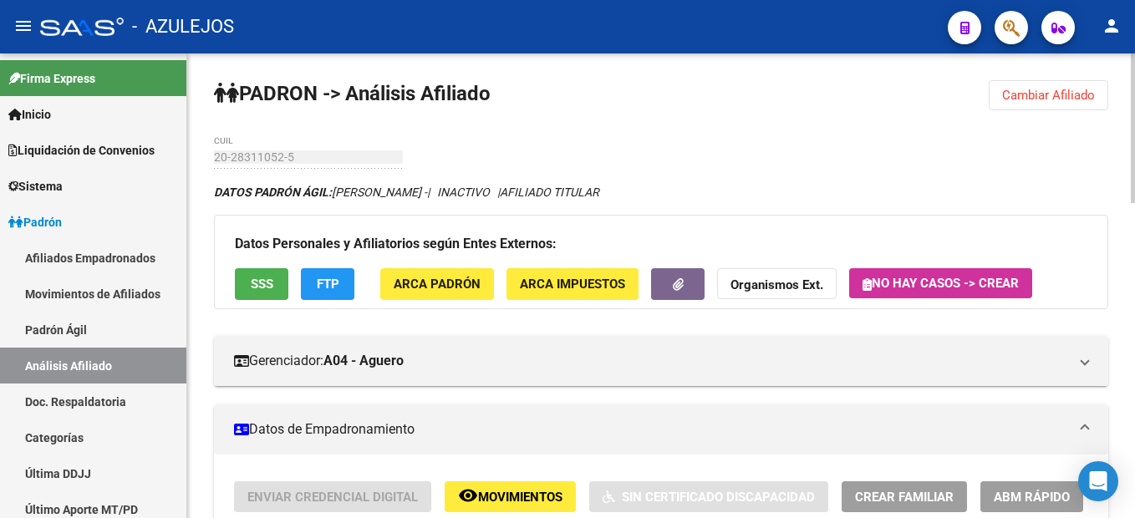
click at [1081, 99] on span "Cambiar Afiliado" at bounding box center [1048, 95] width 93 height 15
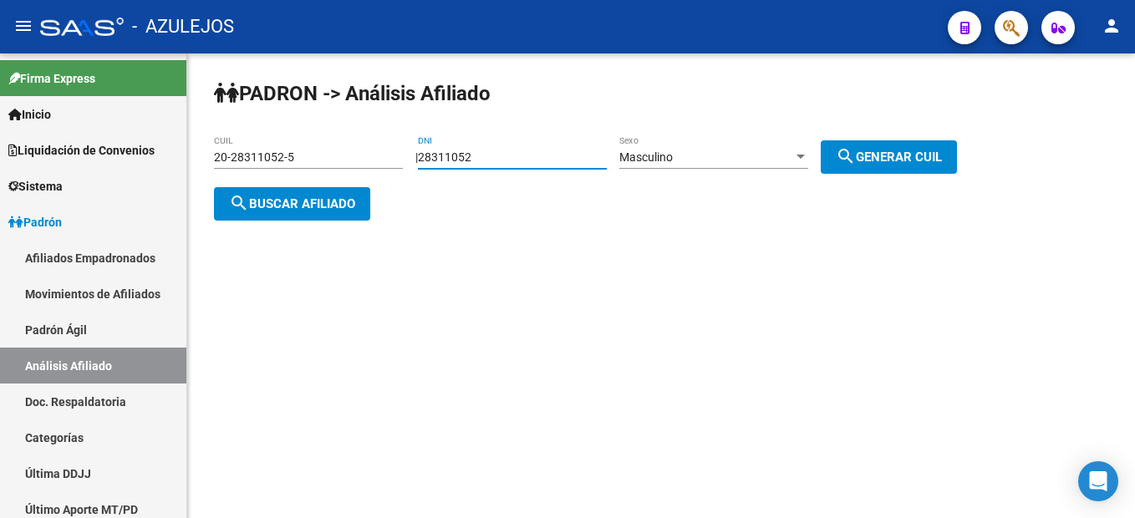
drag, startPoint x: 548, startPoint y: 159, endPoint x: 238, endPoint y: 119, distance: 312.5
click at [238, 119] on div "PADRON -> Análisis Afiliado 20-28311052-5 CUIL | 28311052 DNI Masculino Sexo se…" at bounding box center [661, 163] width 948 height 221
type input "16380889"
click at [892, 157] on span "search Generar CUIL" at bounding box center [889, 157] width 106 height 15
type input "20-16380889-8"
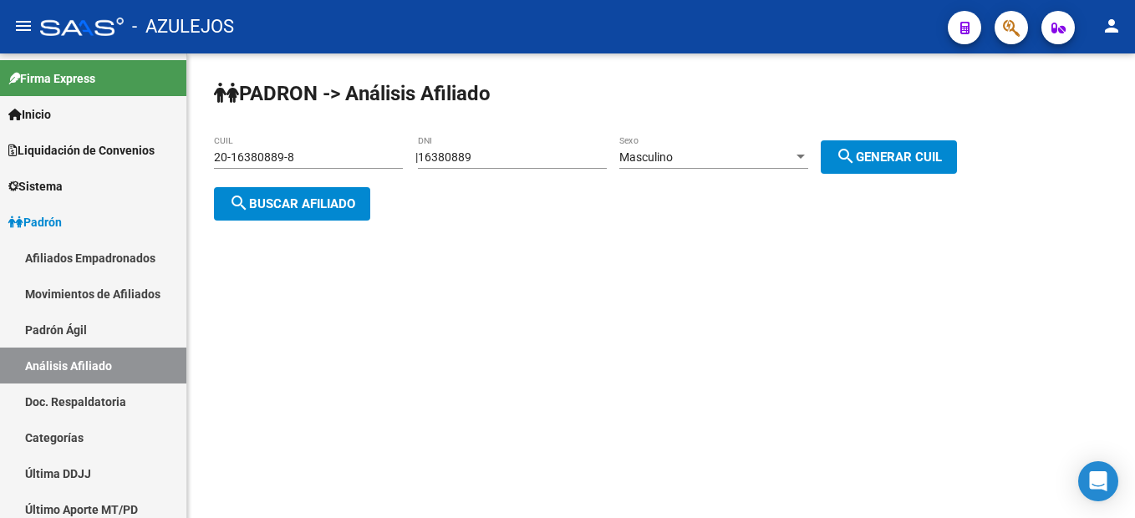
click at [315, 210] on span "search Buscar afiliado" at bounding box center [292, 203] width 126 height 15
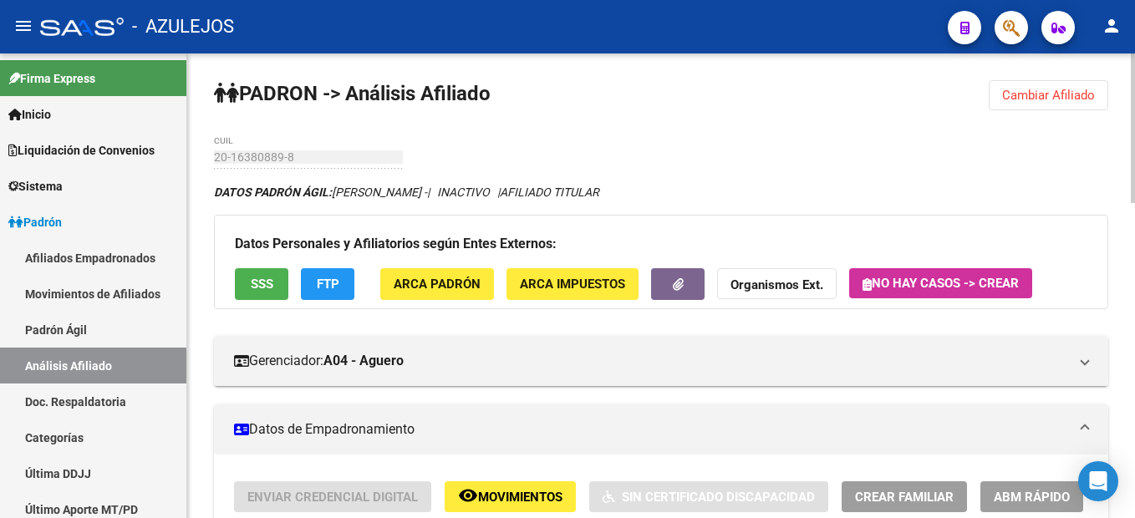
click at [266, 274] on button "SSS" at bounding box center [261, 283] width 53 height 31
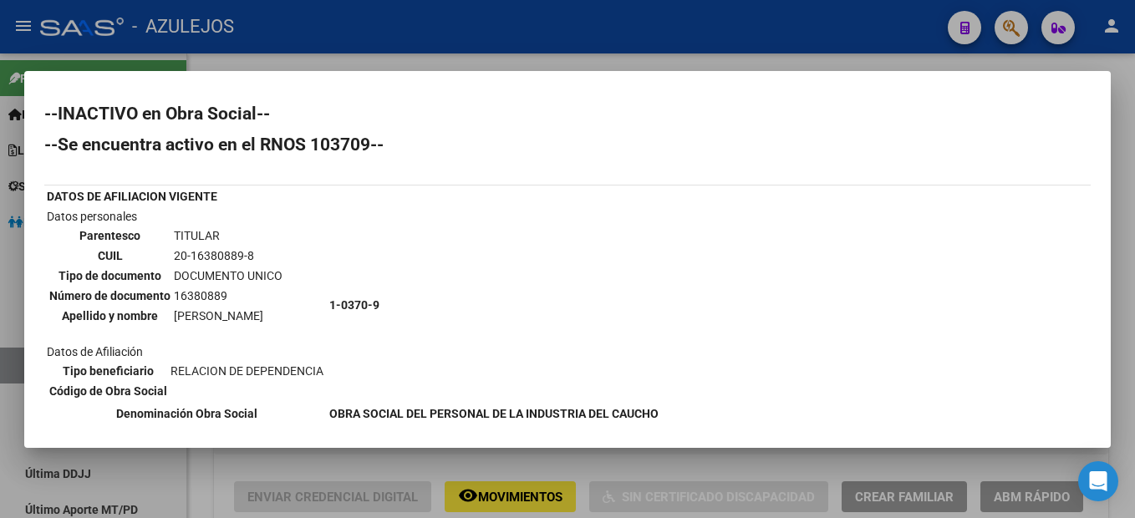
click at [201, 465] on div at bounding box center [567, 259] width 1135 height 518
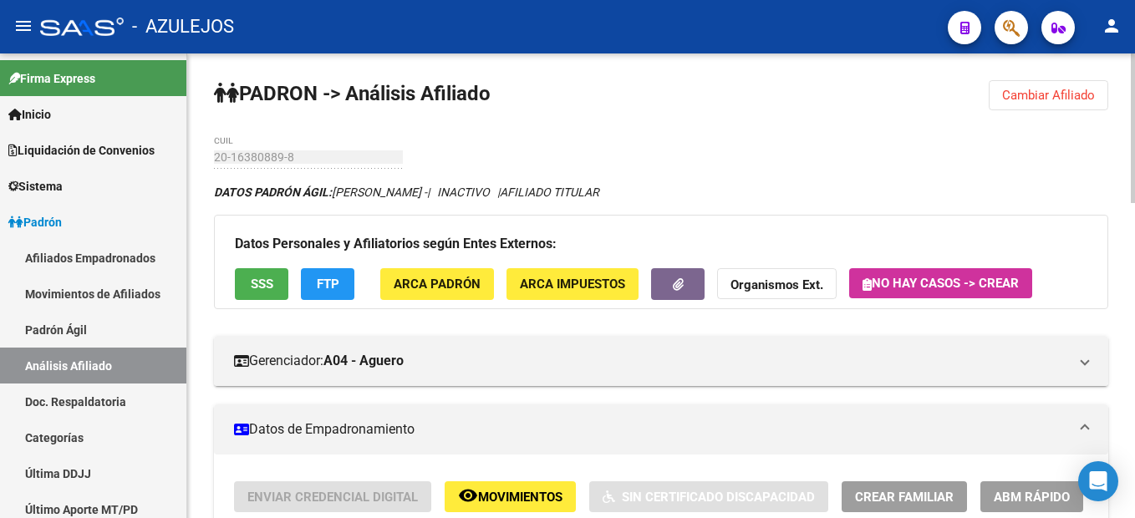
click at [1016, 84] on button "Cambiar Afiliado" at bounding box center [1048, 95] width 119 height 30
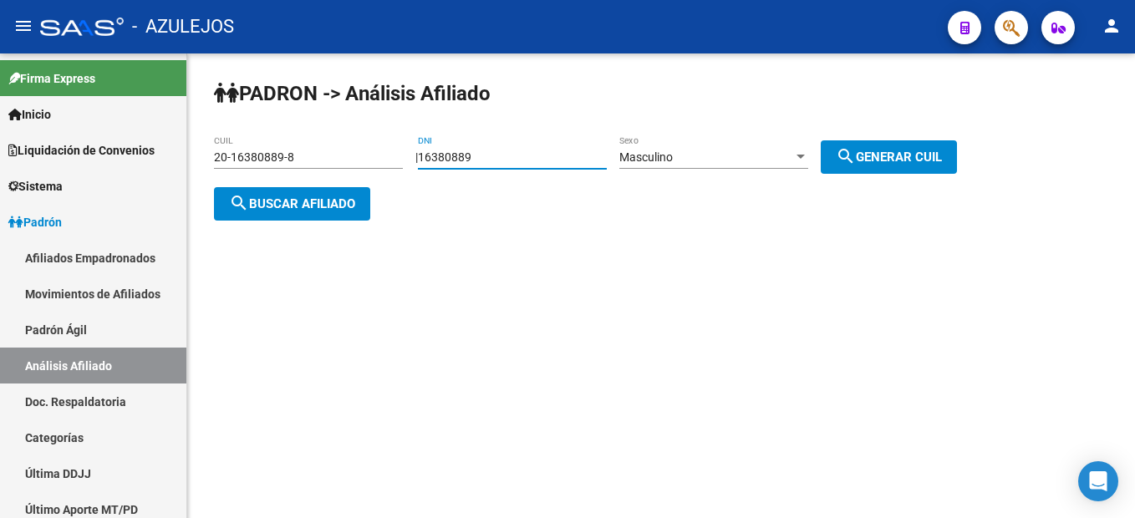
drag, startPoint x: 519, startPoint y: 152, endPoint x: 266, endPoint y: 133, distance: 253.9
click at [266, 133] on div "PADRON -> Análisis Afiliado 20-16380889-8 CUIL | 16380889 DNI Masculino Sexo se…" at bounding box center [661, 163] width 948 height 221
type input "30445885"
click at [673, 163] on span "Masculino" at bounding box center [645, 156] width 53 height 13
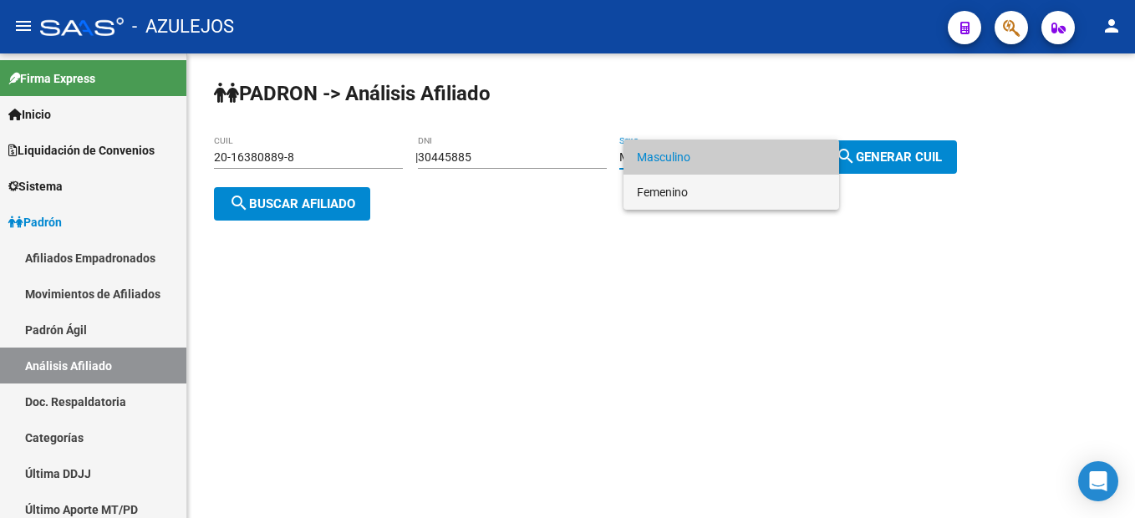
click at [734, 200] on span "Femenino" at bounding box center [731, 192] width 189 height 35
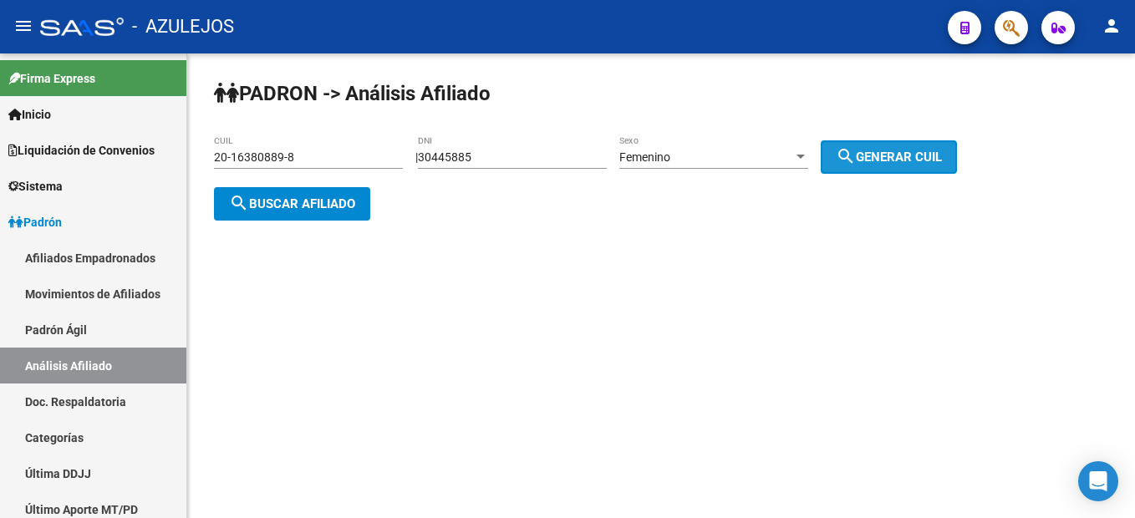
click at [957, 140] on button "search Generar CUIL" at bounding box center [889, 156] width 136 height 33
type input "27-30445885-8"
click at [933, 150] on span "search Generar CUIL" at bounding box center [889, 157] width 106 height 15
click at [297, 208] on span "search Buscar afiliado" at bounding box center [292, 203] width 126 height 15
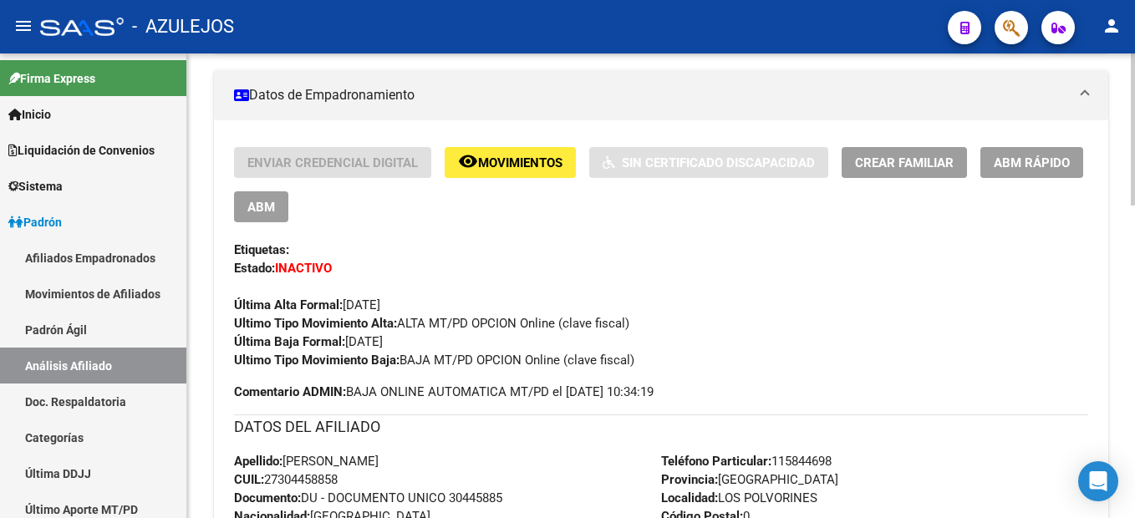
scroll to position [167, 0]
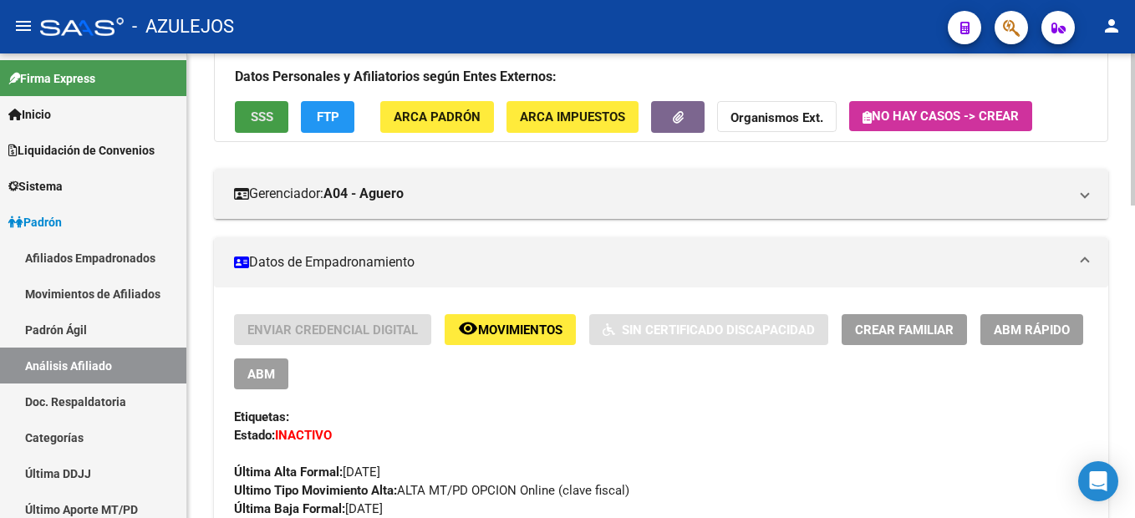
click at [273, 114] on button "SSS" at bounding box center [261, 116] width 53 height 31
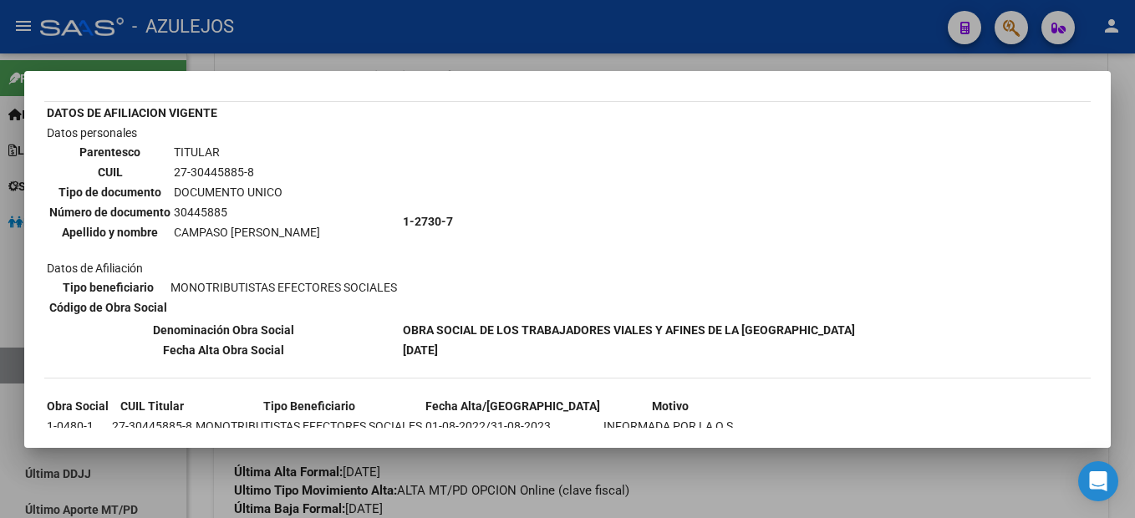
scroll to position [147, 0]
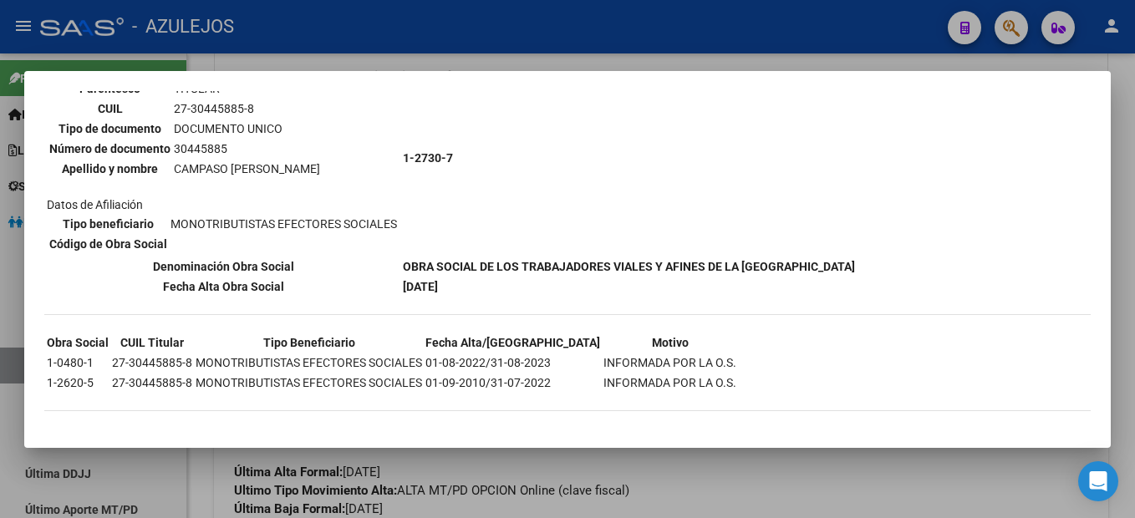
click at [472, 461] on div at bounding box center [567, 259] width 1135 height 518
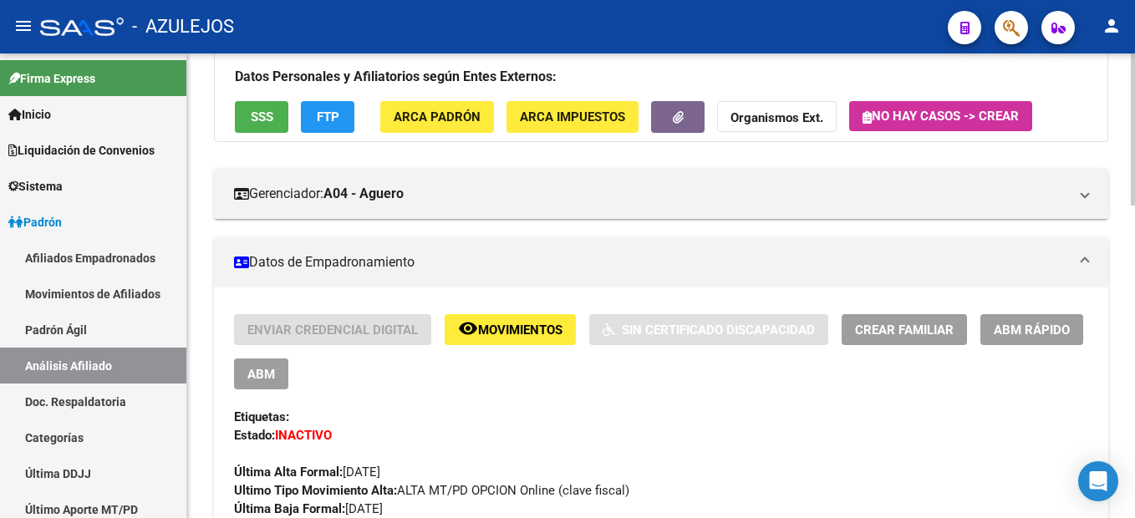
scroll to position [0, 0]
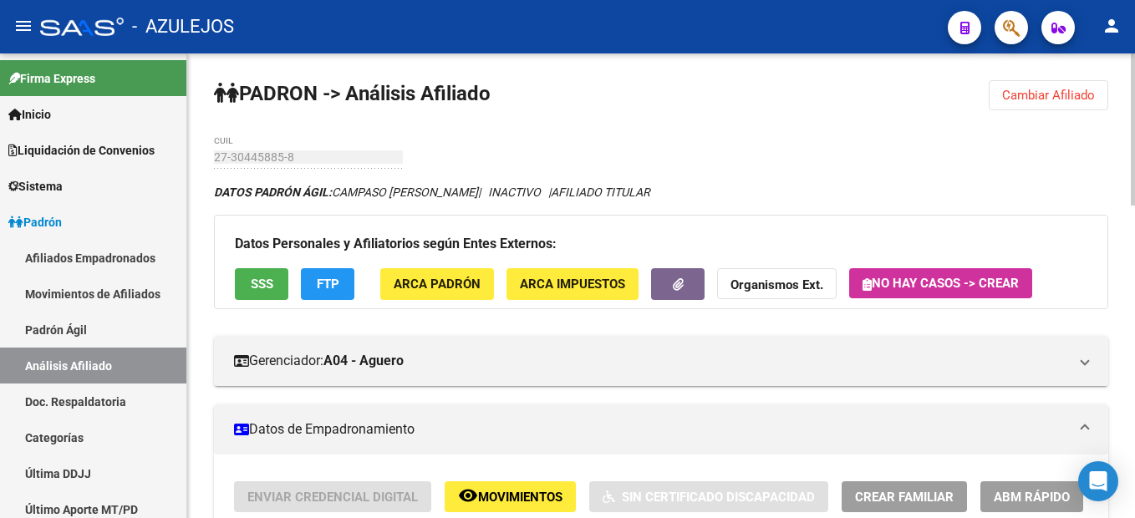
click at [1029, 96] on span "Cambiar Afiliado" at bounding box center [1048, 95] width 93 height 15
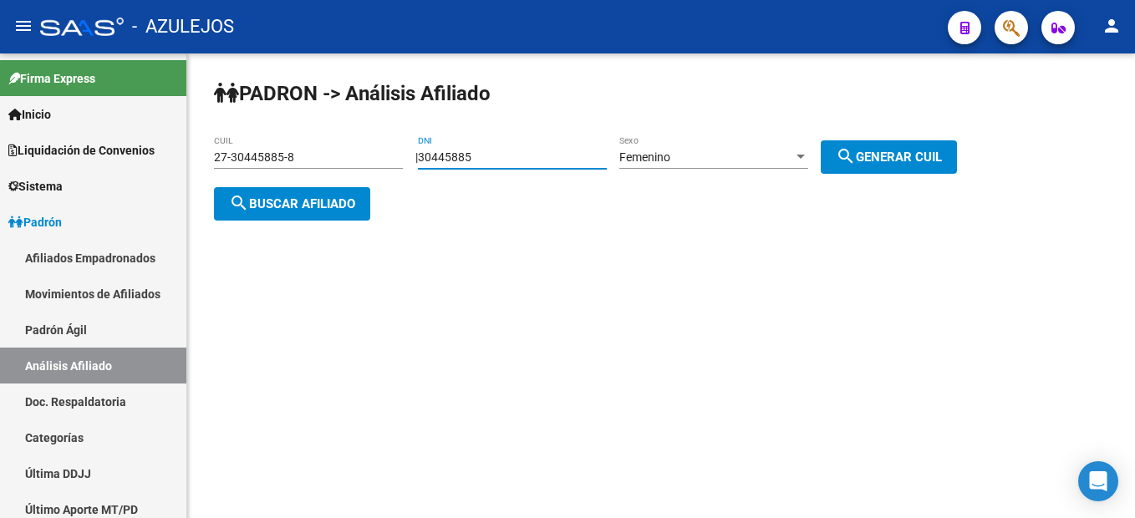
drag, startPoint x: 494, startPoint y: 161, endPoint x: 421, endPoint y: 143, distance: 75.0
click at [421, 143] on div "PADRON -> Análisis Afiliado 27-30445885-8 CUIL | 30445885 DNI Femenino Sexo sea…" at bounding box center [661, 163] width 948 height 221
type input "29578937"
click at [826, 147] on div "PADRON -> Análisis Afiliado 27-30445885-8 CUIL | 29578937 DNI Femenino Sexo sea…" at bounding box center [661, 163] width 948 height 221
click at [870, 165] on button "search Generar CUIL" at bounding box center [889, 156] width 136 height 33
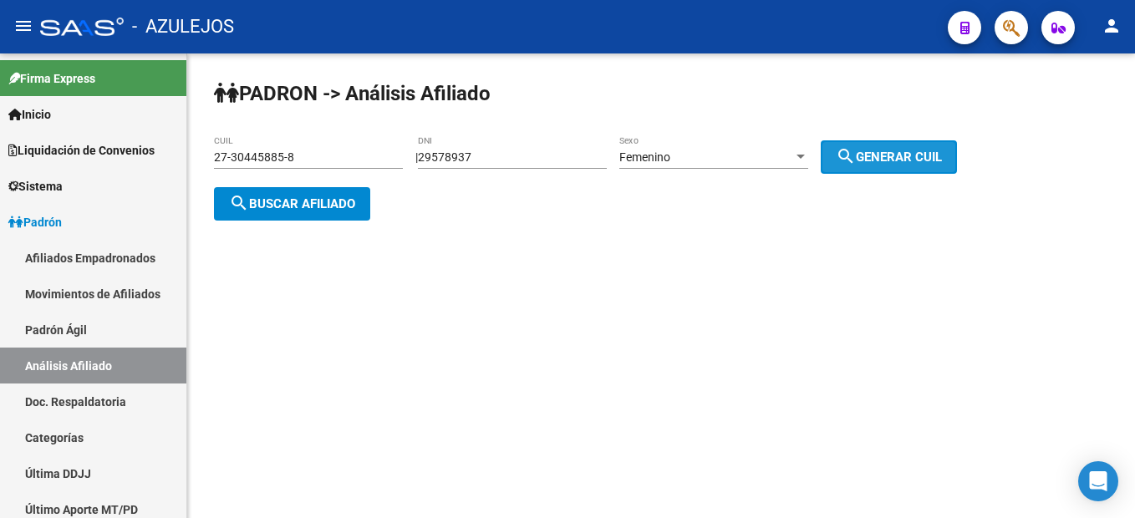
type input "27-29578937-4"
click at [201, 203] on div "PADRON -> Análisis Afiliado 27-29578937-4 CUIL | 29578937 DNI Femenino Sexo sea…" at bounding box center [661, 163] width 948 height 221
click at [229, 206] on mat-icon "search" at bounding box center [239, 203] width 20 height 20
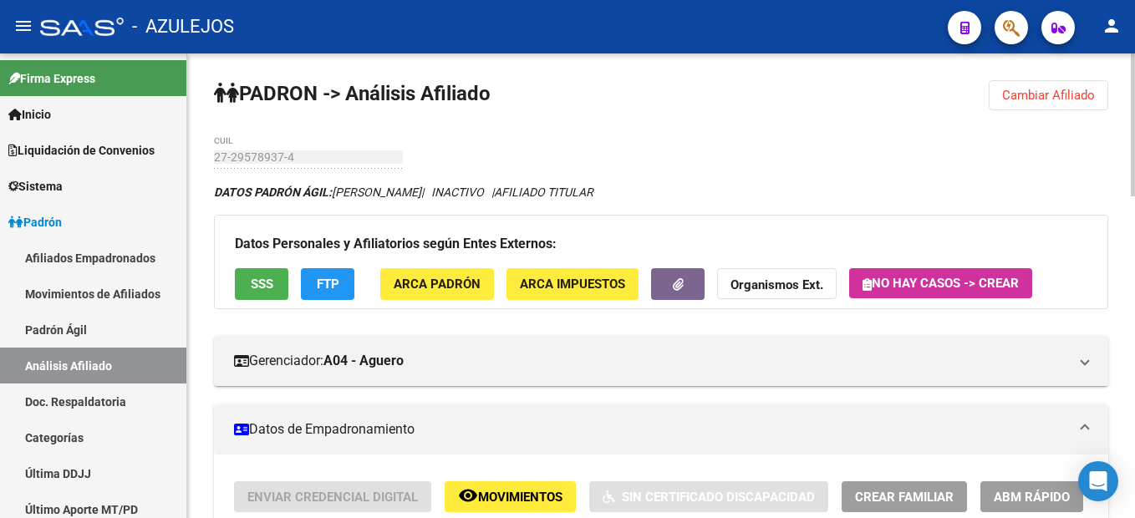
click at [1050, 90] on span "Cambiar Afiliado" at bounding box center [1048, 95] width 93 height 15
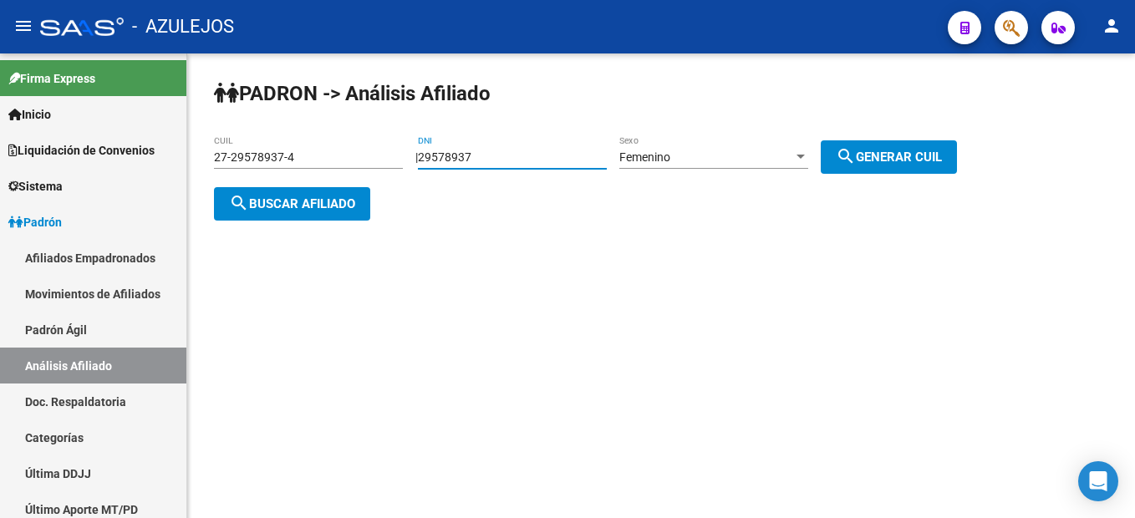
drag, startPoint x: 571, startPoint y: 164, endPoint x: 297, endPoint y: 111, distance: 279.1
click at [297, 111] on div "PADRON -> Análisis Afiliado 27-29578937-4 CUIL | 29578937 DNI Femenino Sexo sea…" at bounding box center [661, 163] width 948 height 221
type input "36335936"
click at [906, 156] on span "search Generar CUIL" at bounding box center [889, 157] width 106 height 15
type input "27-36335936-7"
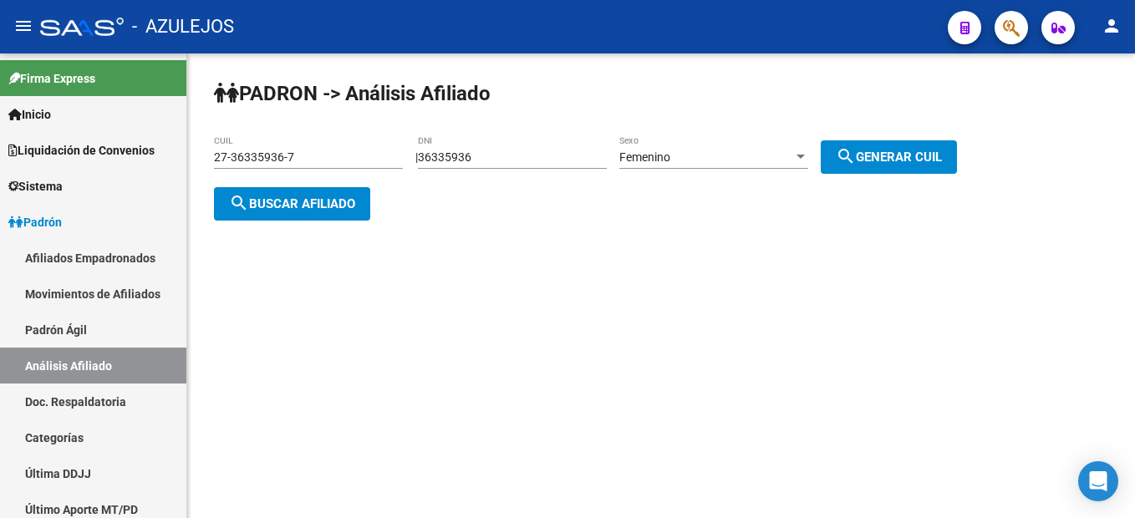
click at [319, 198] on span "search Buscar afiliado" at bounding box center [292, 203] width 126 height 15
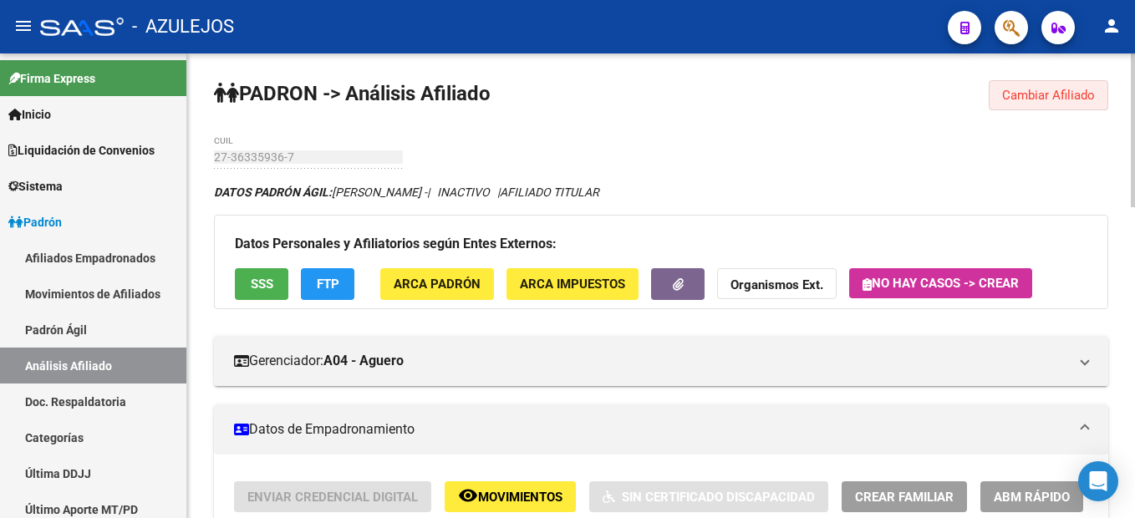
click at [1050, 91] on span "Cambiar Afiliado" at bounding box center [1048, 95] width 93 height 15
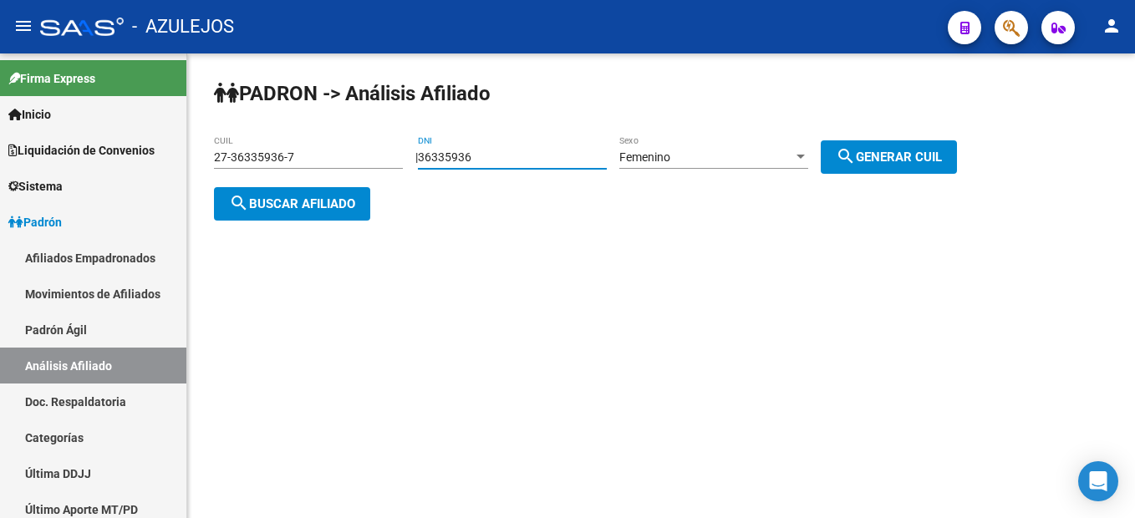
drag, startPoint x: 537, startPoint y: 152, endPoint x: 345, endPoint y: 119, distance: 194.9
click at [345, 119] on div "PADRON -> Análisis Afiliado 27-36335936-7 CUIL | 36335936 DNI Femenino Sexo sea…" at bounding box center [661, 163] width 948 height 221
type input "38941551"
click at [958, 189] on div "PADRON -> Análisis Afiliado 27-36335936-7 CUIL | 38941551 DNI Femenino Sexo sea…" at bounding box center [661, 163] width 948 height 221
click at [363, 206] on button "search Buscar afiliado" at bounding box center [292, 203] width 156 height 33
